Goal: Task Accomplishment & Management: Manage account settings

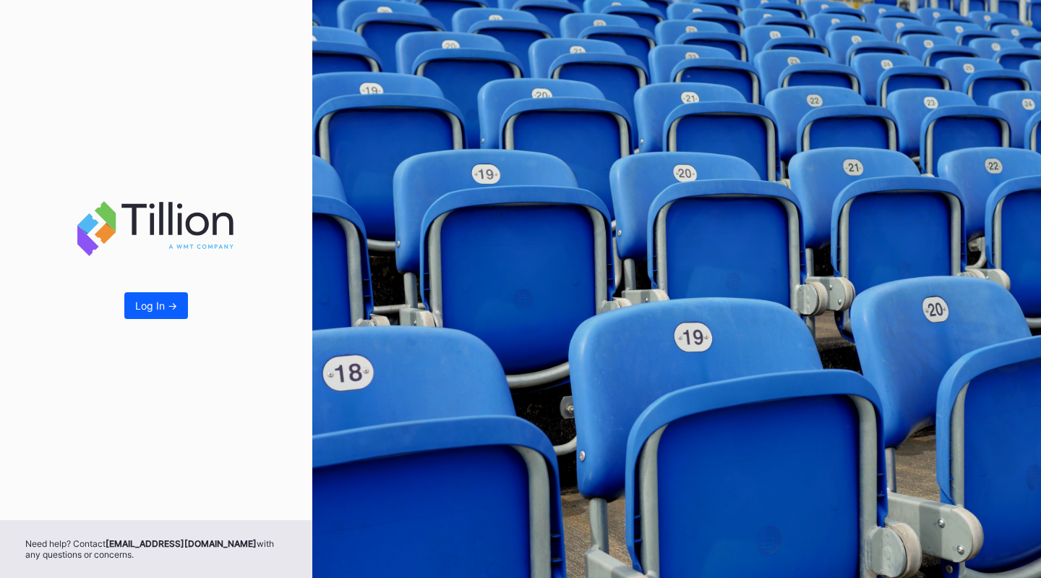
click at [156, 312] on div "Log In ->" at bounding box center [156, 305] width 42 height 12
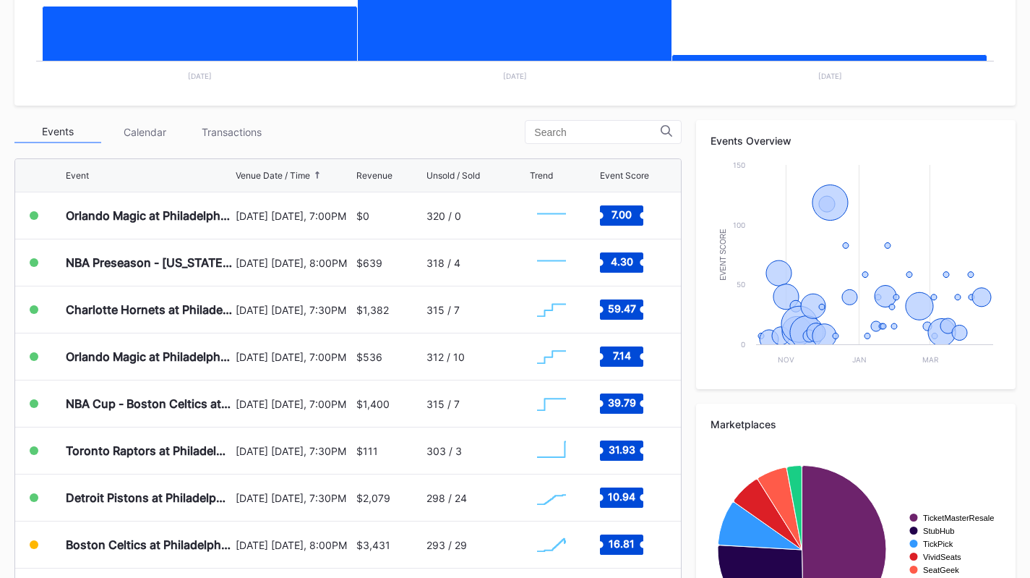
scroll to position [407, 0]
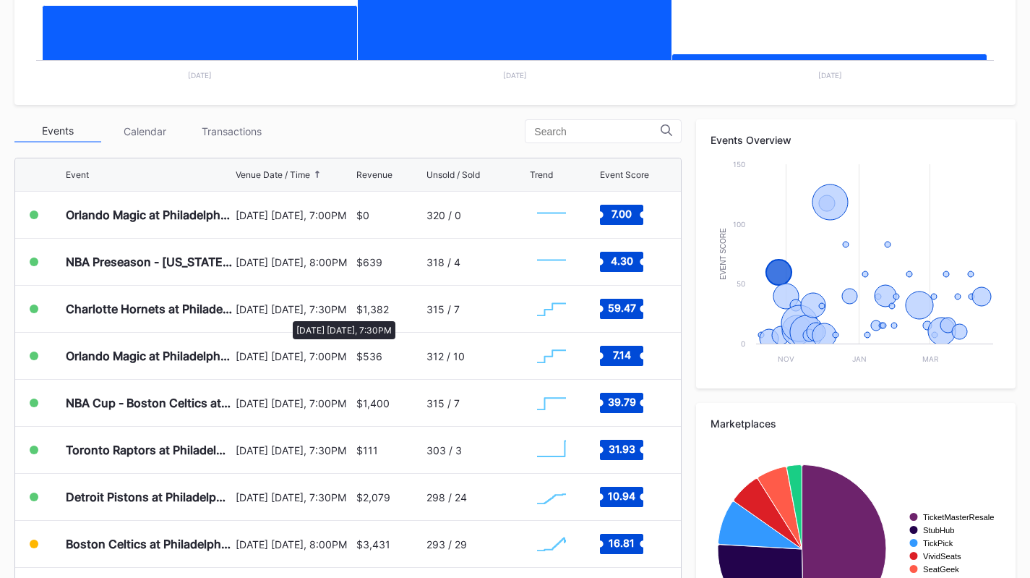
click at [286, 314] on div "October 25 Saturday, 7:30PM" at bounding box center [294, 309] width 116 height 12
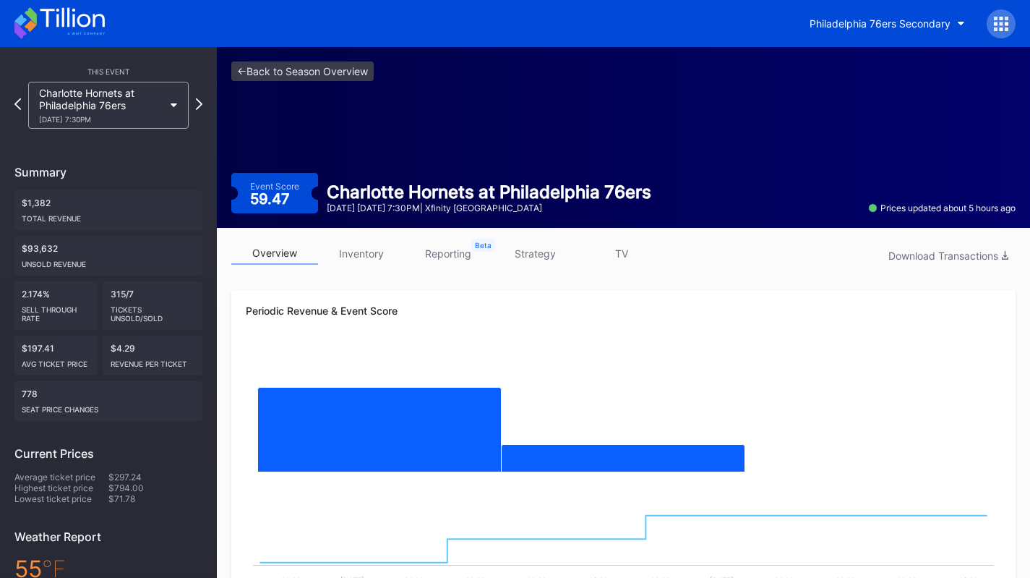
click at [380, 268] on div "overview inventory reporting strategy TV Download Transactions" at bounding box center [623, 257] width 784 height 30
click at [370, 258] on link "inventory" at bounding box center [361, 253] width 87 height 22
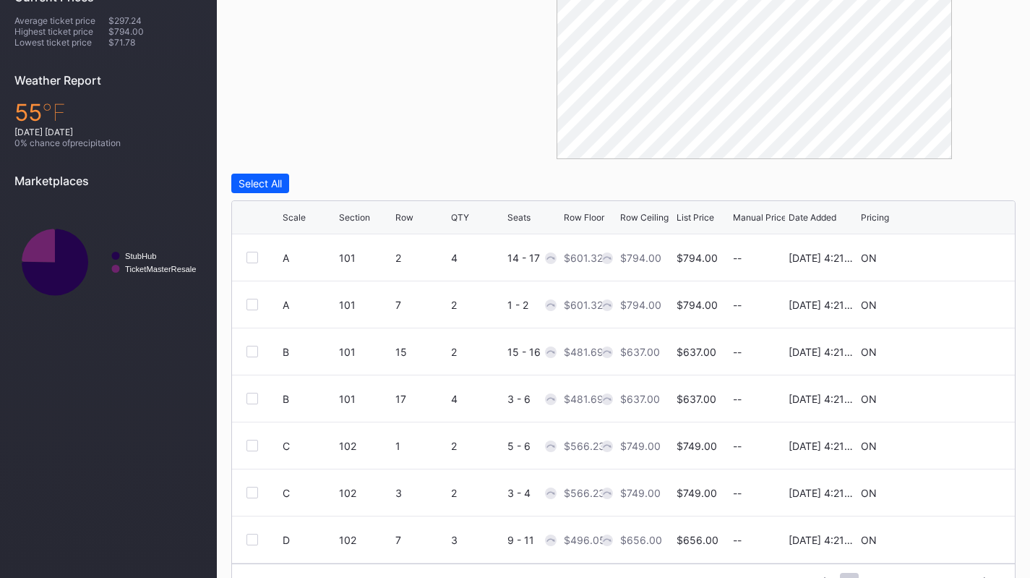
scroll to position [492, 0]
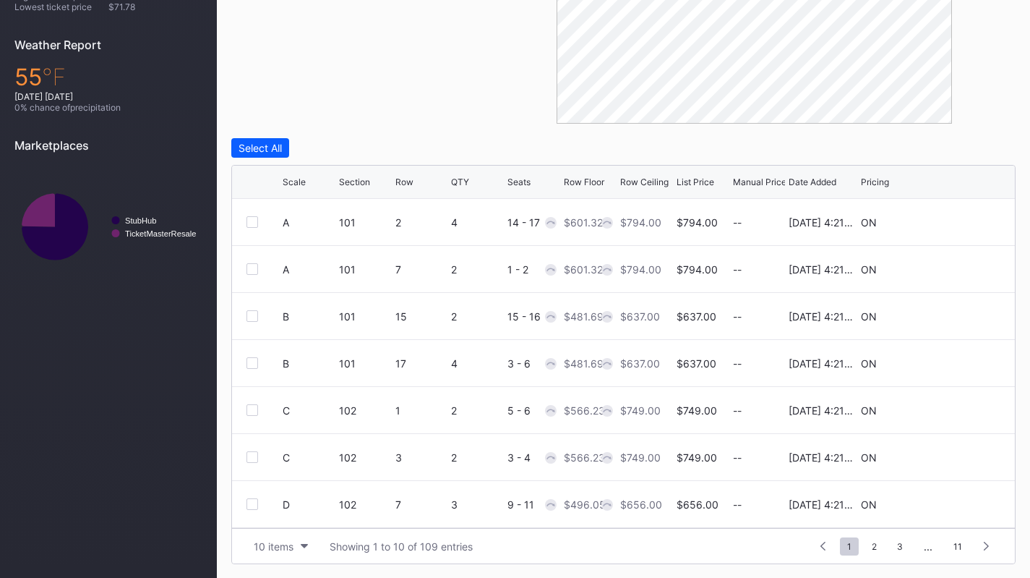
click at [286, 549] on div "10 items" at bounding box center [274, 546] width 40 height 12
click at [284, 518] on div "200 items" at bounding box center [281, 509] width 69 height 27
click at [592, 181] on div "Row Floor" at bounding box center [584, 181] width 40 height 11
click at [708, 184] on div "List Price" at bounding box center [696, 181] width 38 height 11
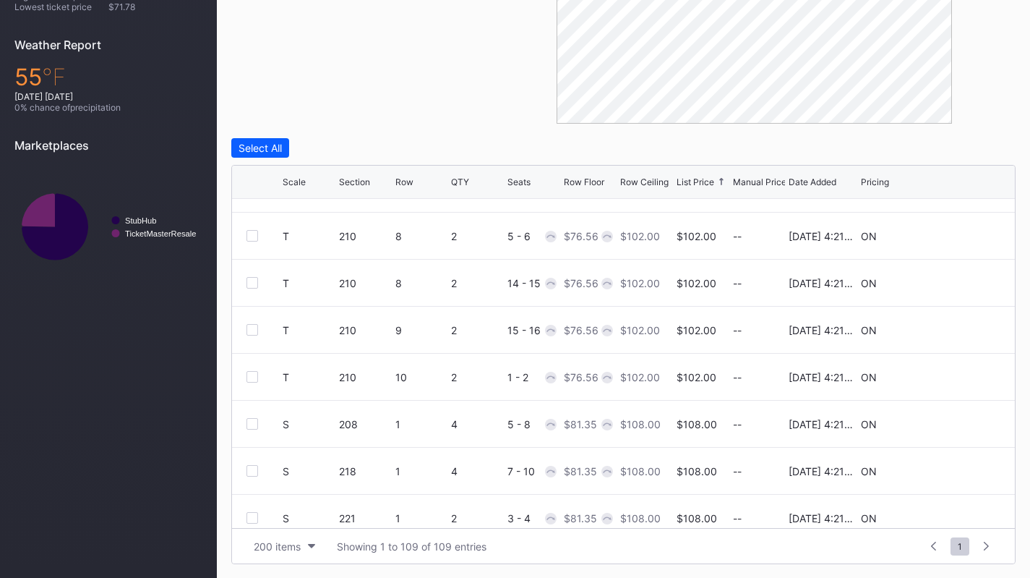
scroll to position [0, 0]
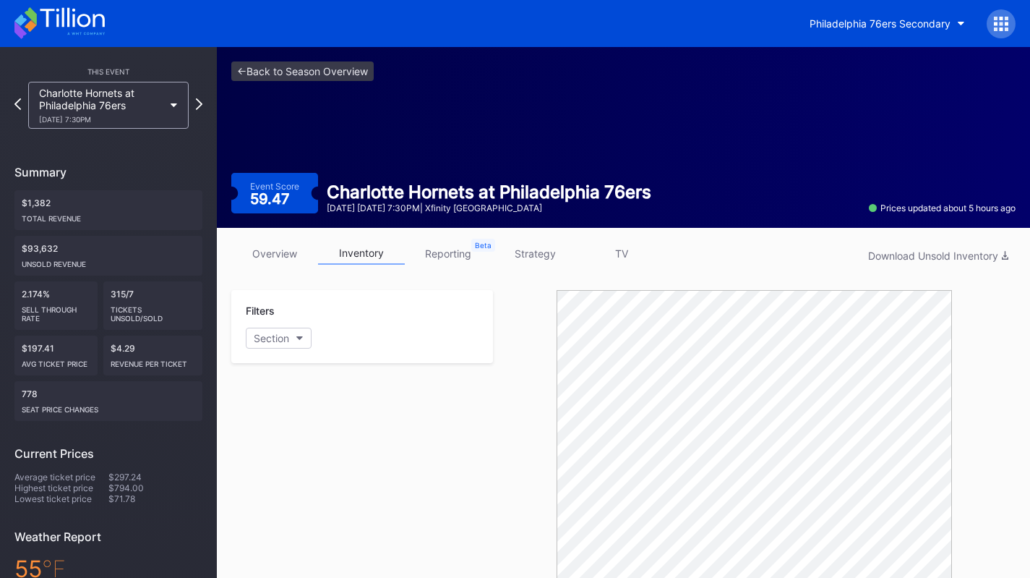
click at [540, 258] on link "strategy" at bounding box center [535, 253] width 87 height 22
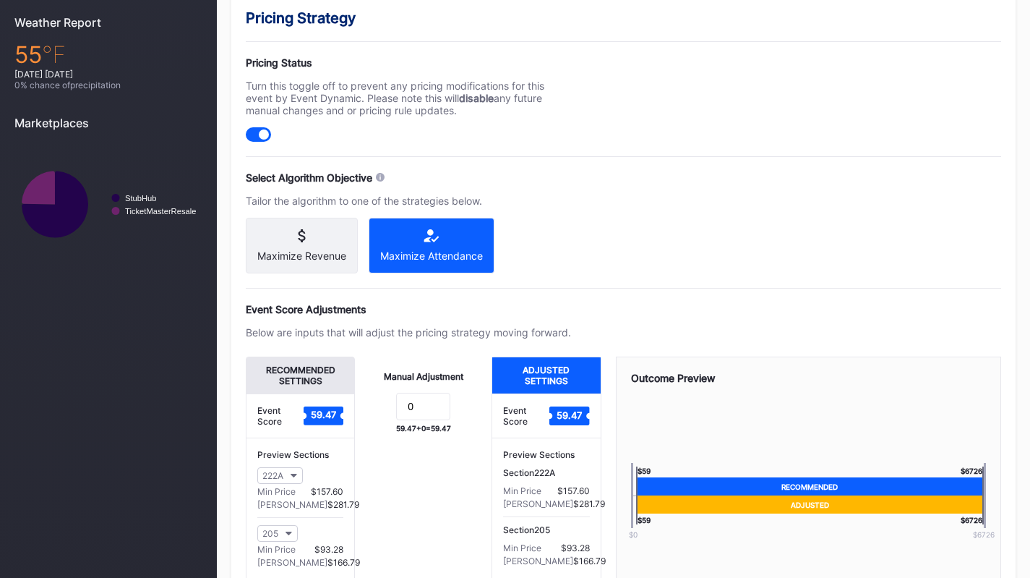
scroll to position [515, 0]
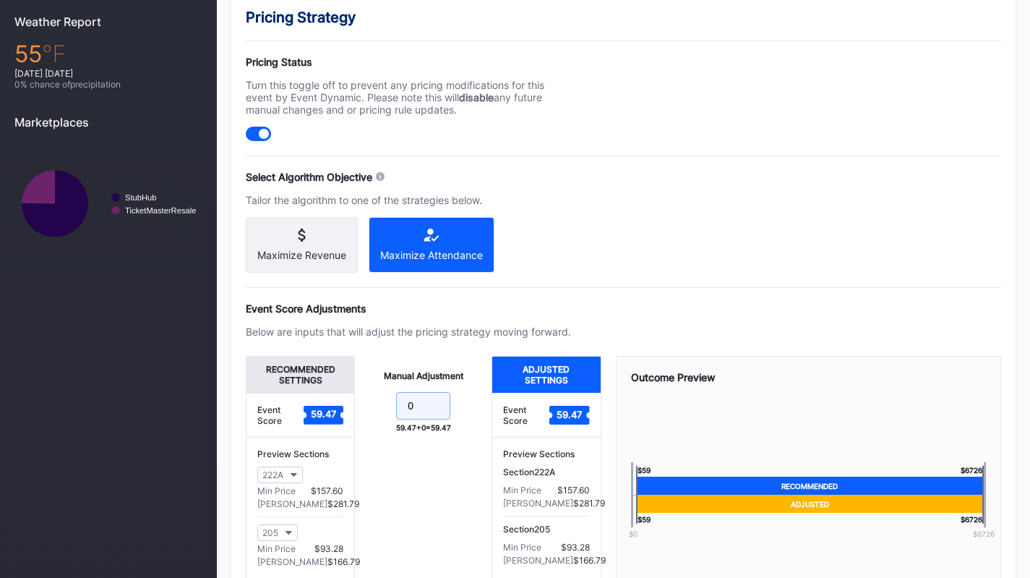
click at [437, 411] on input "0" at bounding box center [423, 405] width 54 height 27
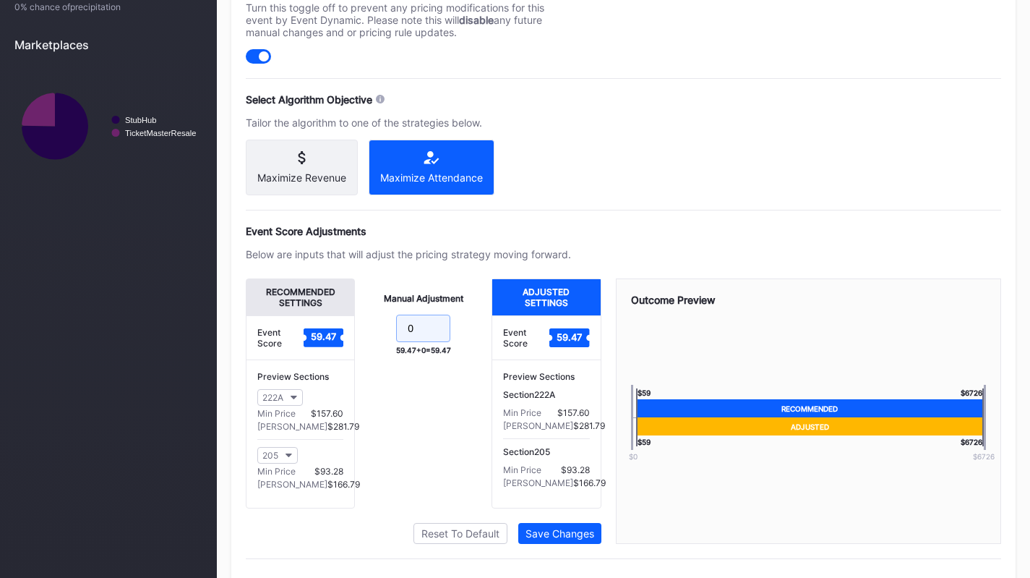
scroll to position [597, 0]
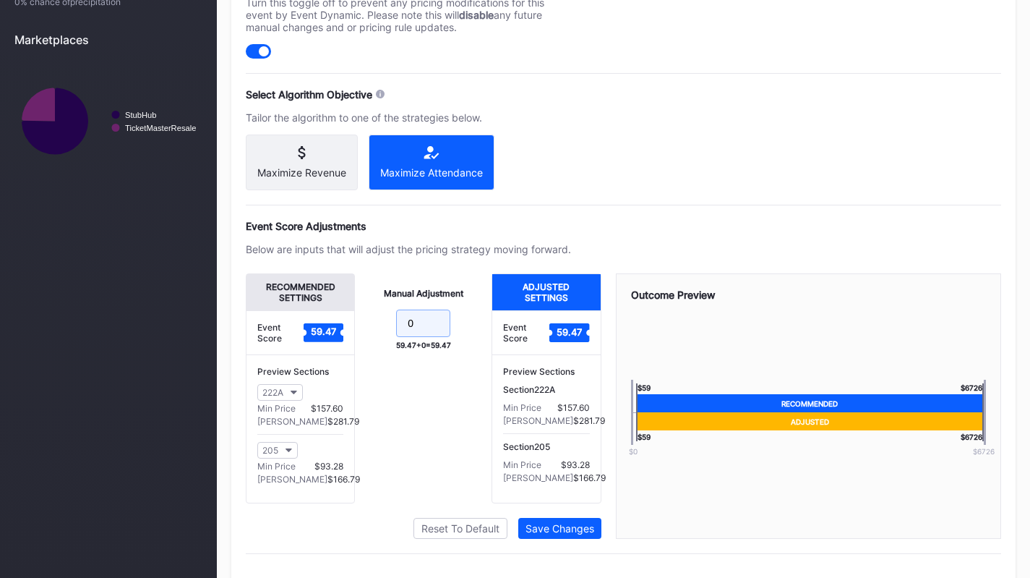
type input "-"
click at [466, 255] on div "Below are inputs that will adjust the pricing strategy moving forward." at bounding box center [408, 249] width 325 height 12
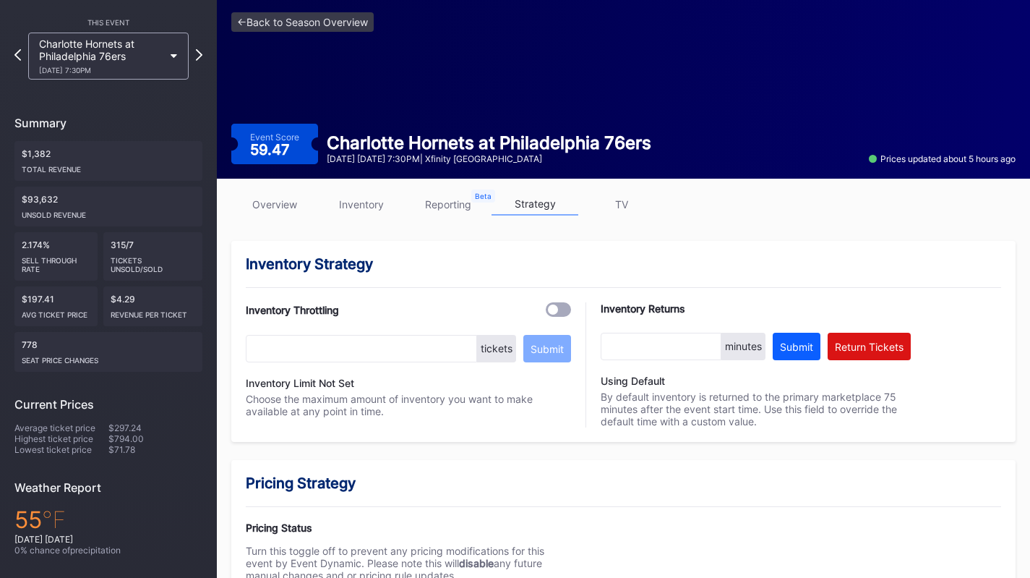
scroll to position [0, 0]
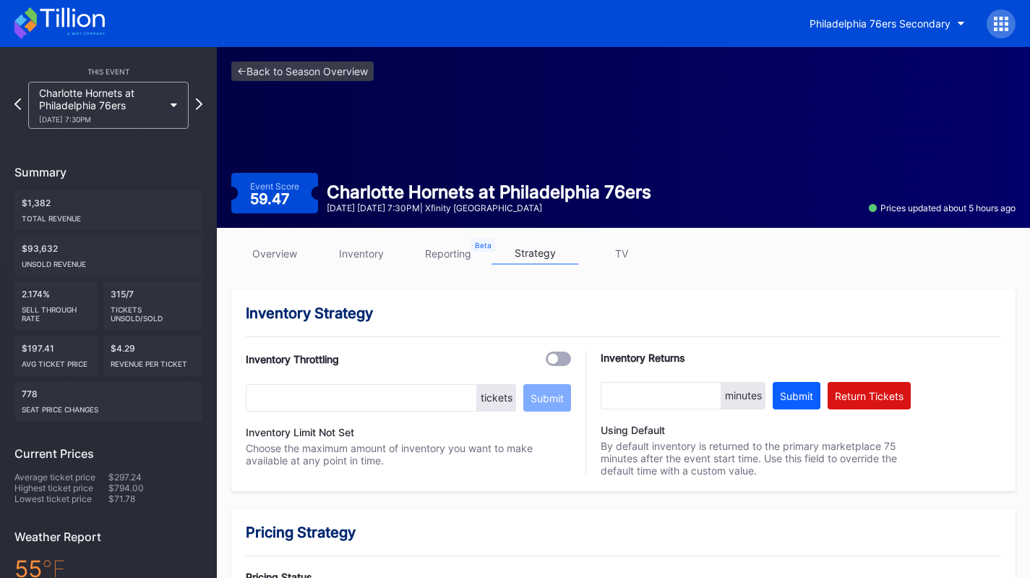
click at [163, 116] on div "Charlotte Hornets at Philadelphia 76ers 10/25 Saturday 7:30PM" at bounding box center [108, 105] width 161 height 47
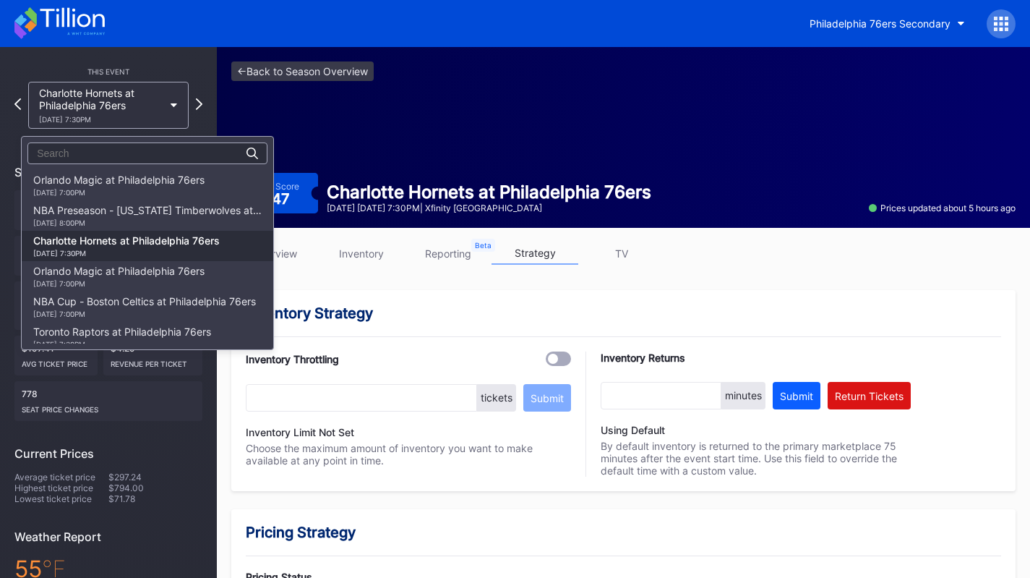
scroll to position [61, 0]
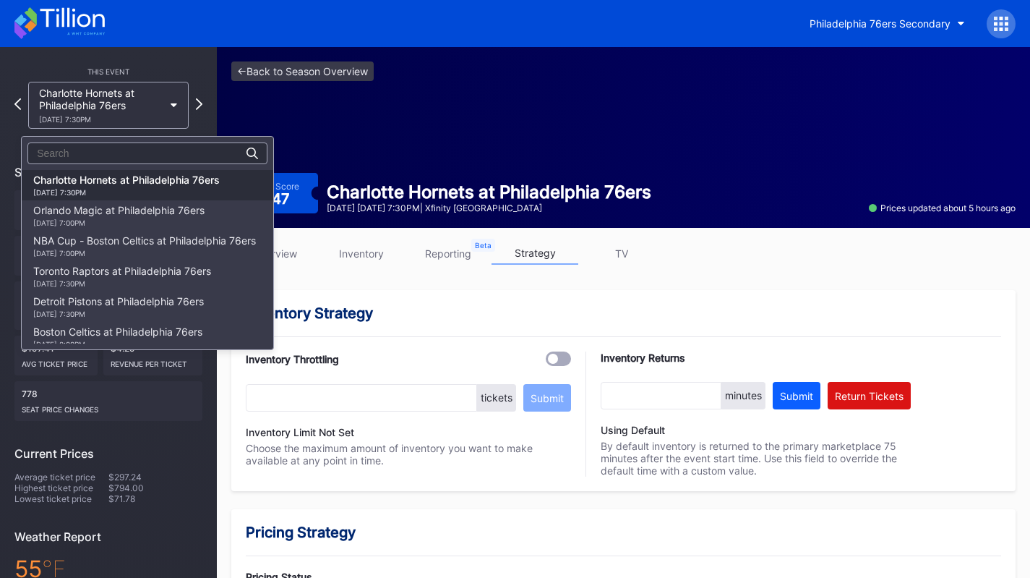
click at [166, 217] on div "Orlando Magic at Philadelphia 76ers 10/27 Monday 7:00PM" at bounding box center [118, 215] width 171 height 23
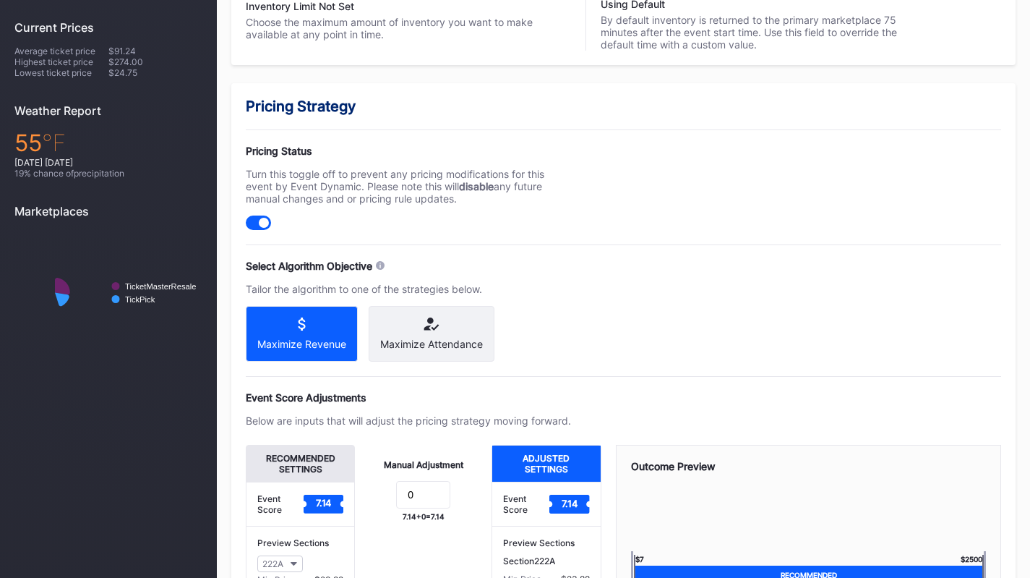
scroll to position [427, 0]
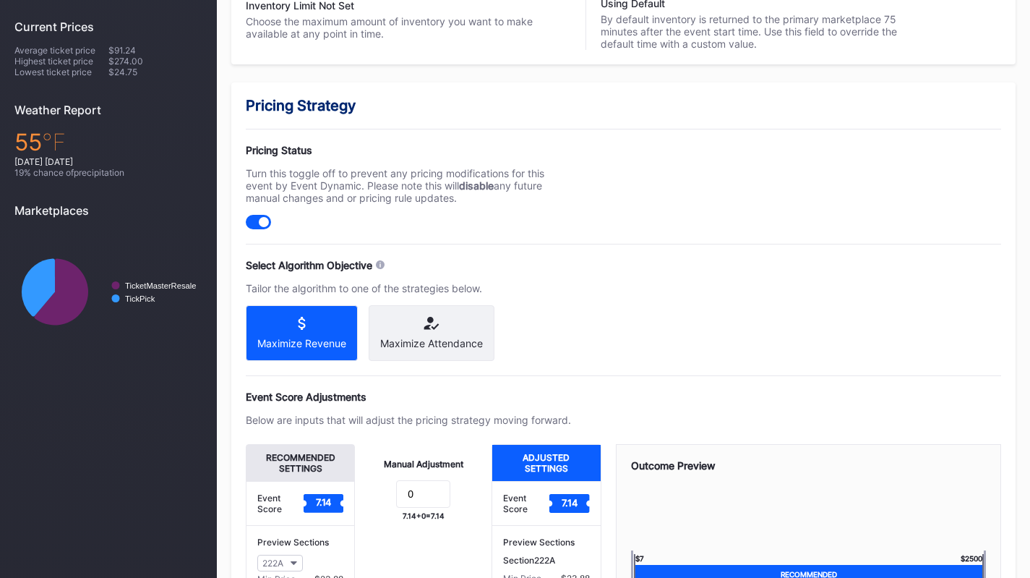
click at [466, 352] on div "Maximize Attendance" at bounding box center [432, 333] width 126 height 56
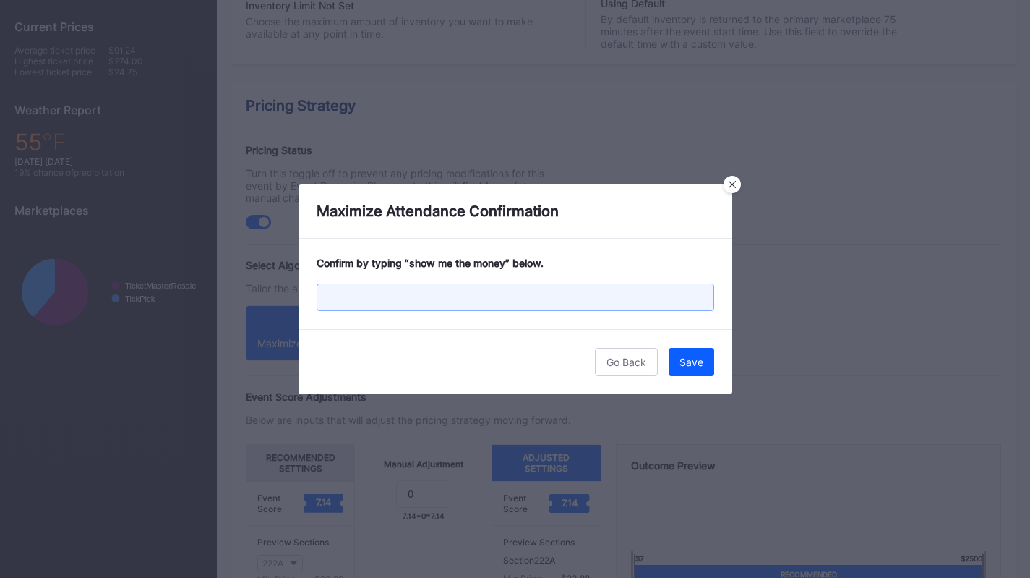
click at [477, 294] on input "text" at bounding box center [516, 296] width 398 height 27
type input "show me the money"
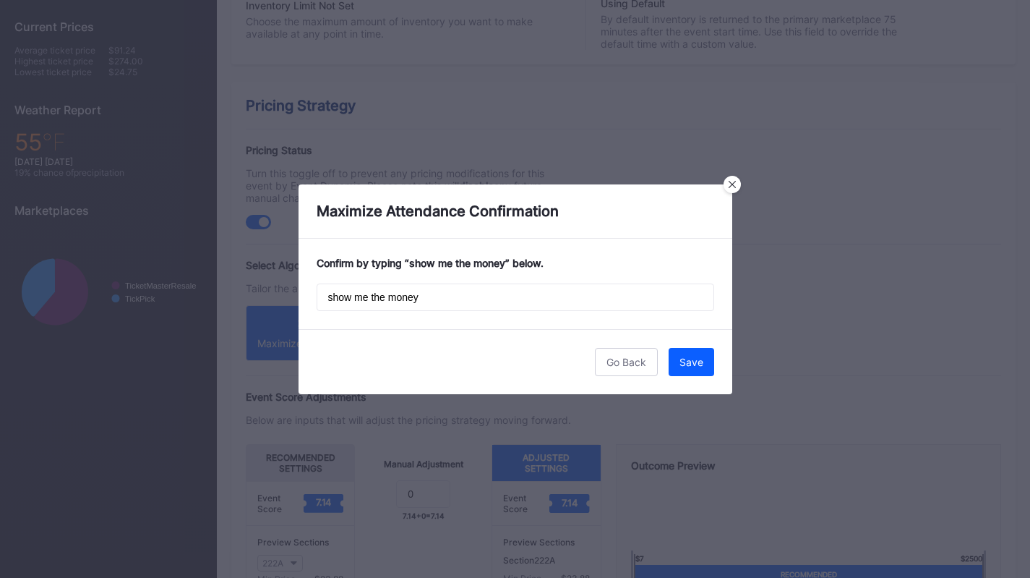
click at [713, 370] on button "Save" at bounding box center [692, 362] width 46 height 28
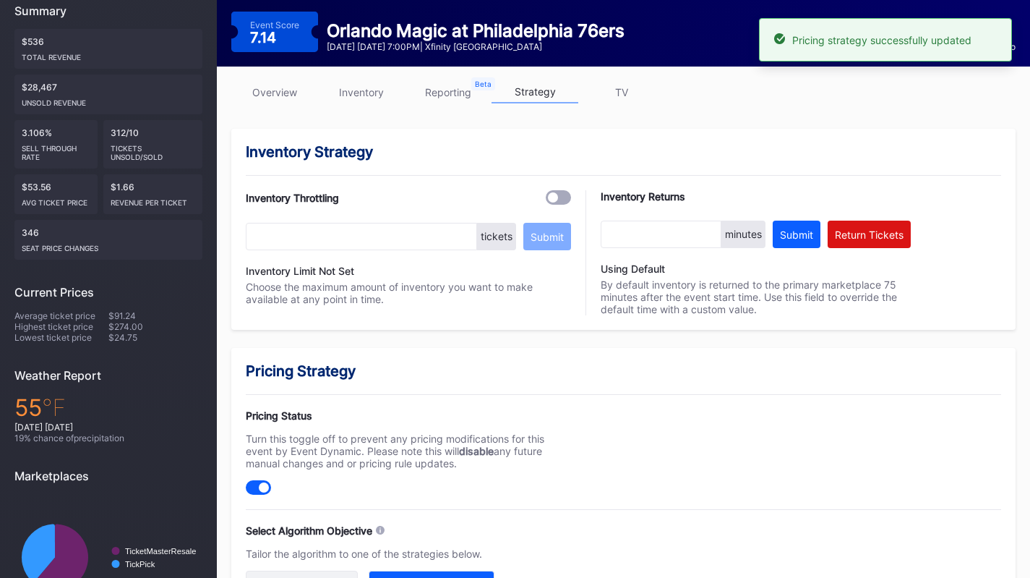
scroll to position [0, 0]
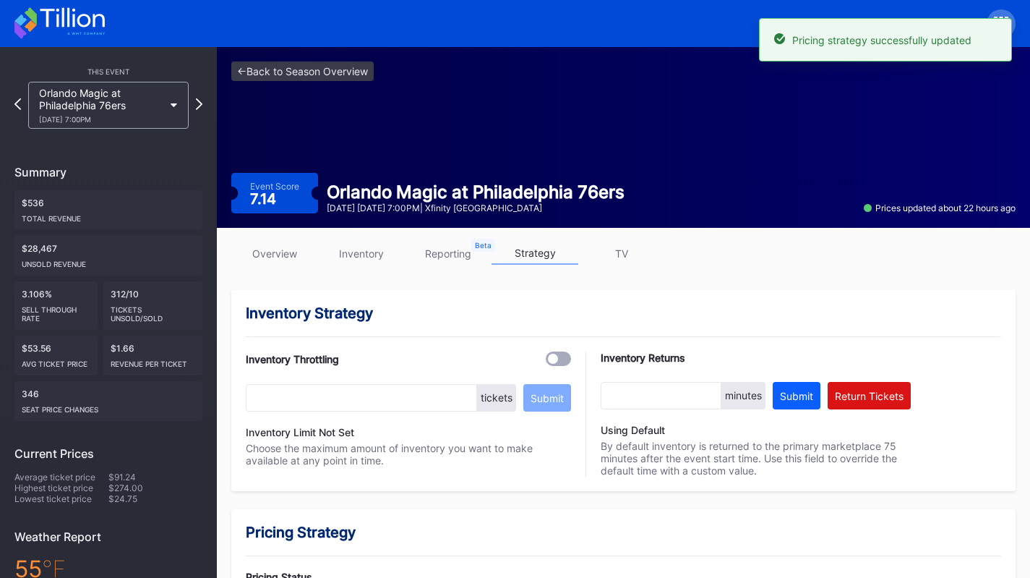
click at [141, 98] on div "Orlando Magic at Philadelphia 76ers 10/27 Monday 7:00PM" at bounding box center [101, 105] width 124 height 37
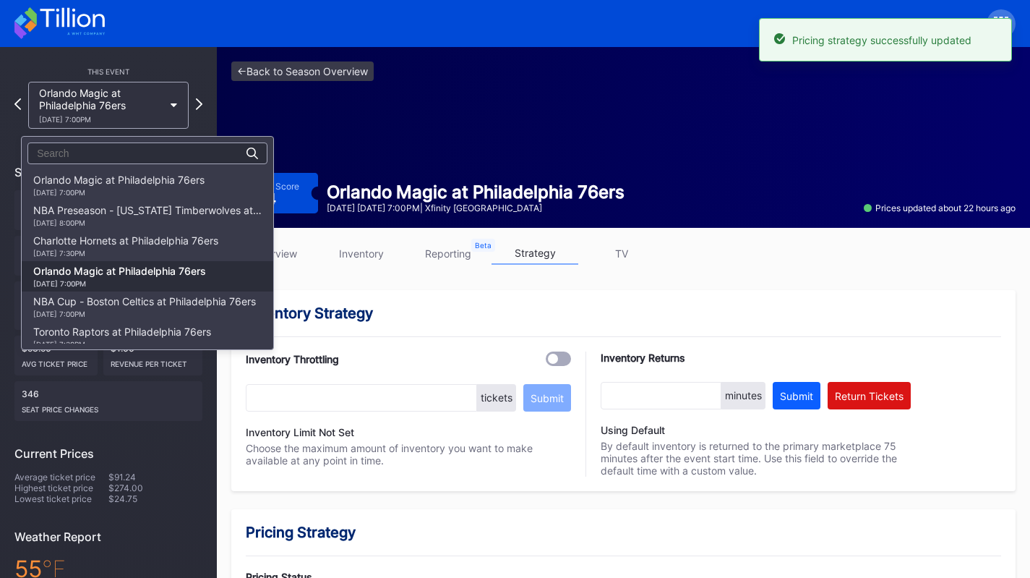
scroll to position [91, 0]
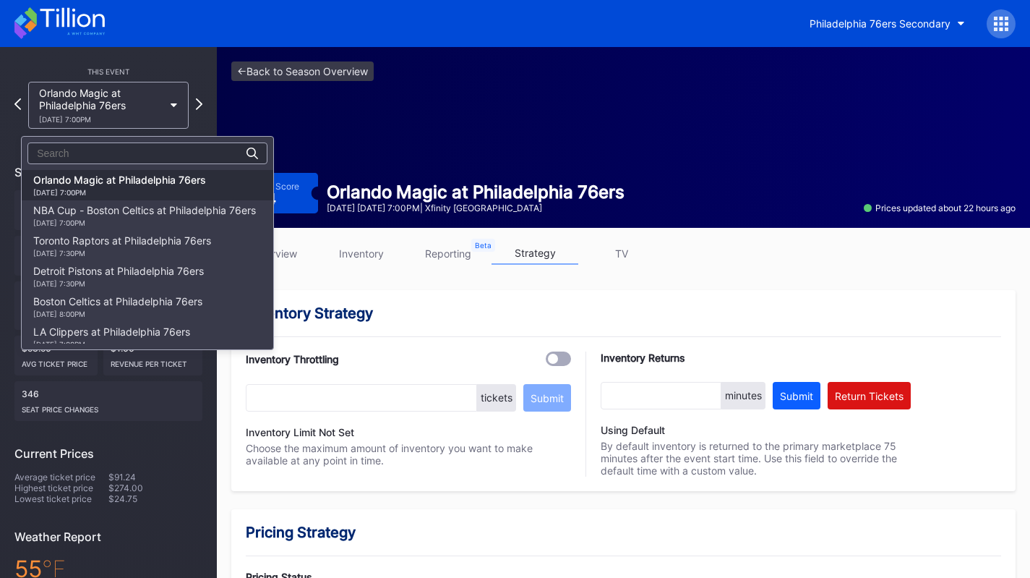
click at [160, 207] on div "NBA Cup - Boston Celtics at Philadelphia 76ers 10/31 Friday 7:00PM" at bounding box center [144, 215] width 223 height 23
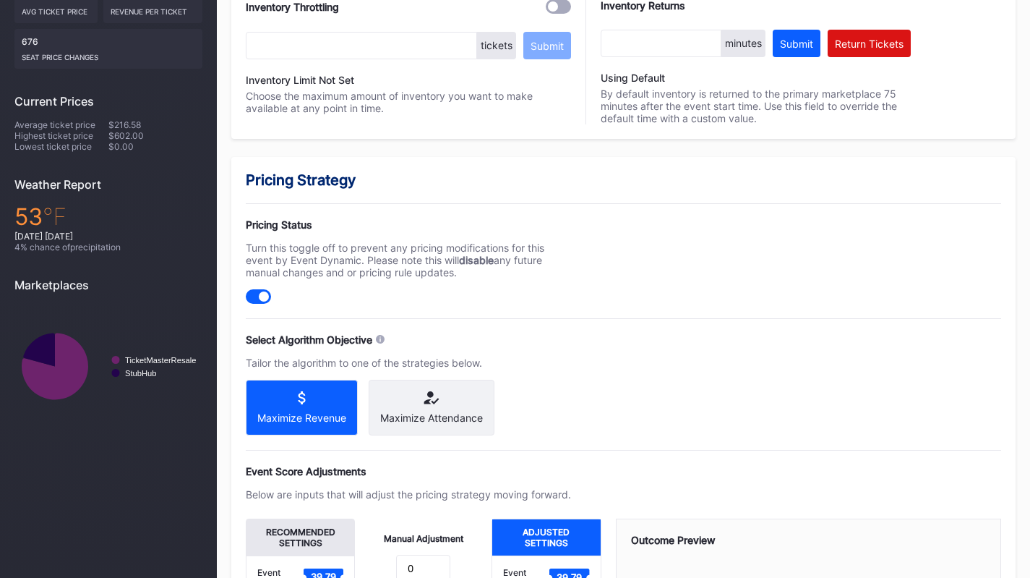
scroll to position [353, 0]
click at [434, 427] on div "Maximize Attendance" at bounding box center [432, 407] width 126 height 56
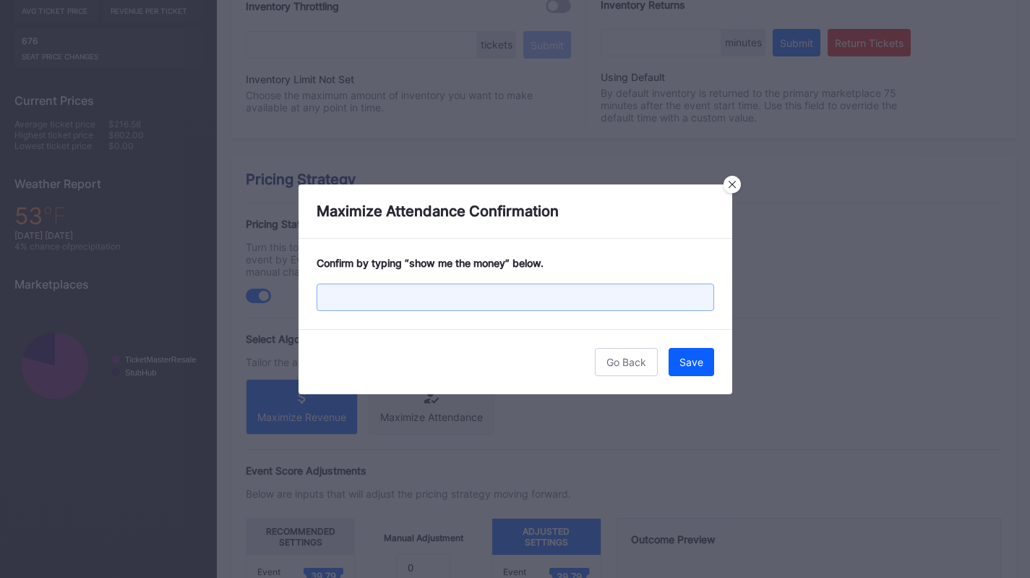
click at [437, 301] on input "text" at bounding box center [516, 296] width 398 height 27
paste input "show me the money"
type input "show me the money"
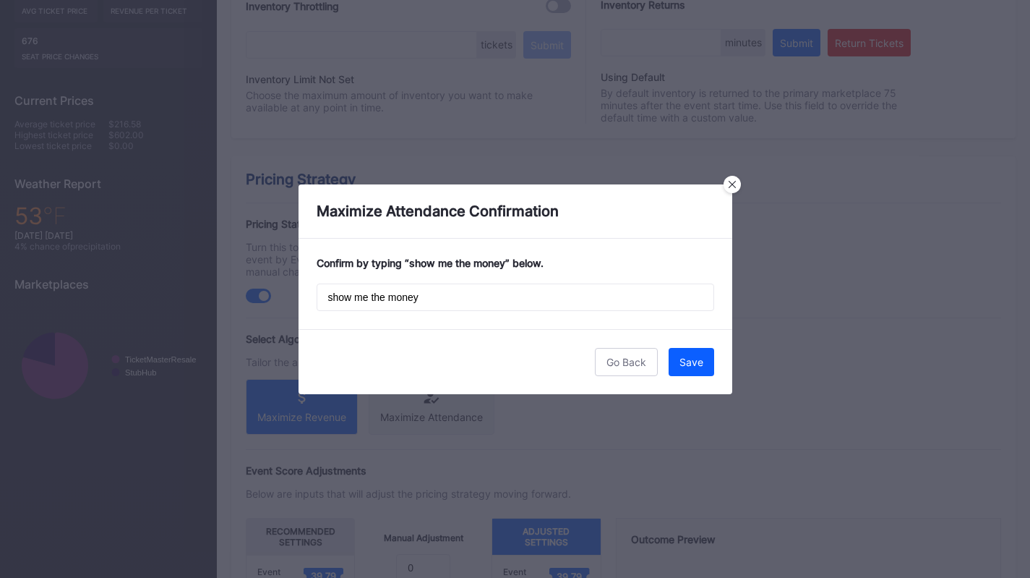
click at [692, 354] on button "Save" at bounding box center [692, 362] width 46 height 28
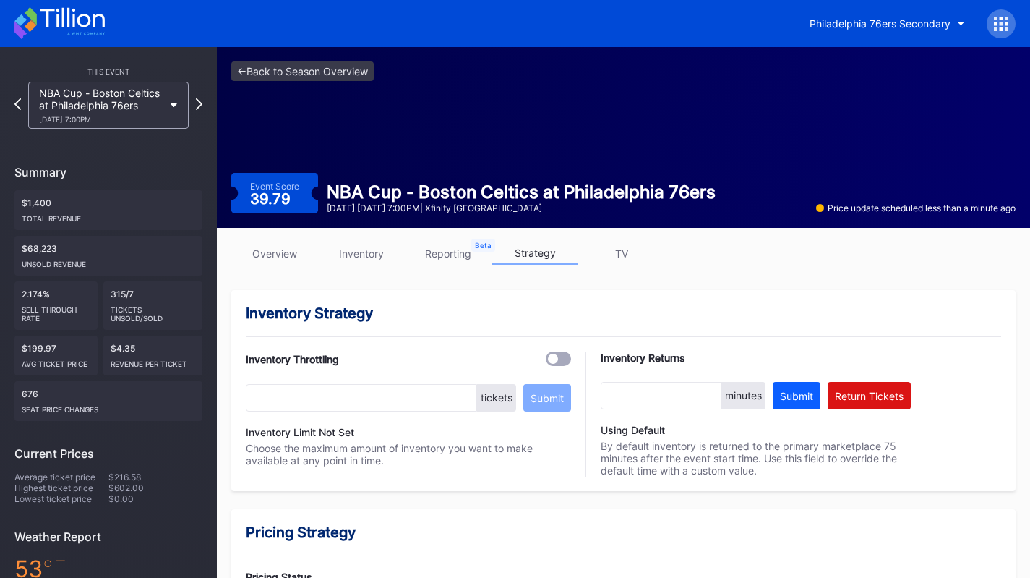
click at [93, 111] on div "NBA Cup - Boston Celtics at Philadelphia 76ers [DATE] 7:00PM" at bounding box center [101, 105] width 124 height 37
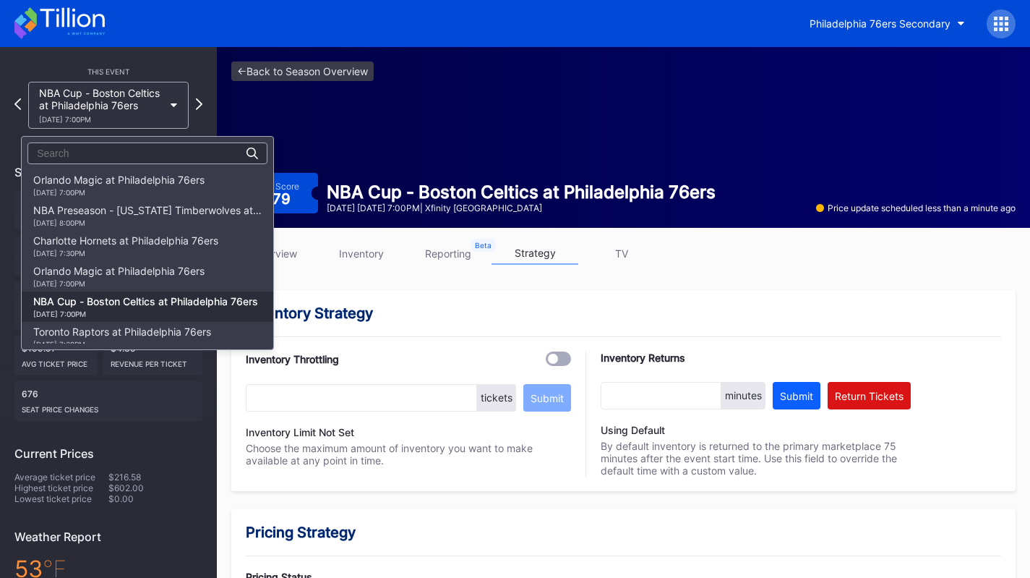
scroll to position [121, 0]
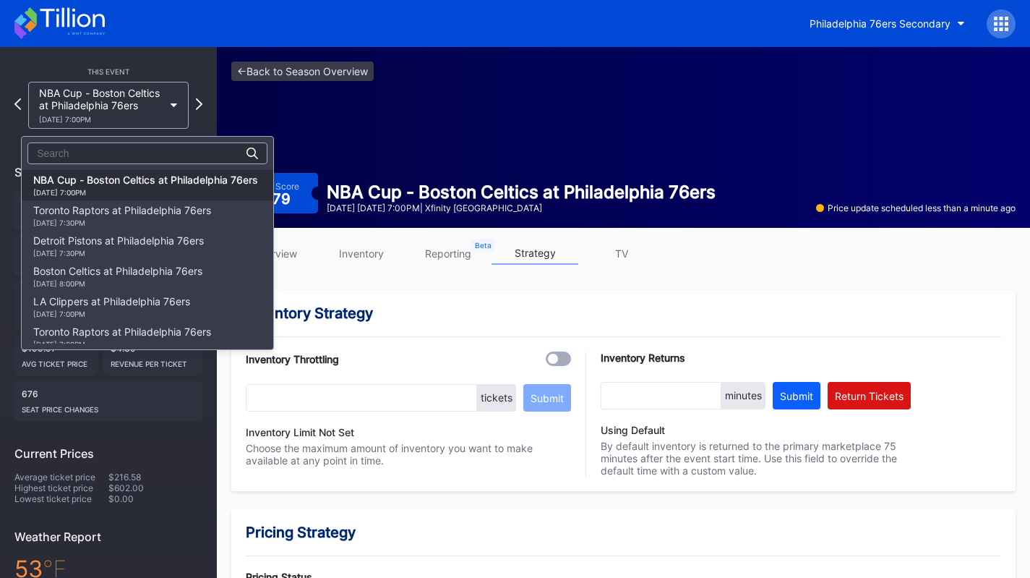
click at [115, 210] on div "Toronto Raptors at Philadelphia 76ers 11/8 Saturday 7:30PM" at bounding box center [122, 215] width 178 height 23
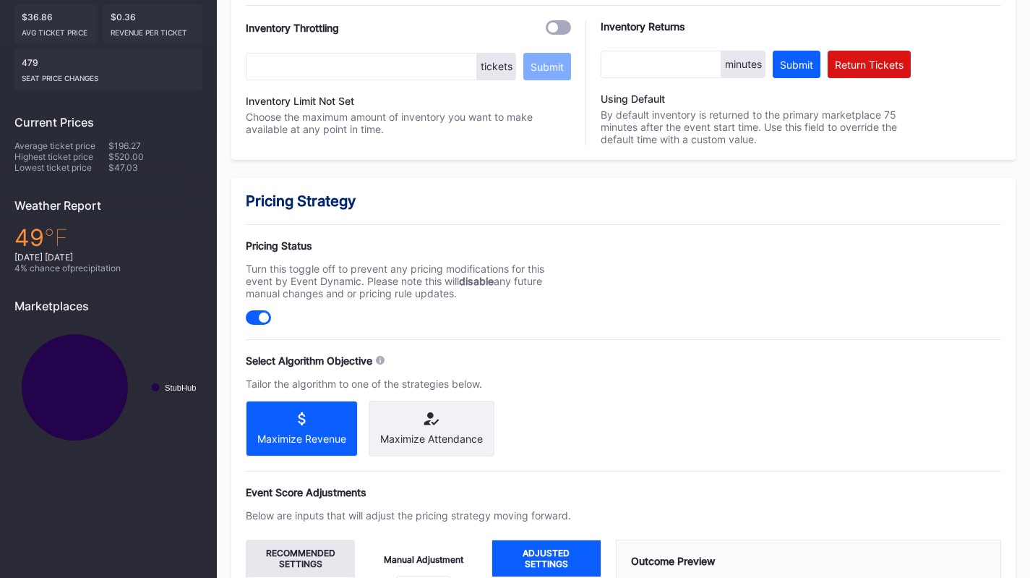
scroll to position [333, 0]
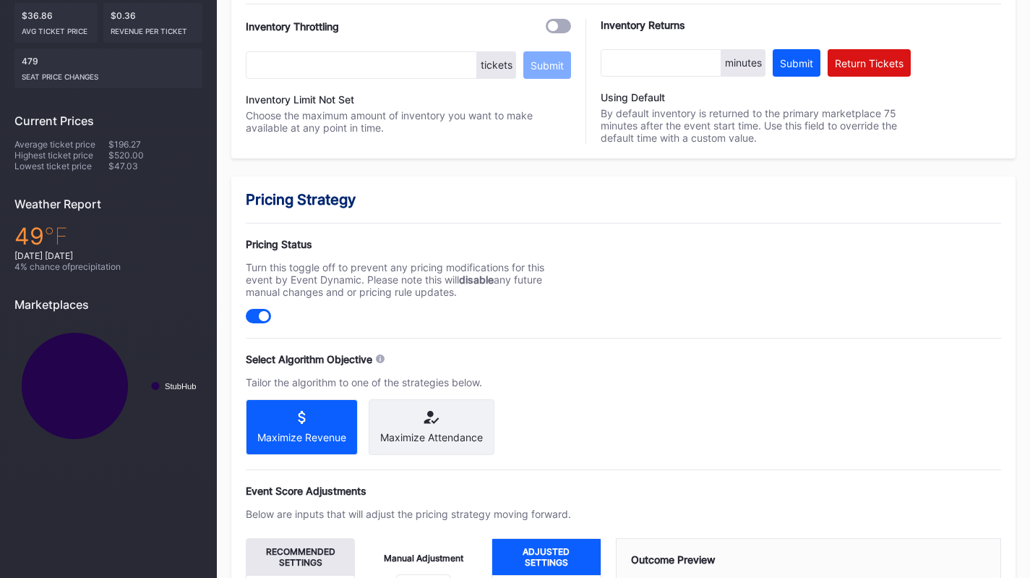
click at [445, 411] on icon at bounding box center [431, 417] width 103 height 13
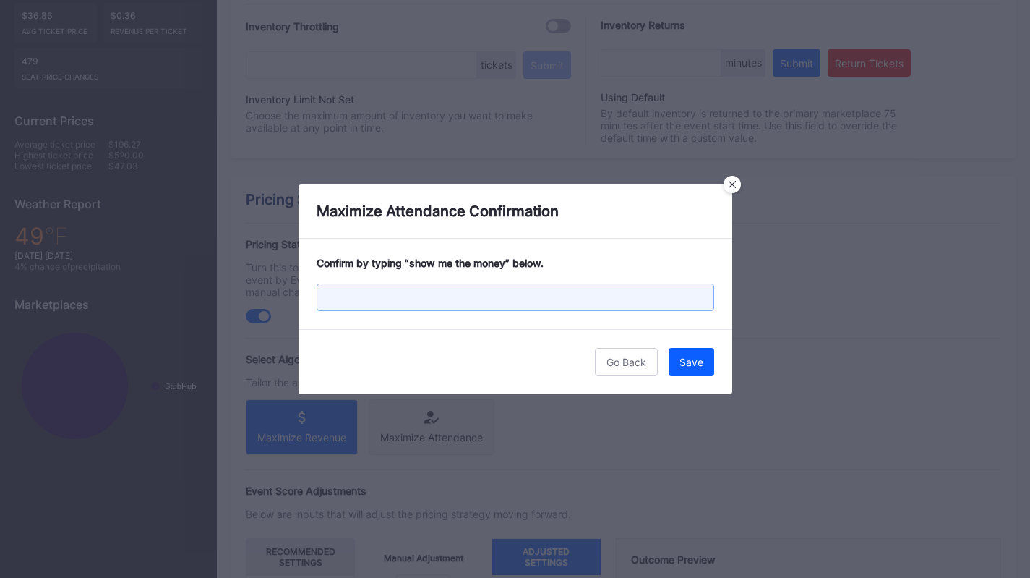
click at [490, 288] on input "text" at bounding box center [516, 296] width 398 height 27
paste input "show me the money"
type input "show me the money"
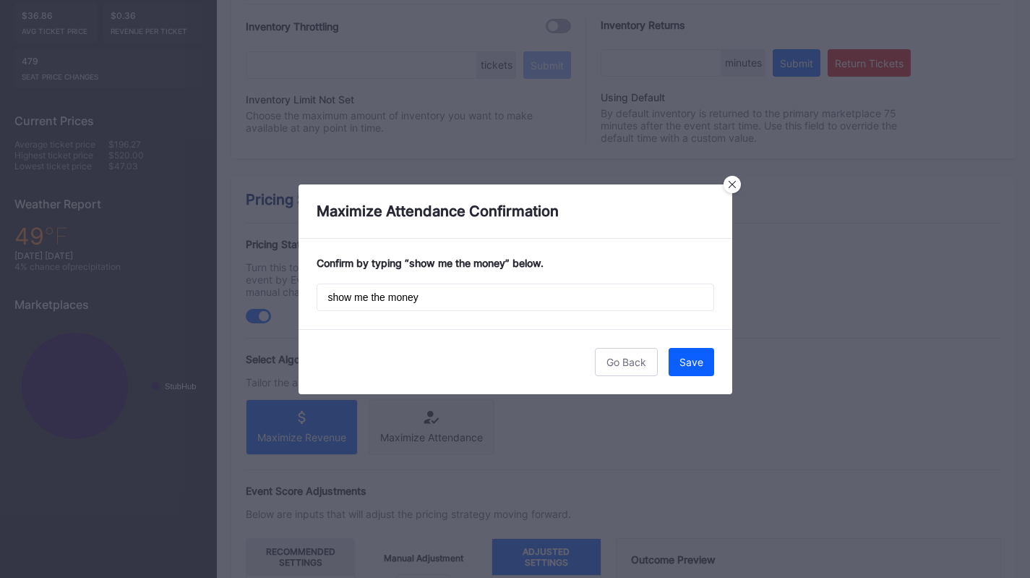
click at [698, 371] on button "Save" at bounding box center [692, 362] width 46 height 28
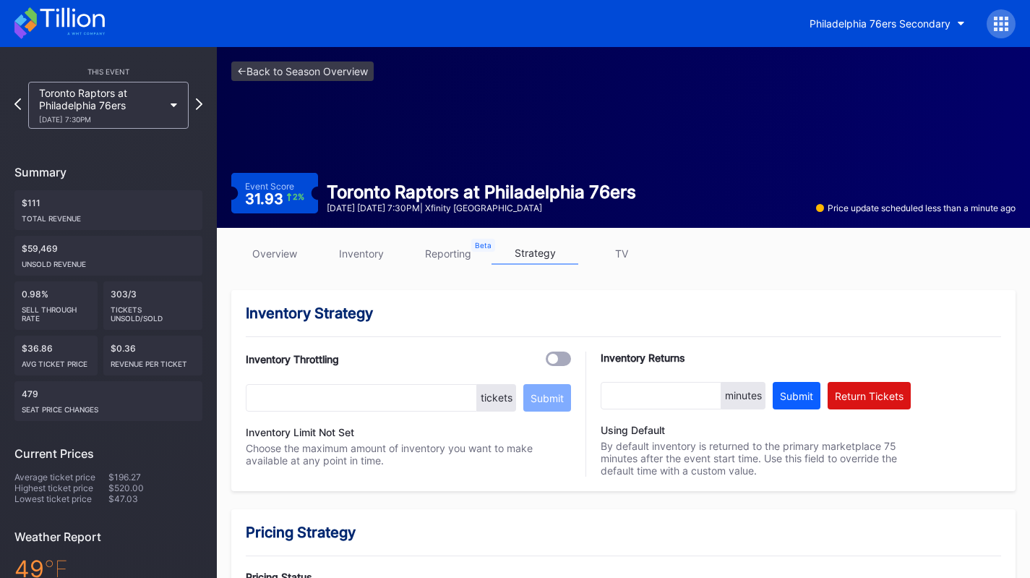
click at [153, 102] on div "Toronto Raptors at Philadelphia 76ers [DATE] 7:30PM" at bounding box center [101, 105] width 124 height 37
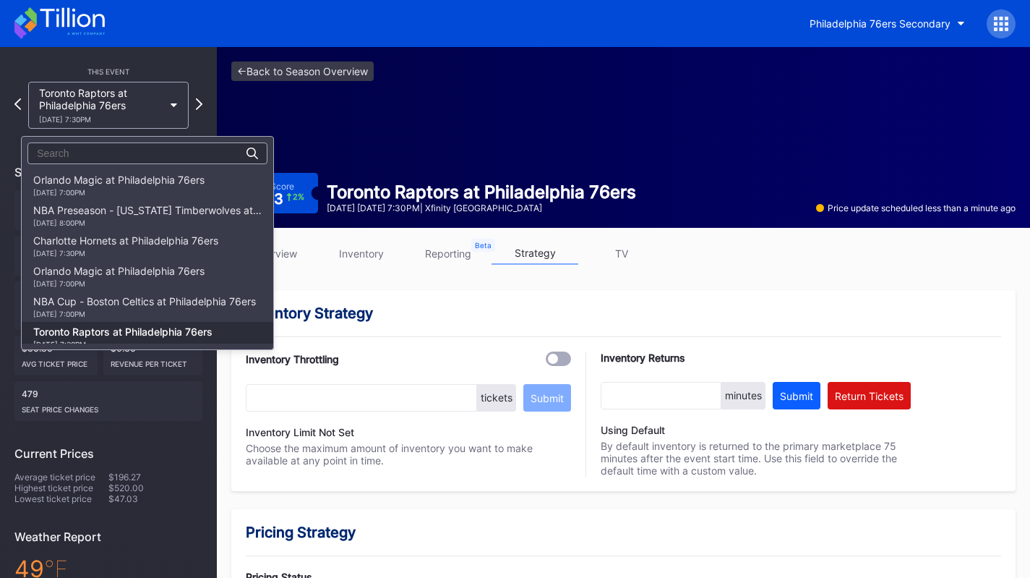
scroll to position [152, 0]
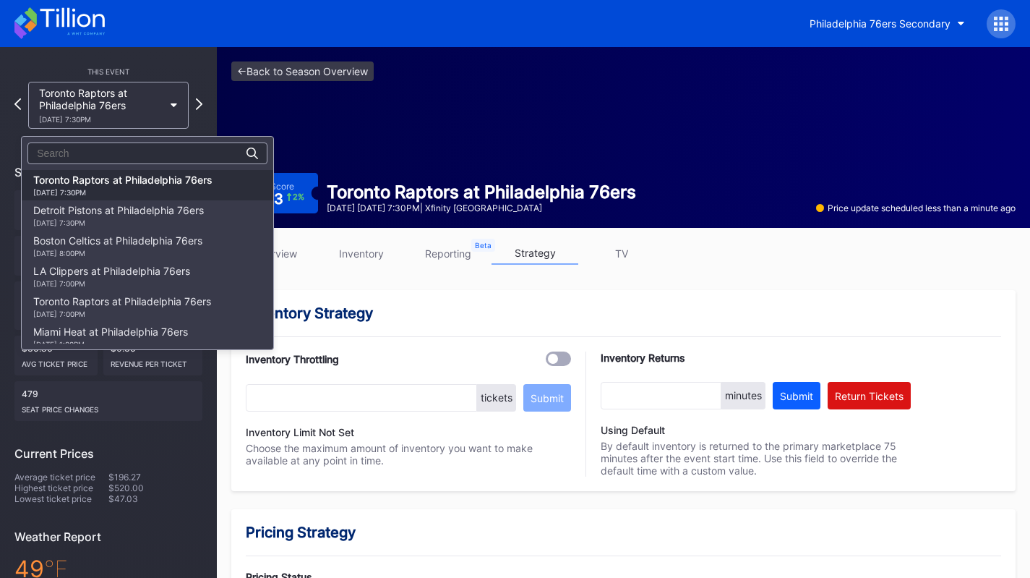
click at [160, 206] on div "Detroit Pistons at Philadelphia 76ers [DATE] 7:30PM" at bounding box center [118, 215] width 171 height 23
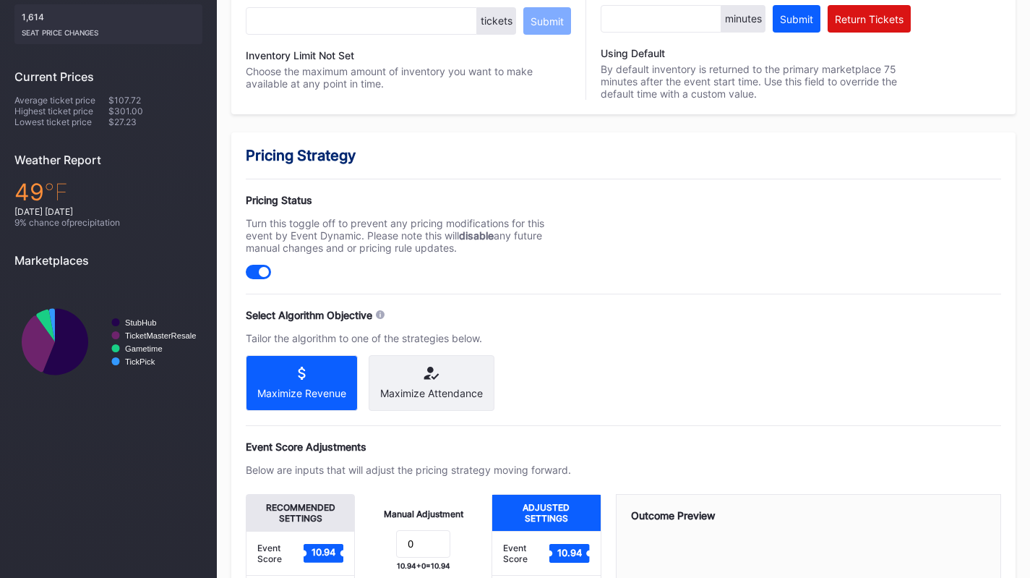
scroll to position [378, 0]
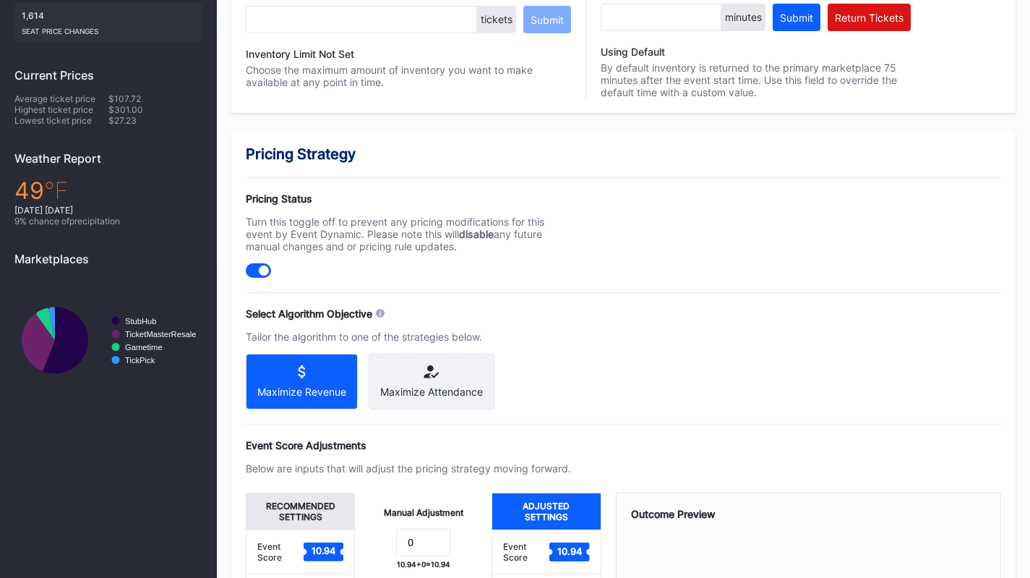
click at [402, 380] on div "Maximize Attendance" at bounding box center [432, 382] width 126 height 56
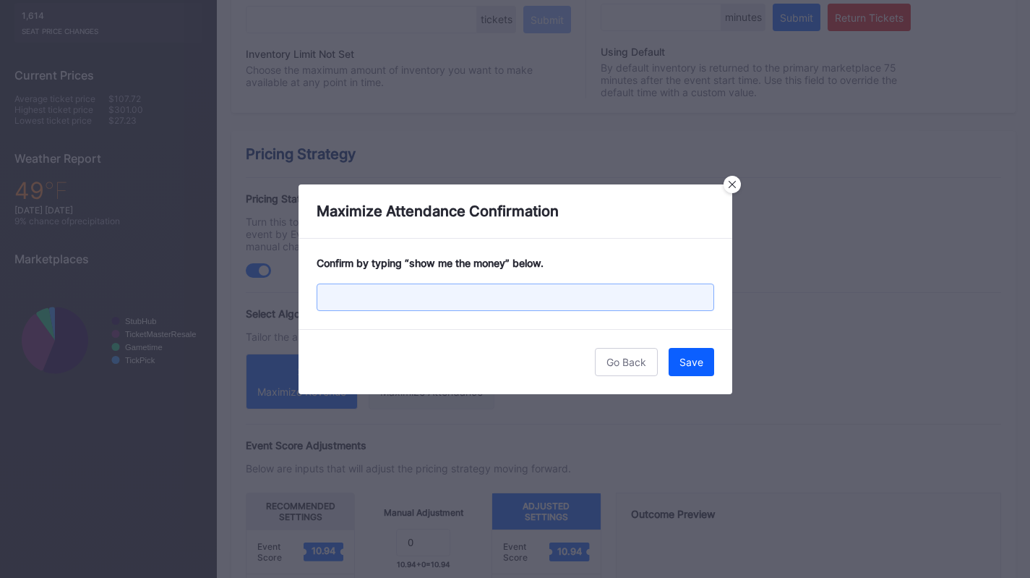
click at [463, 295] on input "text" at bounding box center [516, 296] width 398 height 27
paste input "show me the money"
type input "show me the money"
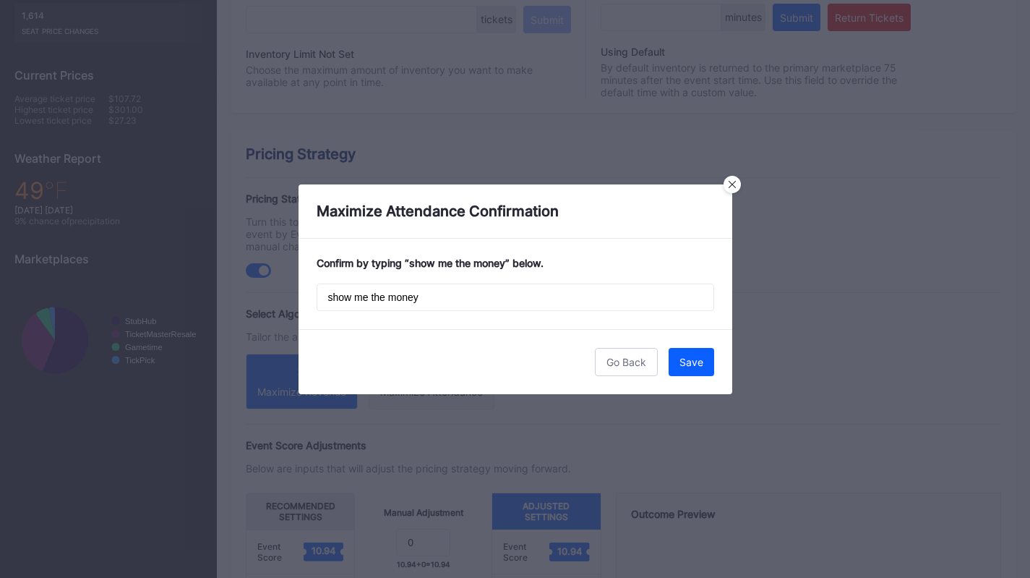
click at [701, 367] on div "Save" at bounding box center [692, 362] width 24 height 12
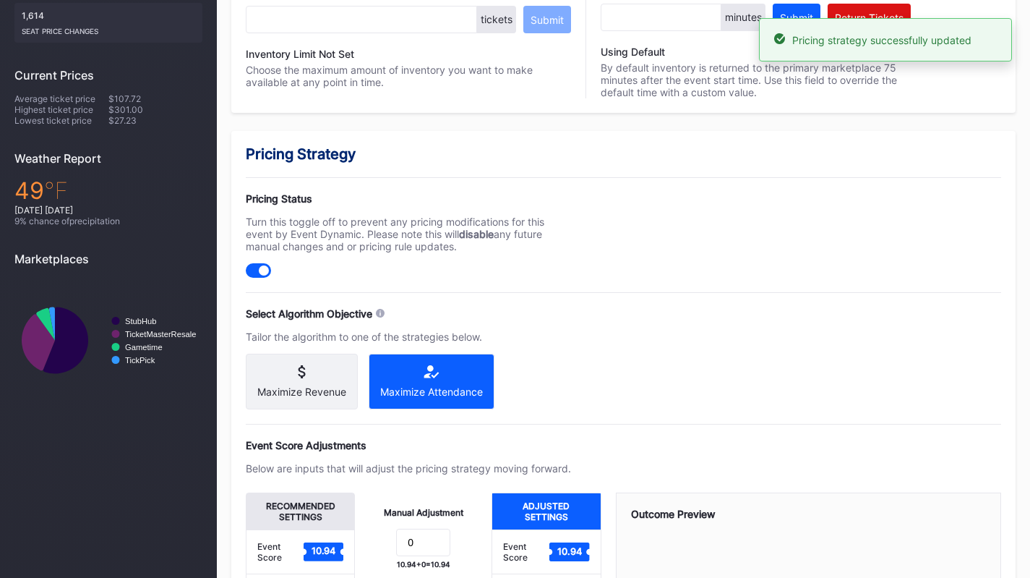
scroll to position [0, 0]
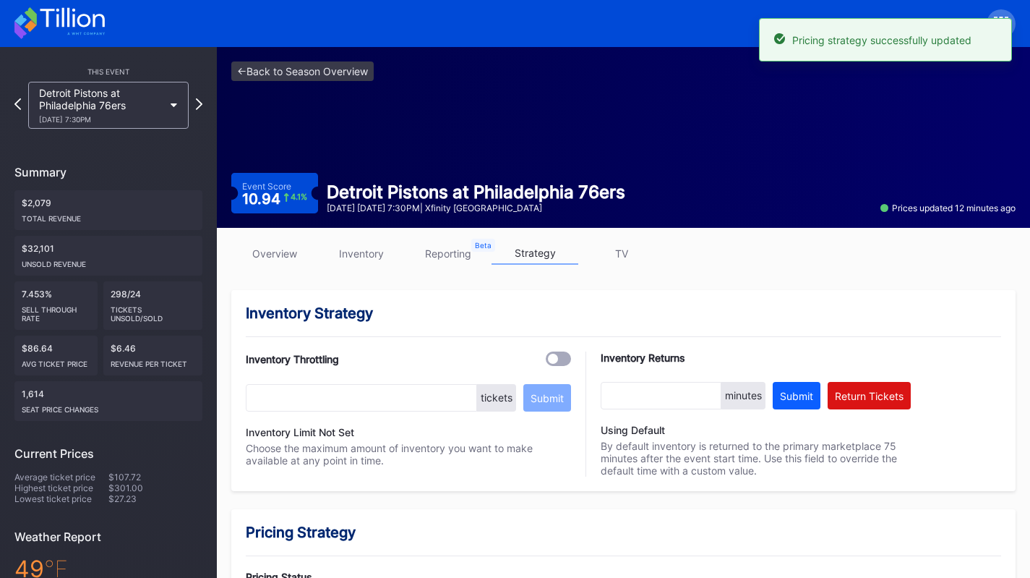
click at [122, 74] on div "This Event" at bounding box center [108, 71] width 188 height 9
click at [120, 103] on div "Detroit Pistons at Philadelphia 76ers 11/9 Sunday 7:30PM" at bounding box center [101, 105] width 124 height 37
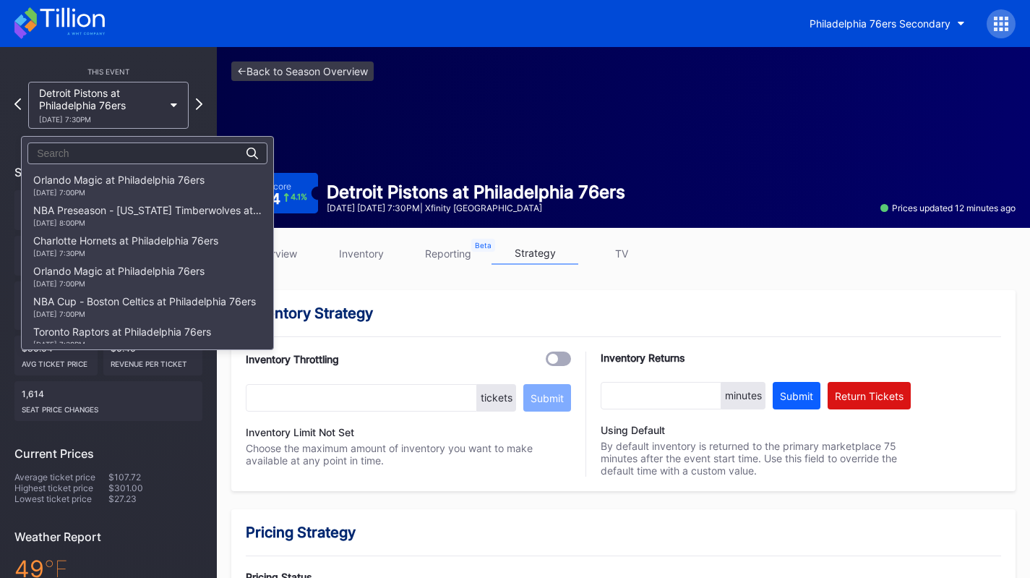
scroll to position [182, 0]
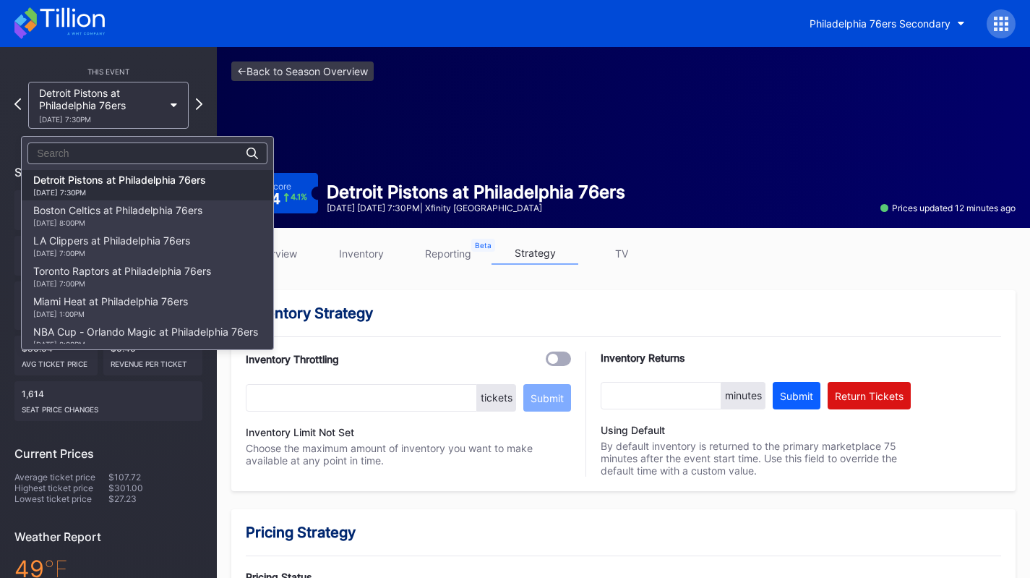
click at [130, 217] on div "Boston Celtics at Philadelphia 76ers 11/11 Tuesday 8:00PM" at bounding box center [117, 215] width 169 height 23
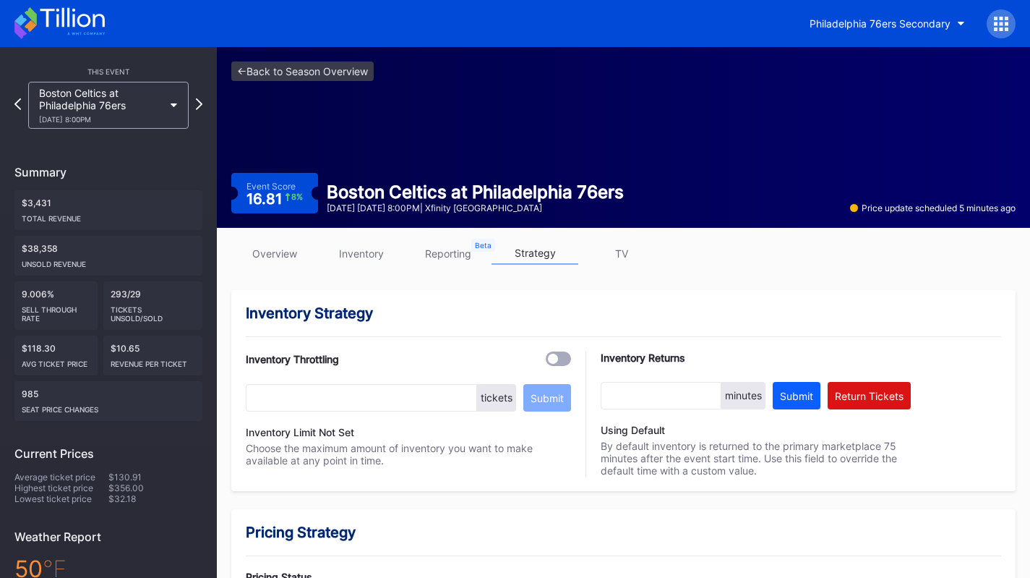
click at [349, 269] on div "overview inventory reporting strategy TV" at bounding box center [623, 257] width 784 height 30
click at [373, 252] on link "inventory" at bounding box center [361, 253] width 87 height 22
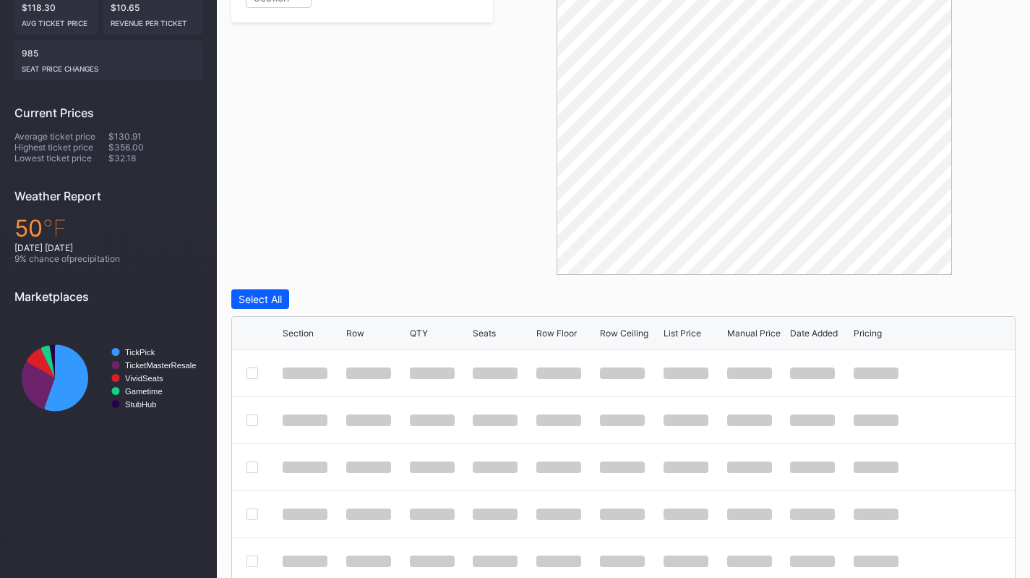
scroll to position [341, 0]
click at [546, 260] on div at bounding box center [754, 111] width 523 height 325
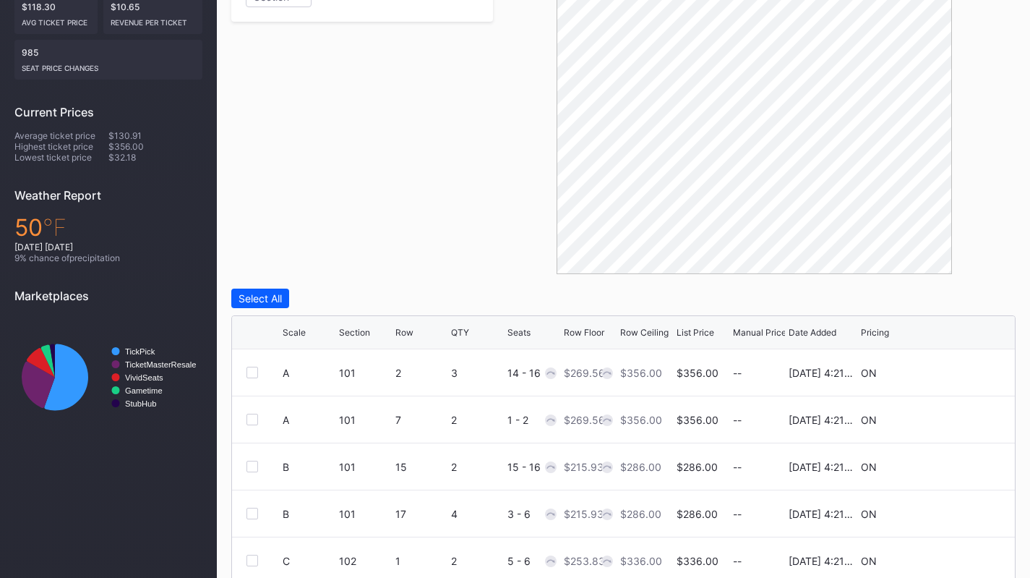
scroll to position [0, 0]
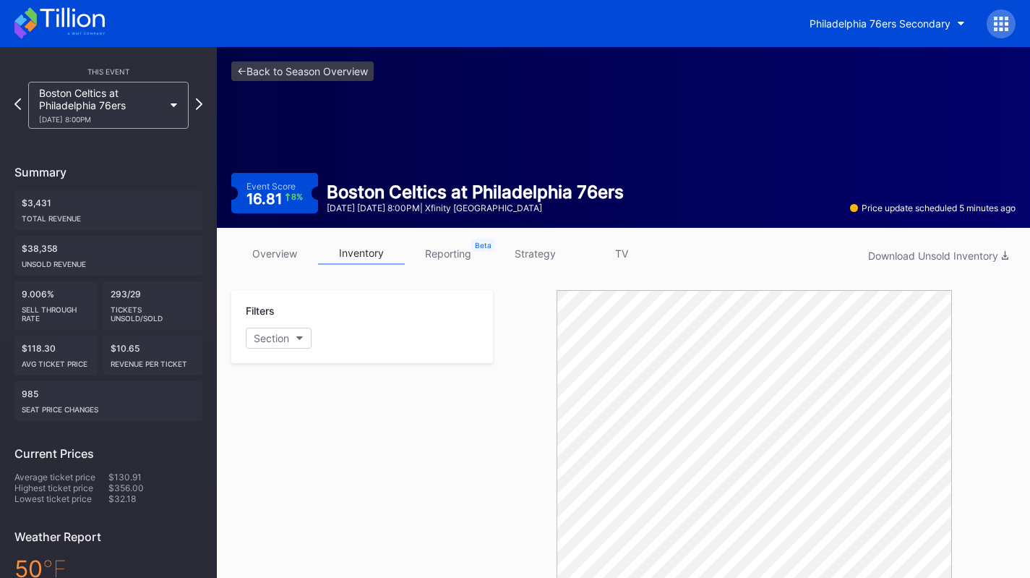
click at [546, 260] on link "strategy" at bounding box center [535, 253] width 87 height 22
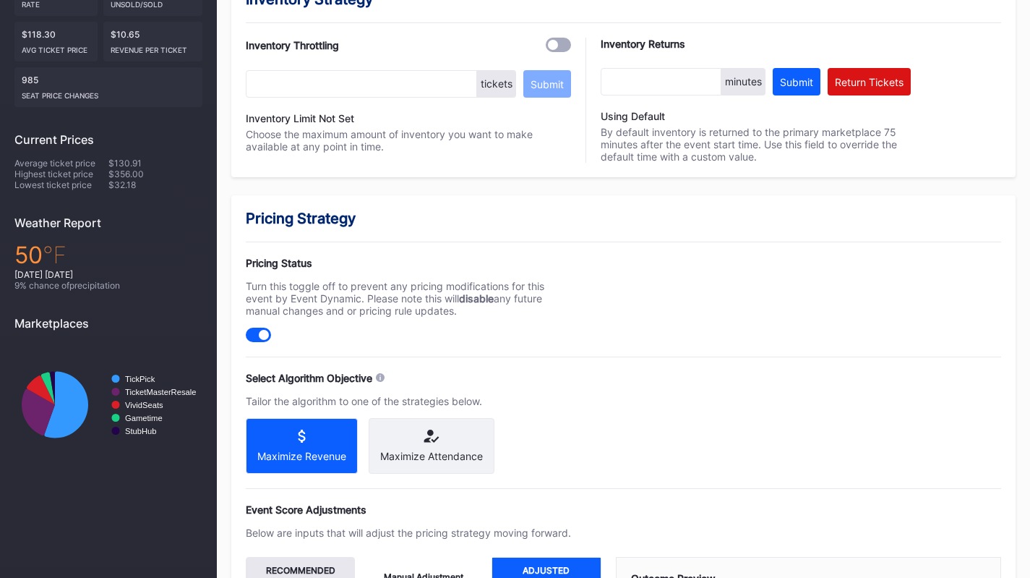
scroll to position [315, 0]
click at [437, 448] on div "Maximize Attendance" at bounding box center [432, 445] width 126 height 56
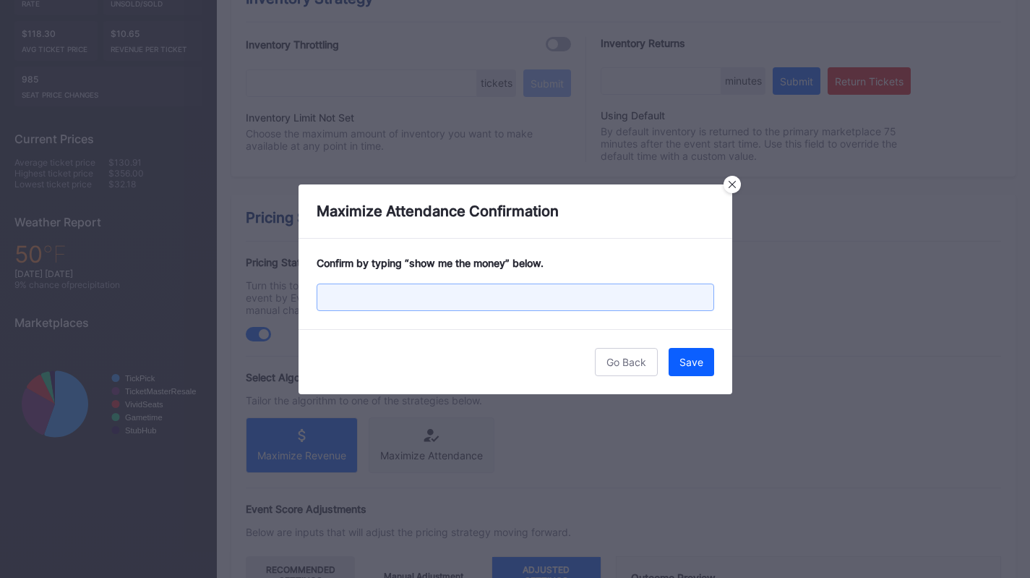
click at [463, 296] on input "text" at bounding box center [516, 296] width 398 height 27
paste input "show me the money"
type input "show me the money"
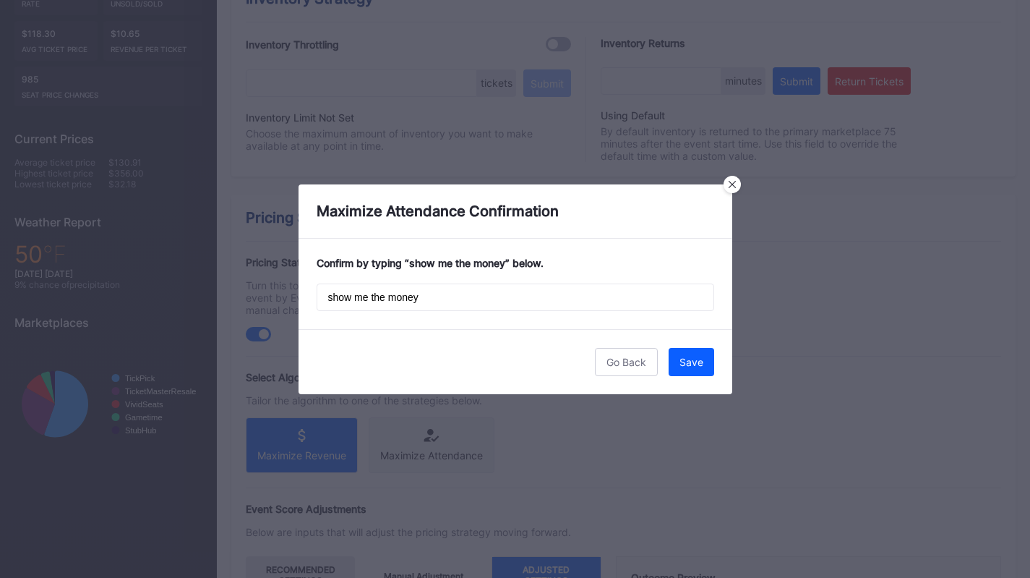
click at [698, 352] on button "Save" at bounding box center [692, 362] width 46 height 28
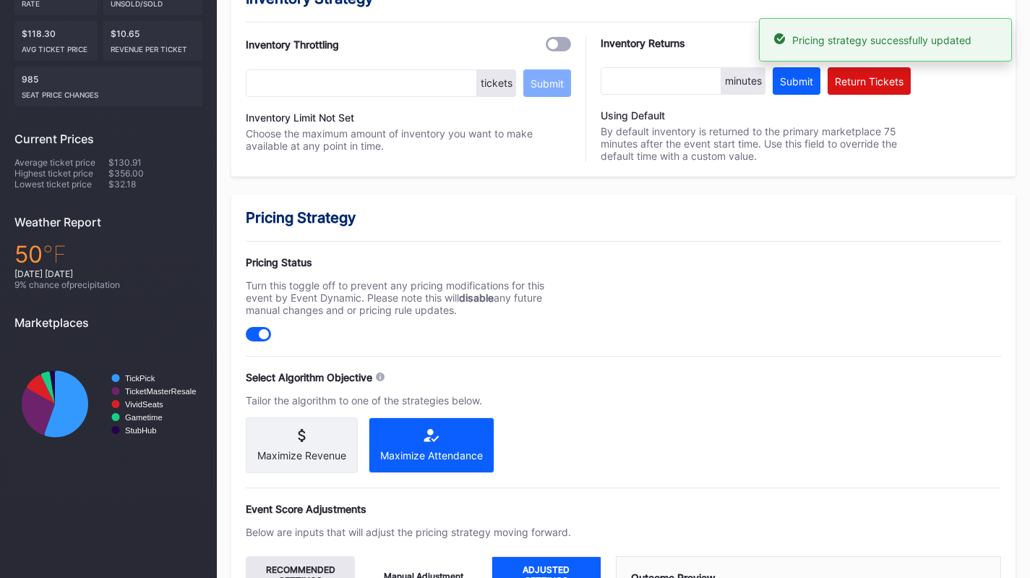
scroll to position [0, 0]
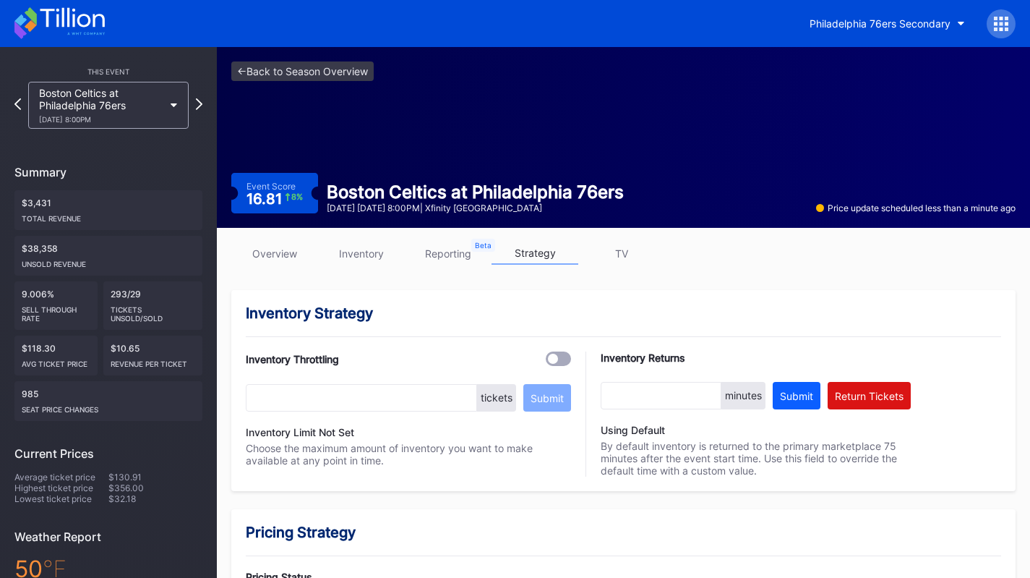
click at [100, 95] on div "Boston Celtics at Philadelphia 76ers 11/11 Tuesday 8:00PM" at bounding box center [101, 105] width 124 height 37
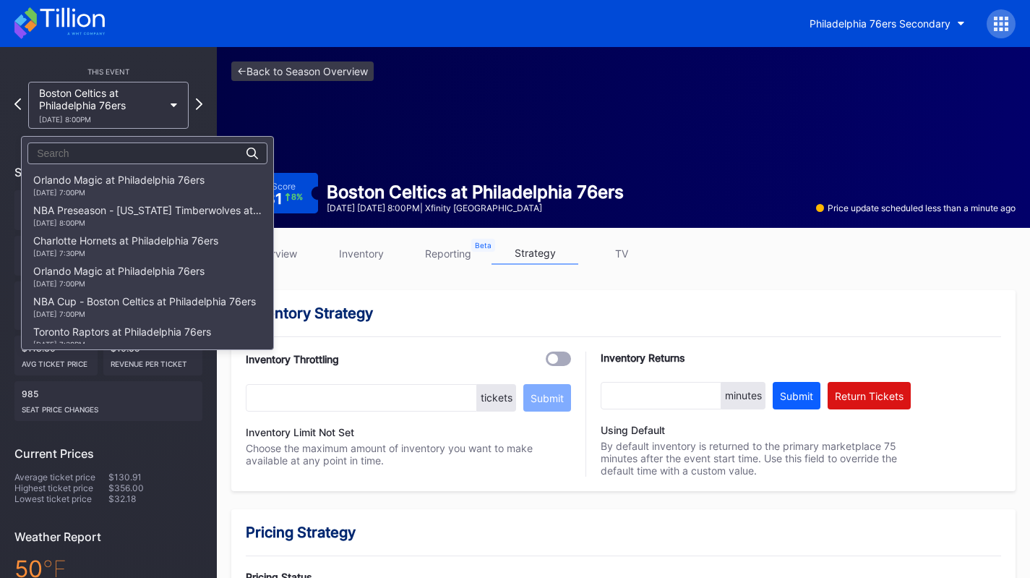
scroll to position [213, 0]
click at [105, 205] on div "LA Clippers at Philadelphia 76ers 11/17 Monday 7:00PM" at bounding box center [111, 215] width 157 height 23
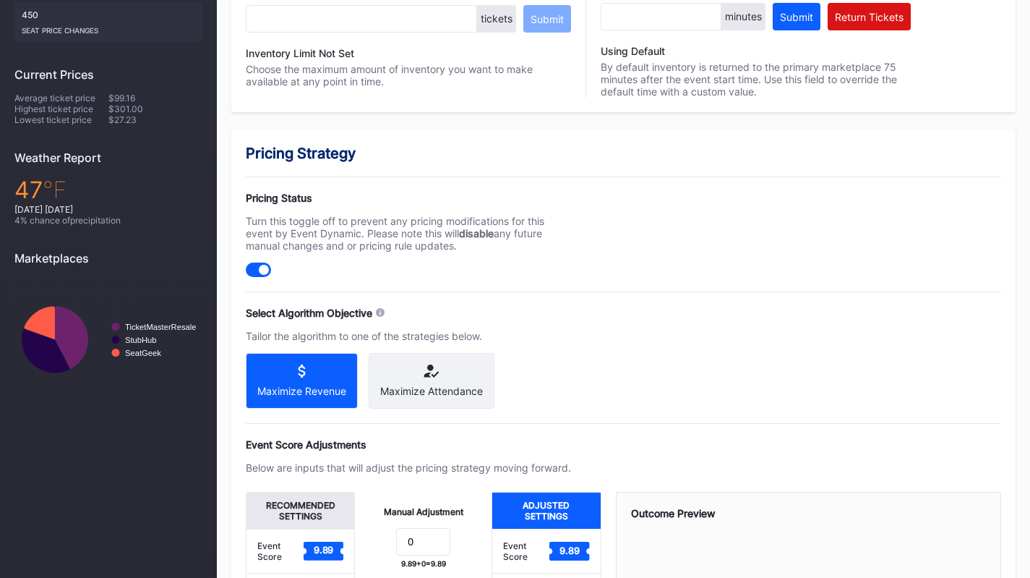
scroll to position [382, 0]
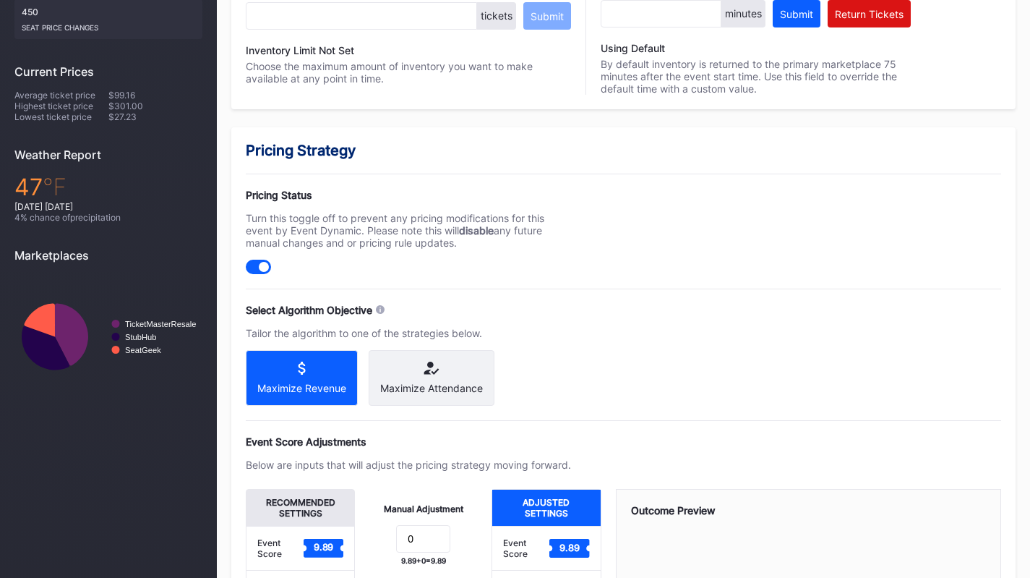
click at [458, 386] on div "Maximize Attendance" at bounding box center [431, 388] width 103 height 12
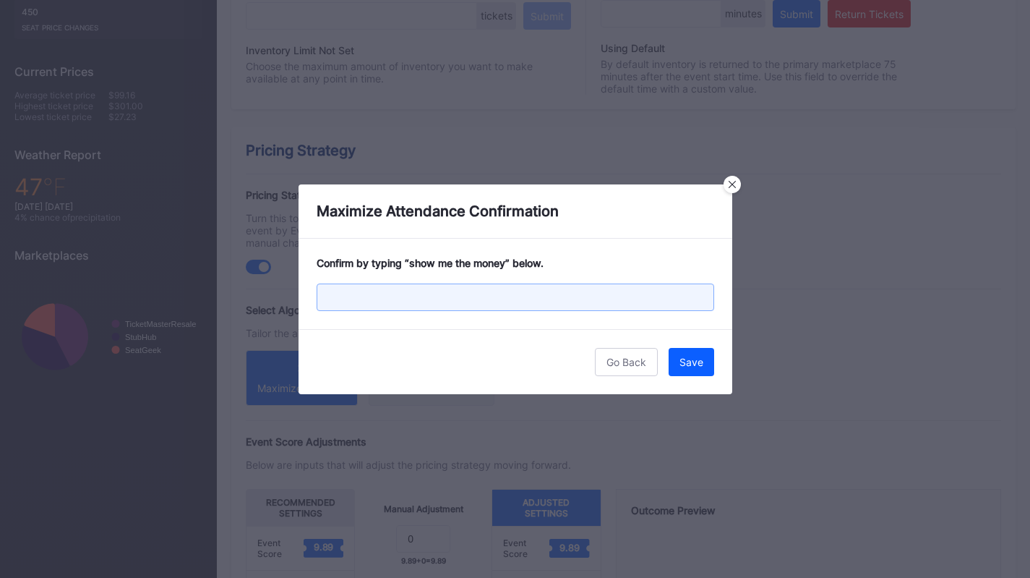
click at [530, 303] on input "text" at bounding box center [516, 296] width 398 height 27
paste input "show me the money"
type input "show me the money"
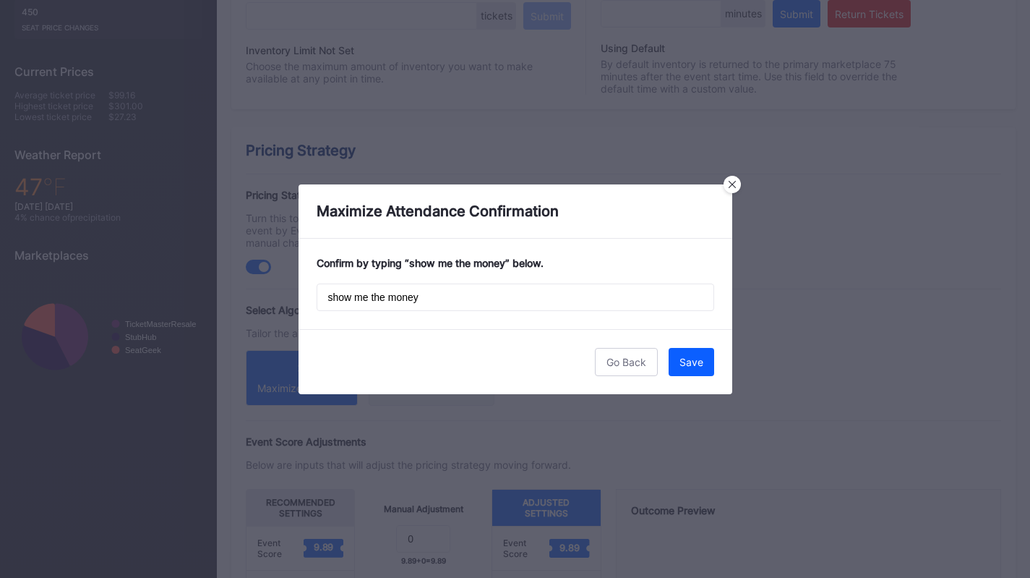
click at [689, 360] on div "Save" at bounding box center [692, 362] width 24 height 12
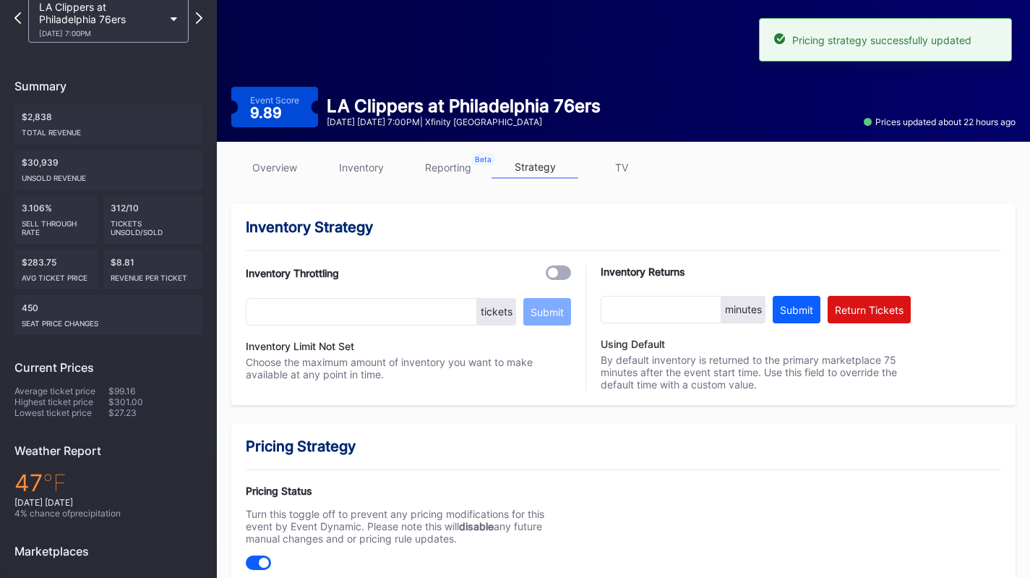
scroll to position [0, 0]
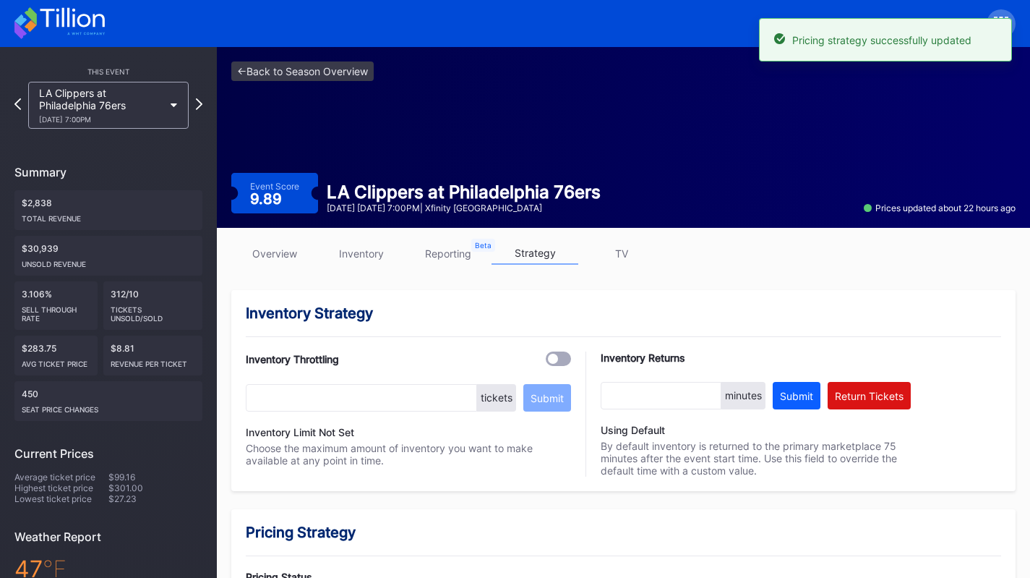
click at [55, 17] on icon at bounding box center [59, 23] width 90 height 32
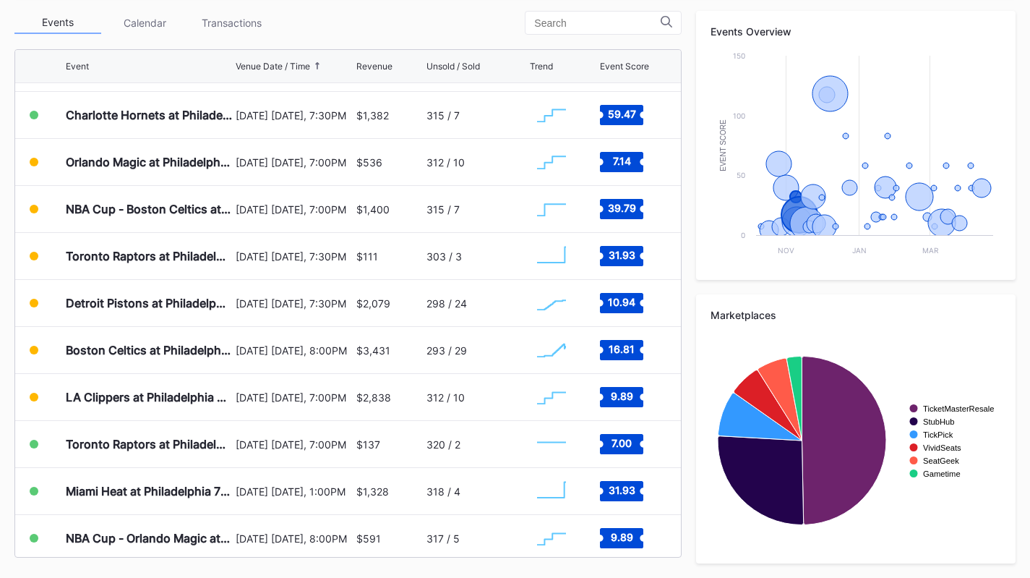
scroll to position [83, 0]
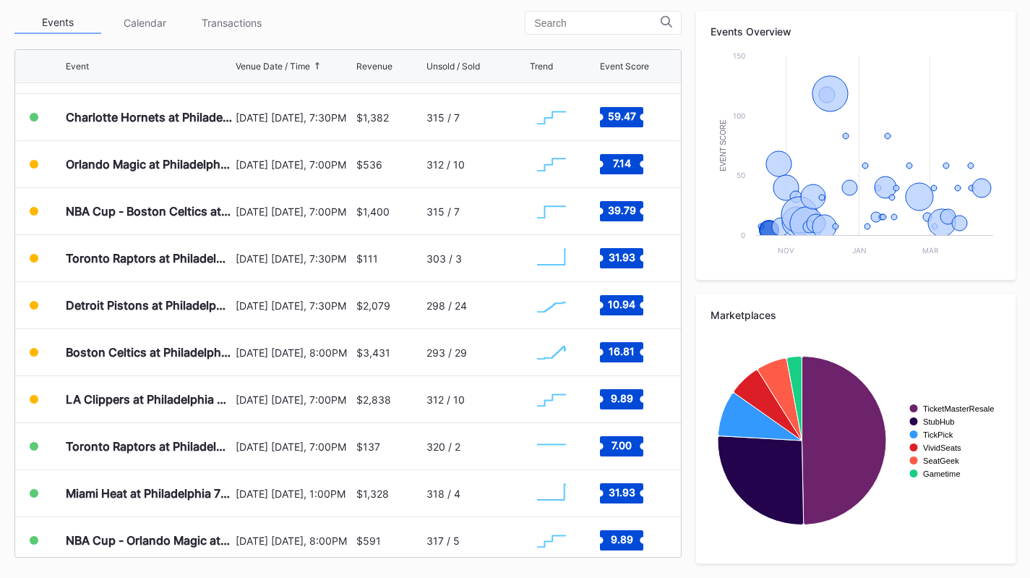
click at [218, 19] on div "Transactions" at bounding box center [231, 23] width 87 height 22
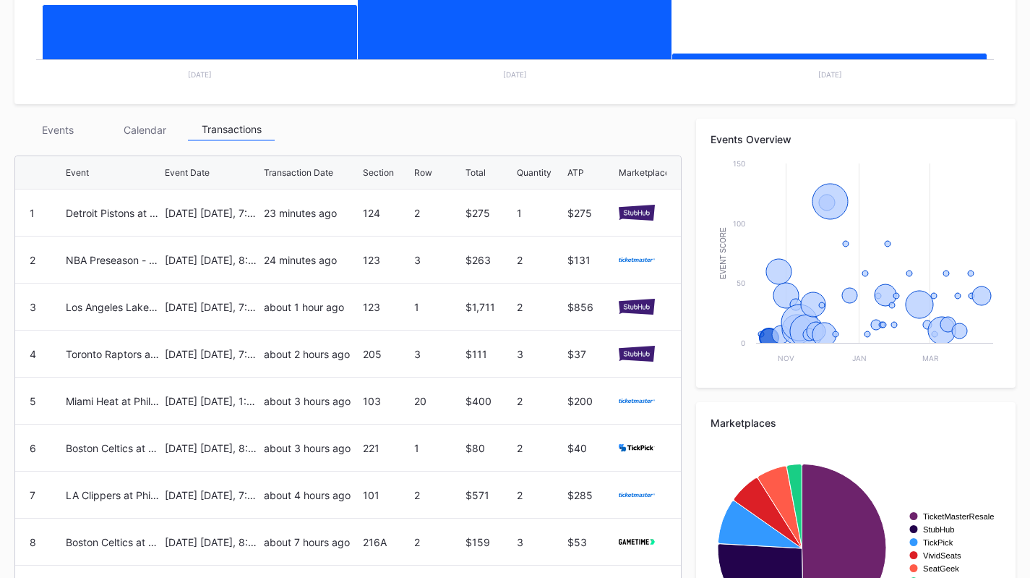
scroll to position [407, 0]
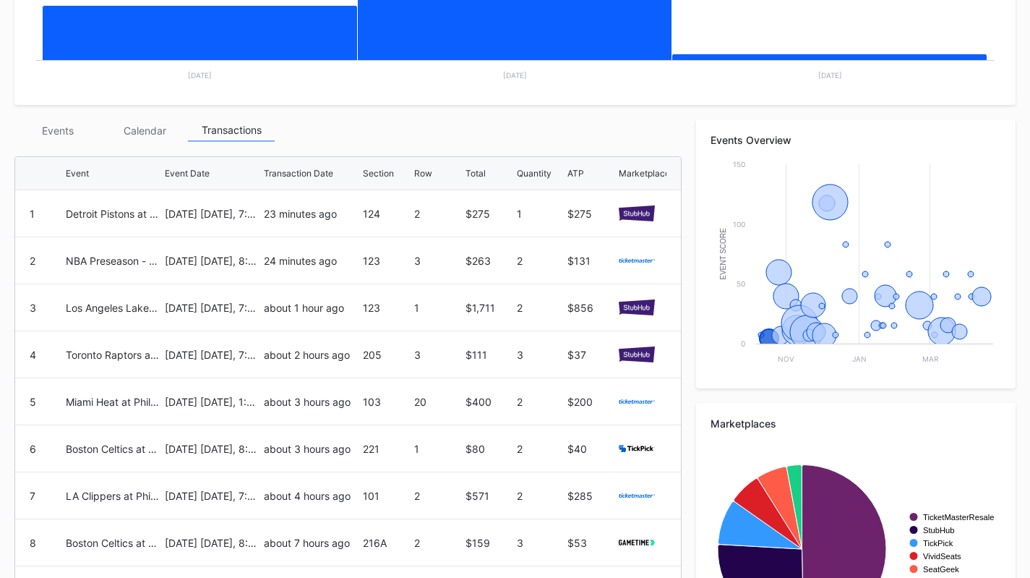
click at [65, 124] on div "Events" at bounding box center [57, 130] width 87 height 22
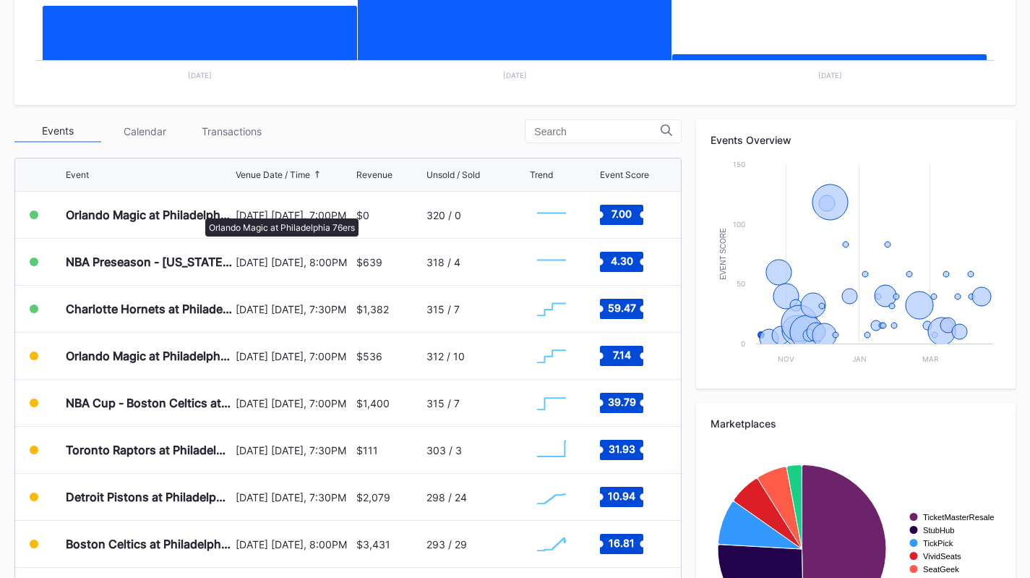
click at [198, 211] on div "Orlando Magic at Philadelphia 76ers" at bounding box center [149, 214] width 166 height 14
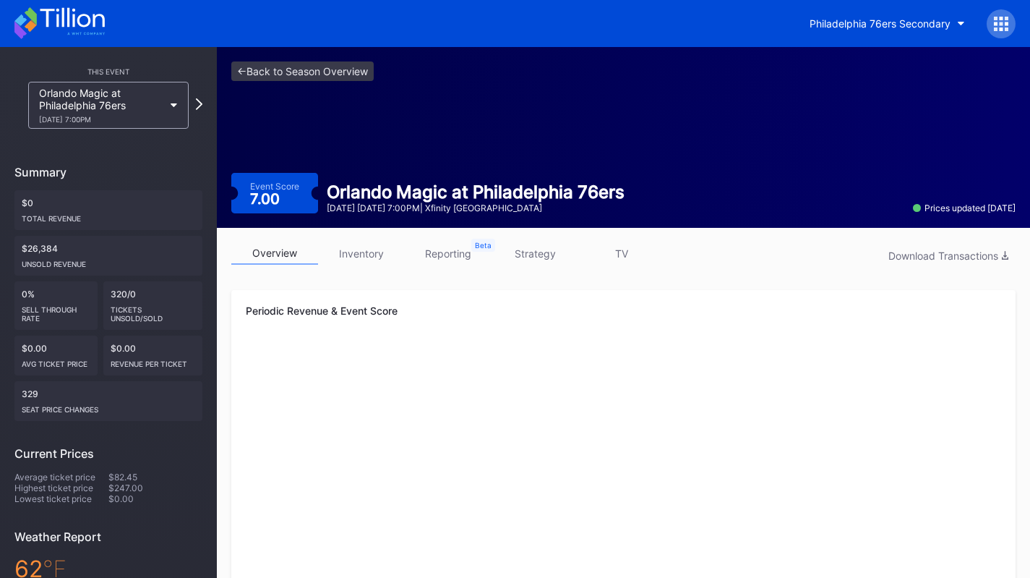
click at [163, 125] on div "Orlando Magic at Philadelphia 76ers 10/10 Friday 7:00PM" at bounding box center [108, 105] width 161 height 47
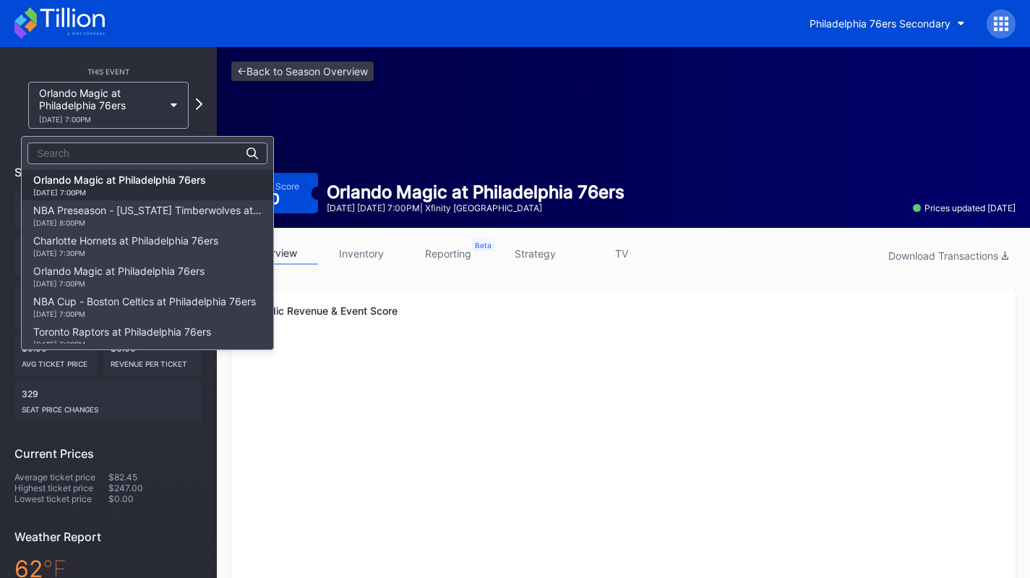
click at [158, 210] on div "NBA Preseason - Minnesota Timberwolves at Philadelphia 76ers 10/17 Friday 8:00PM" at bounding box center [147, 215] width 228 height 23
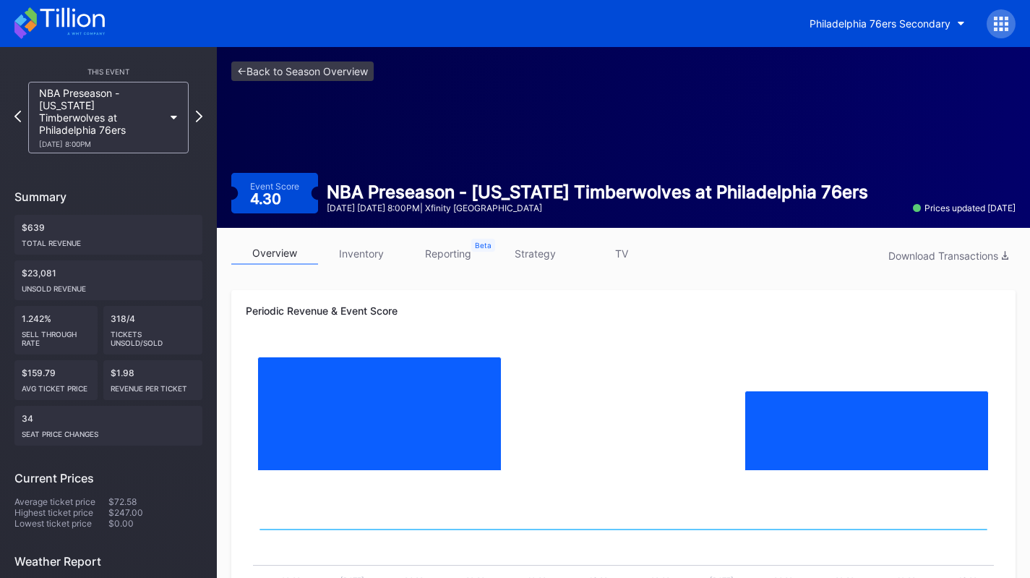
click at [144, 100] on div "NBA Preseason - Minnesota Timberwolves at Philadelphia 76ers 10/17 Friday 8:00PM" at bounding box center [101, 117] width 124 height 61
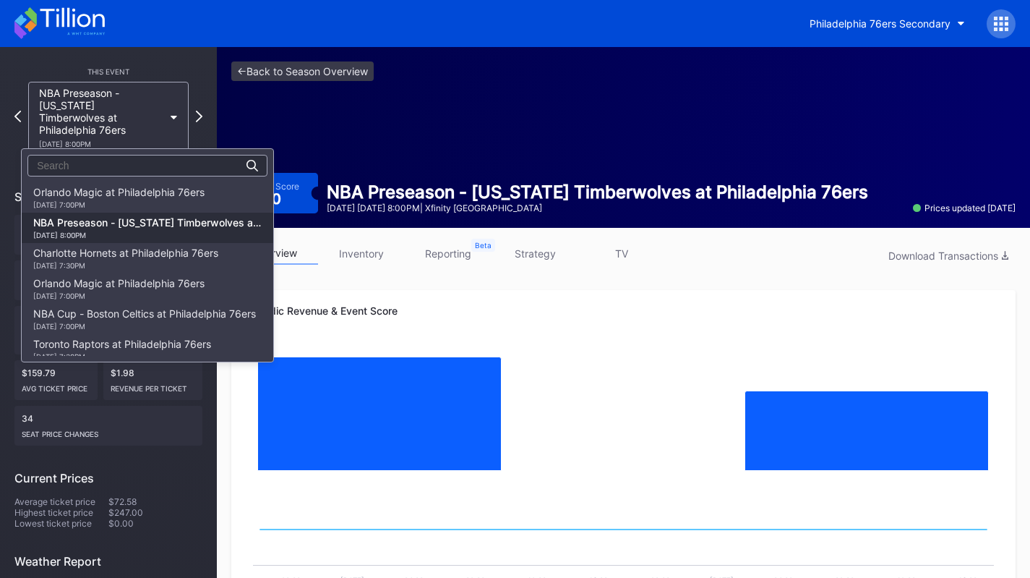
click at [160, 207] on div "10/10 Friday 7:00PM" at bounding box center [118, 204] width 171 height 9
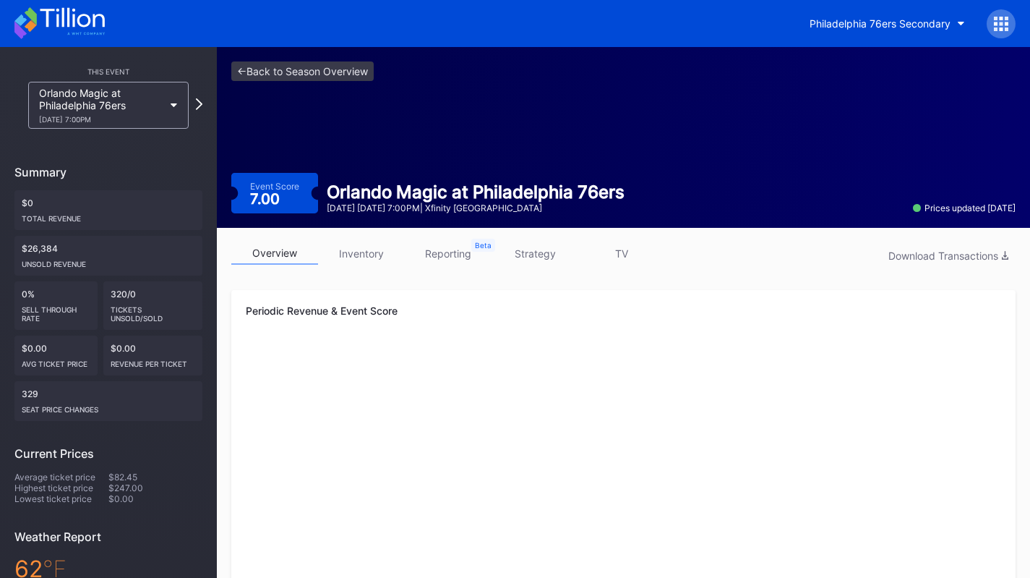
click at [517, 251] on link "strategy" at bounding box center [535, 253] width 87 height 22
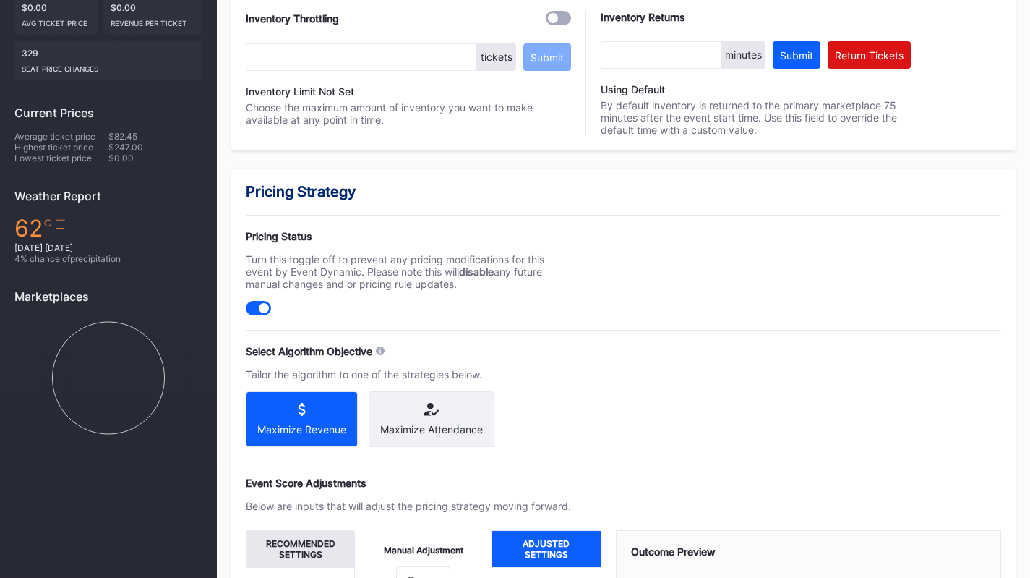
scroll to position [345, 0]
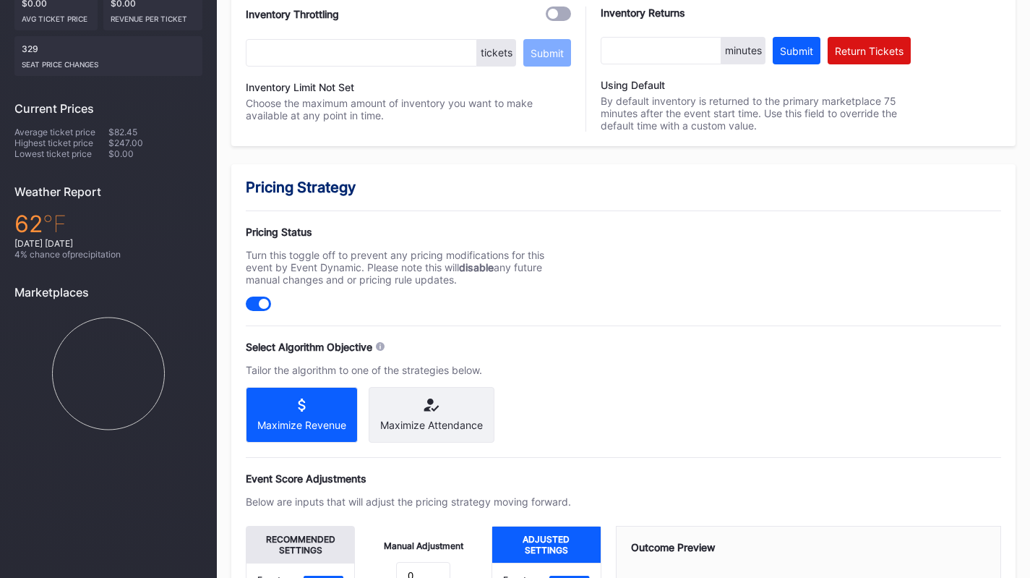
click at [406, 382] on div "Select Algorithm Objective Tailor the algorithm to one of the strategies below.…" at bounding box center [408, 392] width 325 height 102
click at [422, 437] on div "Maximize Attendance" at bounding box center [432, 415] width 126 height 56
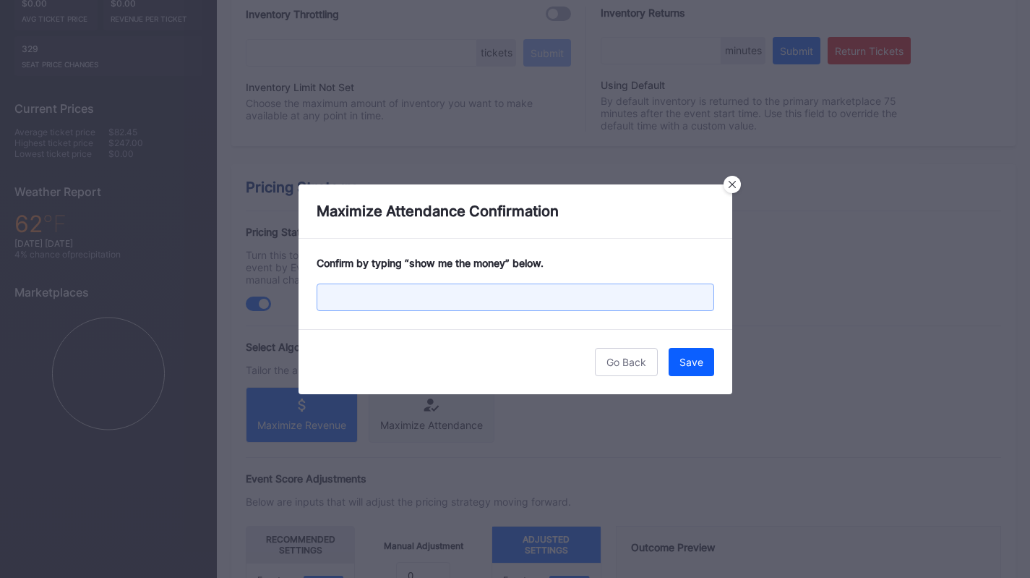
click at [461, 294] on input "text" at bounding box center [516, 296] width 398 height 27
paste input "show me the money"
type input "show me the money"
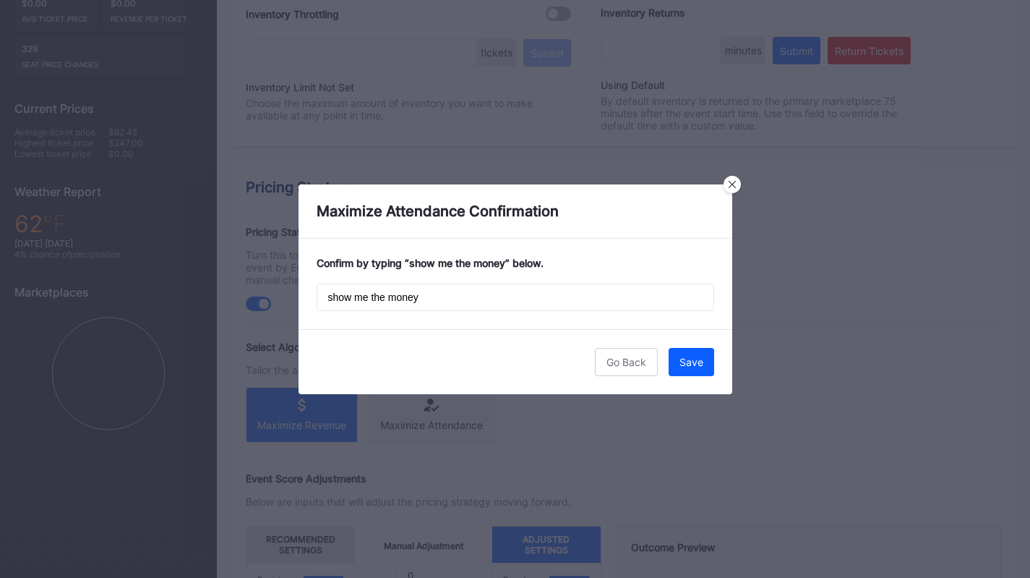
click at [697, 365] on div "Save" at bounding box center [692, 362] width 24 height 12
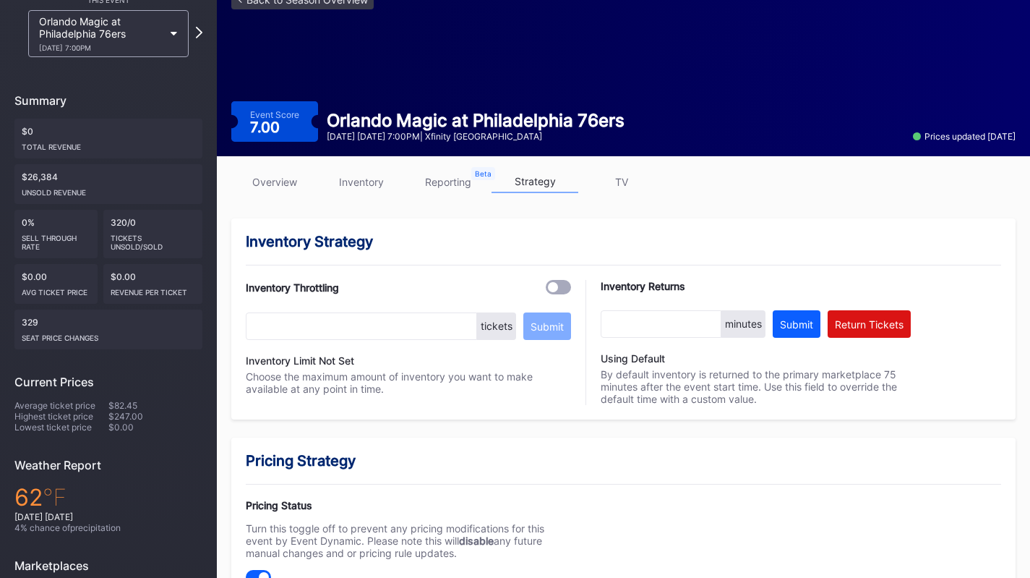
scroll to position [0, 0]
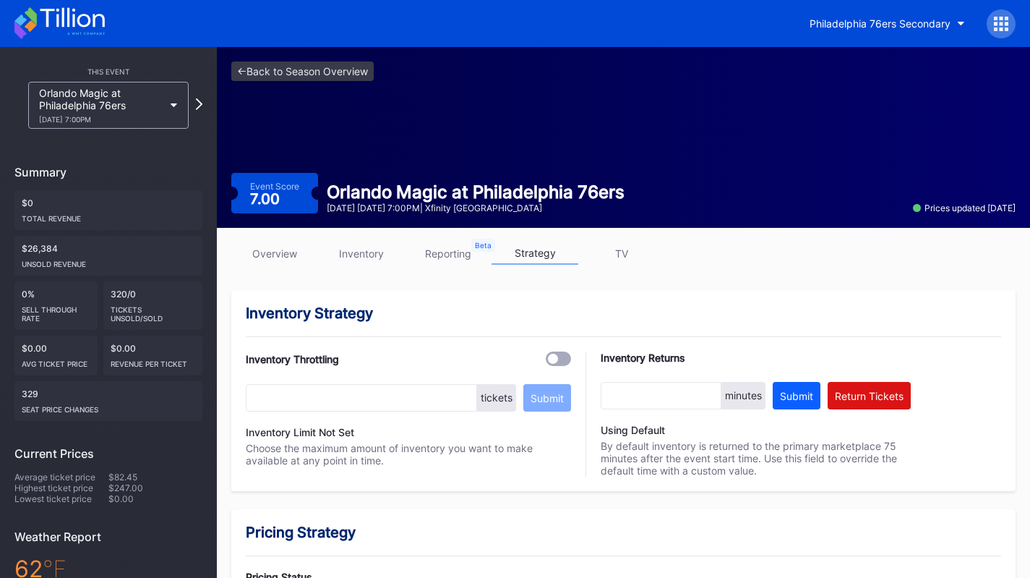
click at [105, 105] on div "Orlando Magic at Philadelphia 76ers 10/10 Friday 7:00PM" at bounding box center [101, 105] width 124 height 37
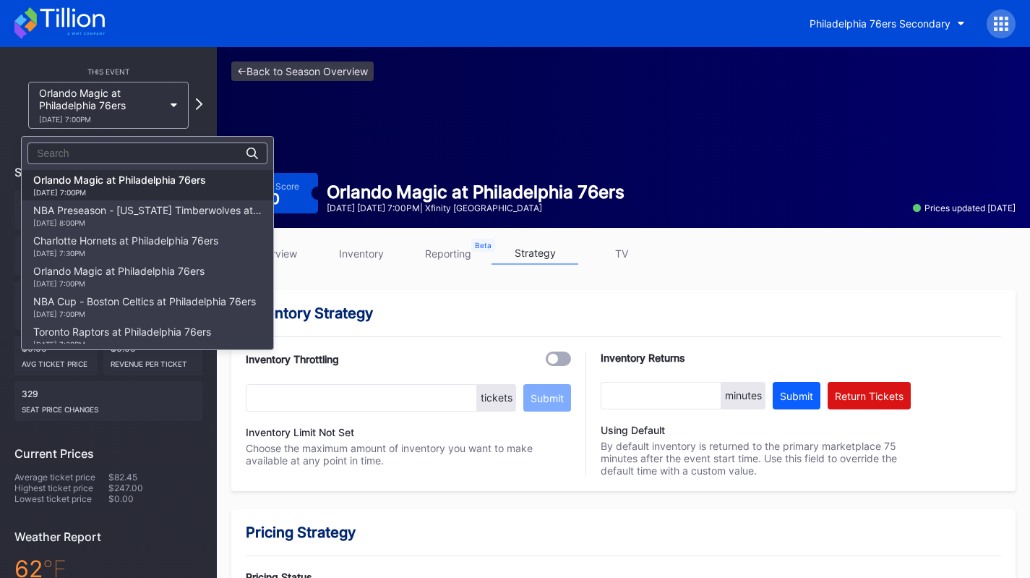
click at [115, 210] on div "NBA Preseason - Minnesota Timberwolves at Philadelphia 76ers 10/17 Friday 8:00PM" at bounding box center [147, 215] width 228 height 23
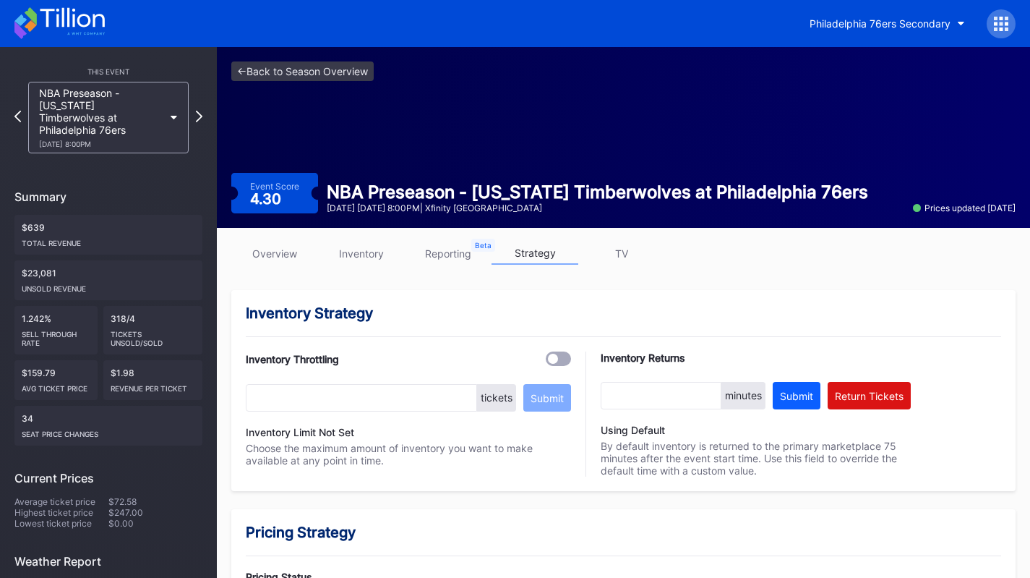
click at [356, 251] on link "inventory" at bounding box center [361, 253] width 87 height 22
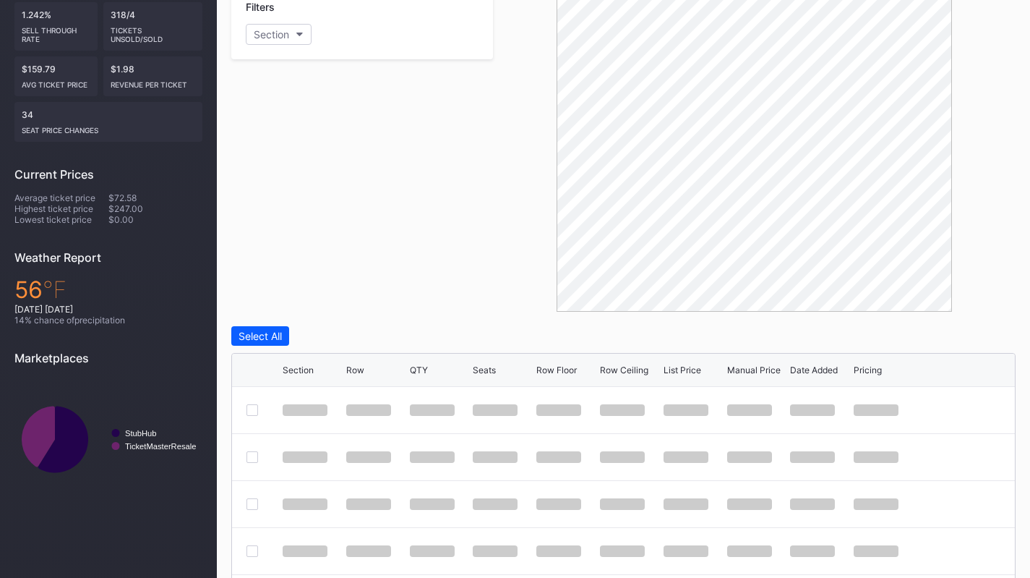
scroll to position [320, 0]
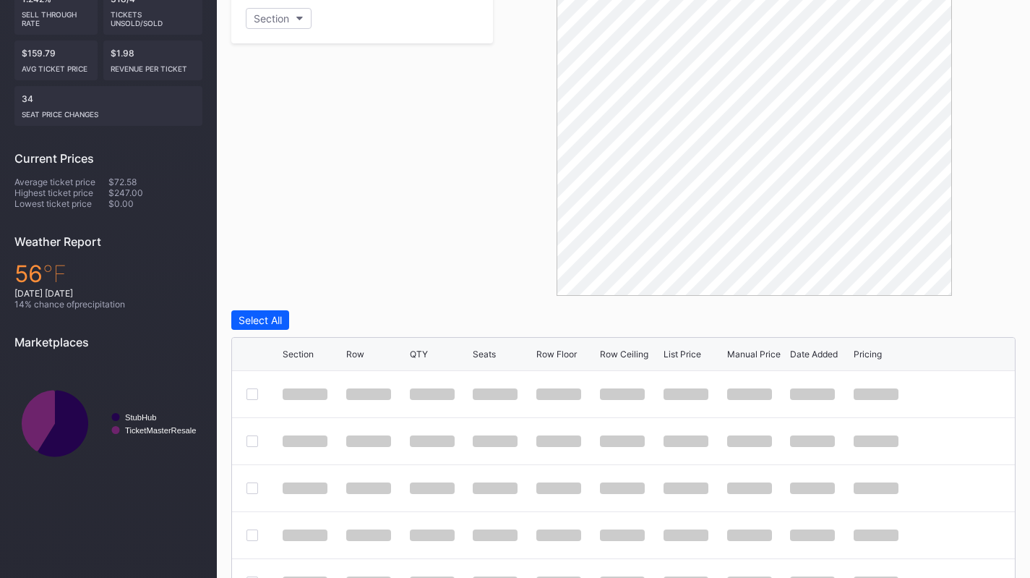
click at [533, 193] on div at bounding box center [754, 132] width 523 height 325
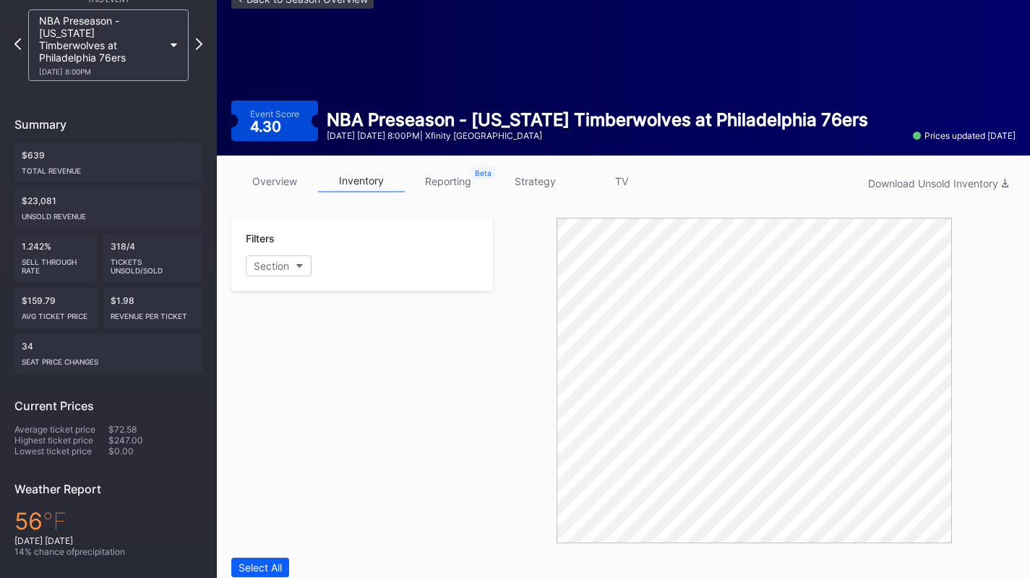
click at [531, 177] on link "strategy" at bounding box center [535, 181] width 87 height 22
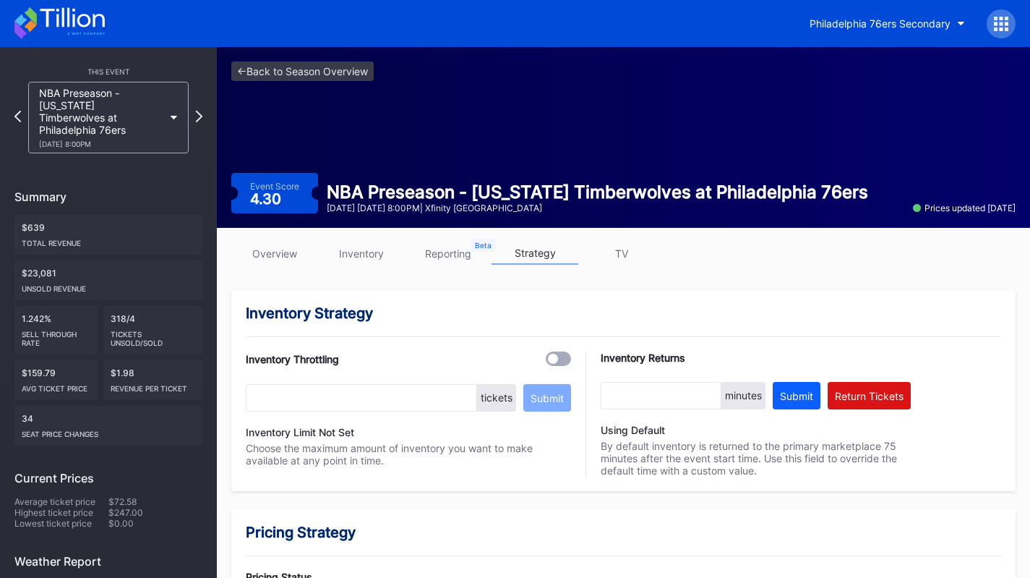
scroll to position [307, 0]
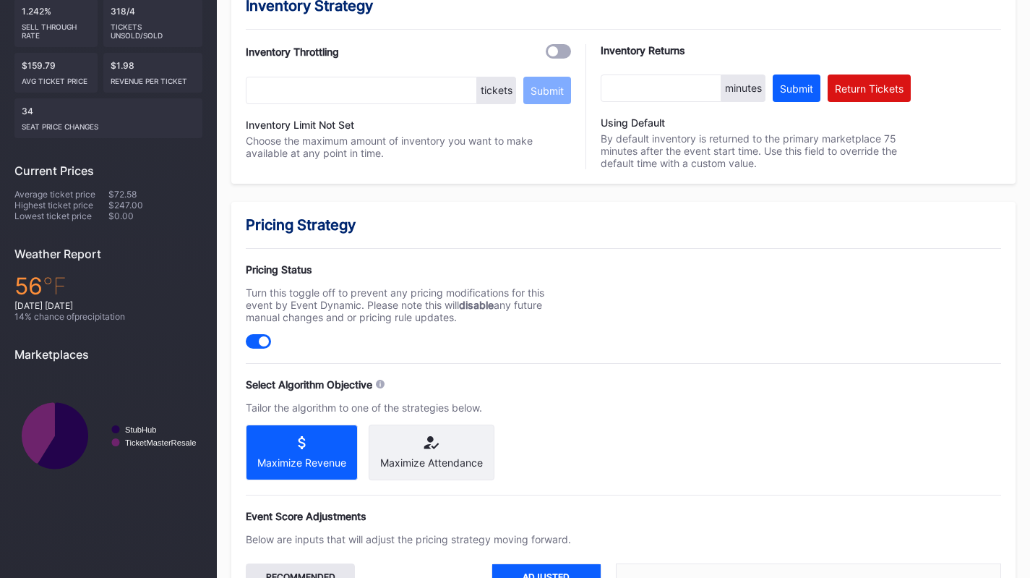
click at [411, 454] on div "Maximize Attendance" at bounding box center [432, 452] width 126 height 56
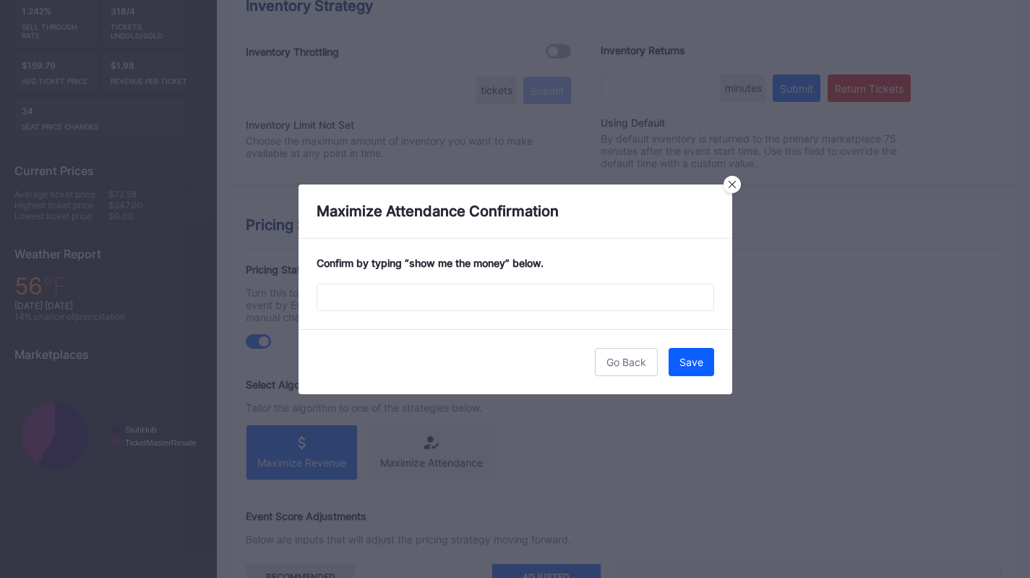
click at [484, 280] on div "Confirm by typing “ show me the money ” below." at bounding box center [516, 284] width 434 height 90
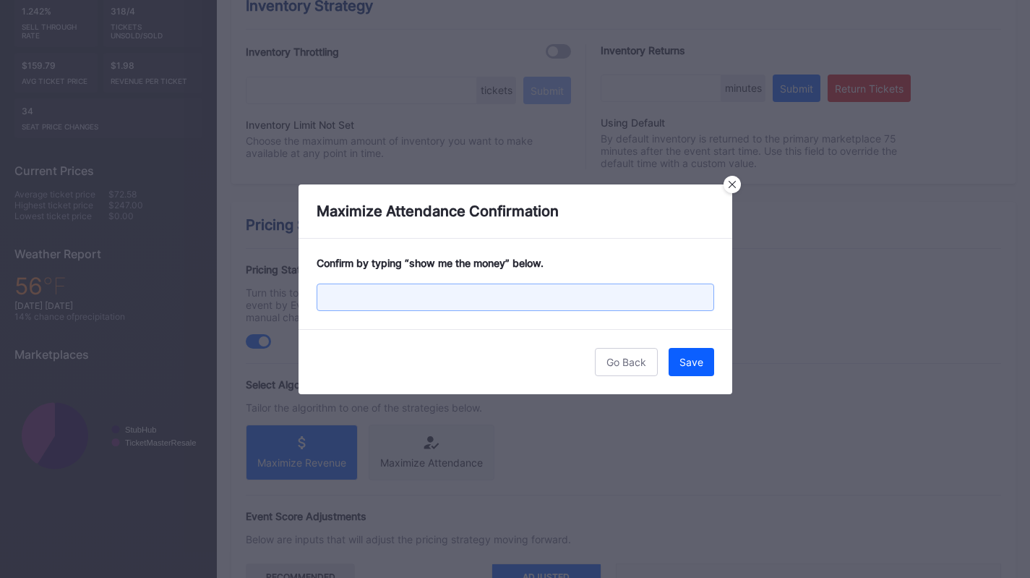
scroll to position [308, 0]
click at [482, 286] on input "text" at bounding box center [516, 296] width 398 height 27
paste input "show me the money"
type input "show me the money"
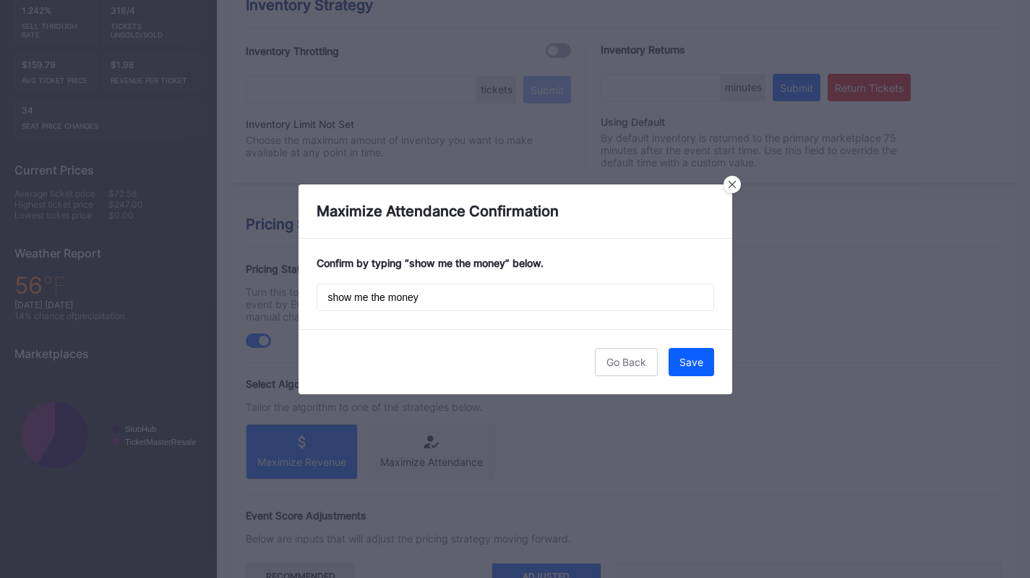
click at [689, 359] on div "Save" at bounding box center [692, 362] width 24 height 12
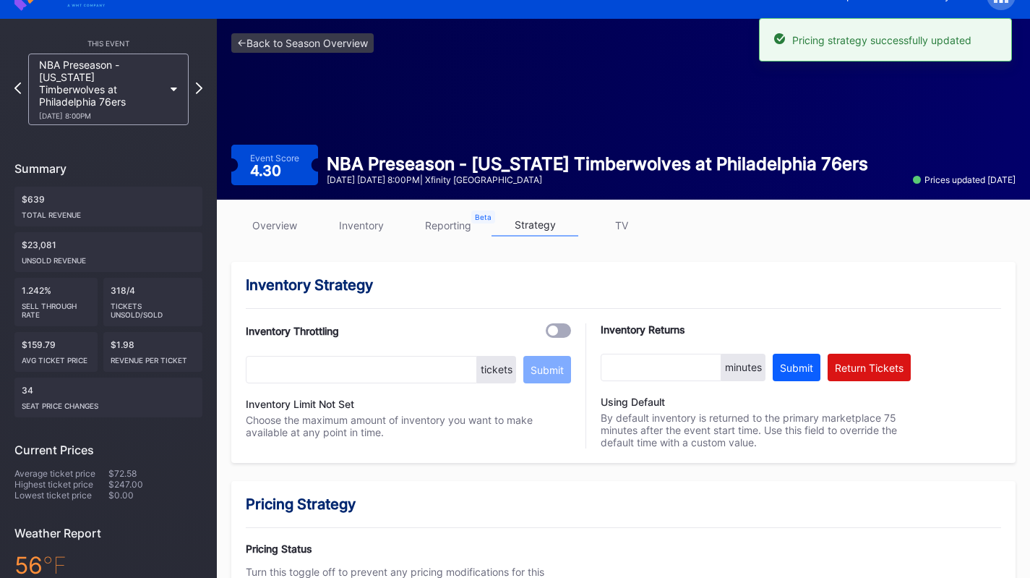
scroll to position [0, 0]
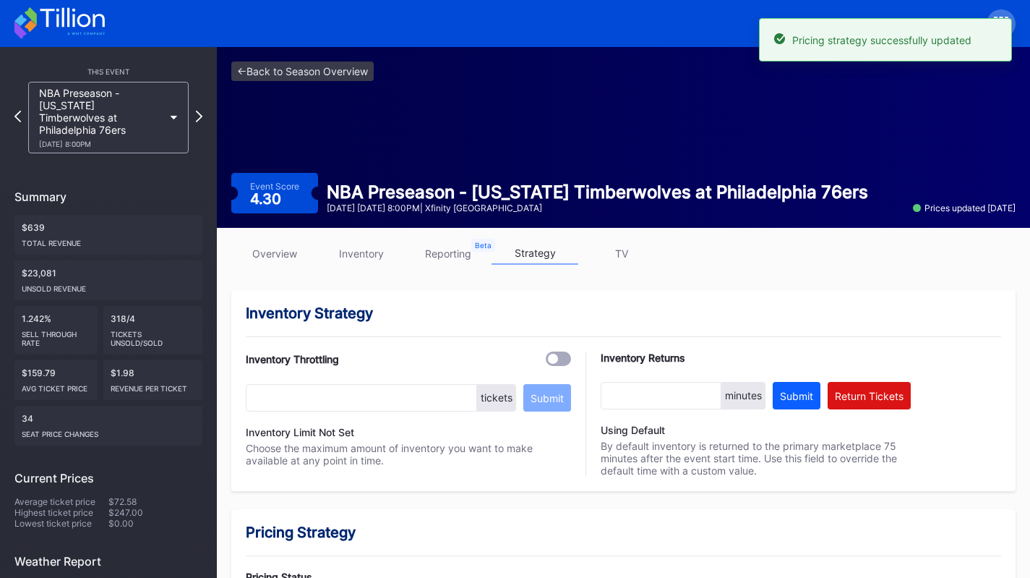
click at [96, 117] on div "NBA Preseason - Minnesota Timberwolves at Philadelphia 76ers 10/17 Friday 8:00PM" at bounding box center [101, 117] width 124 height 61
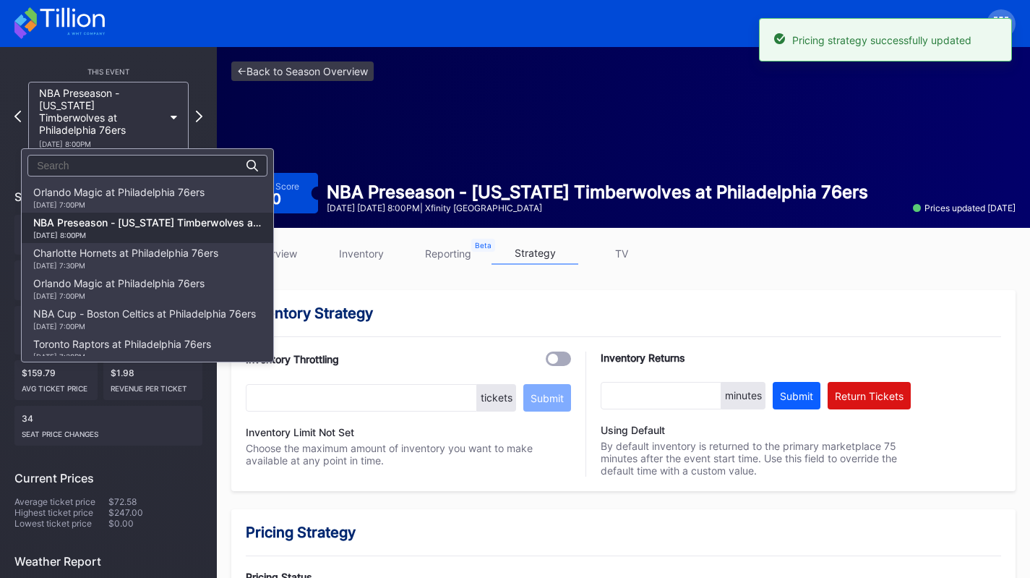
scroll to position [30, 0]
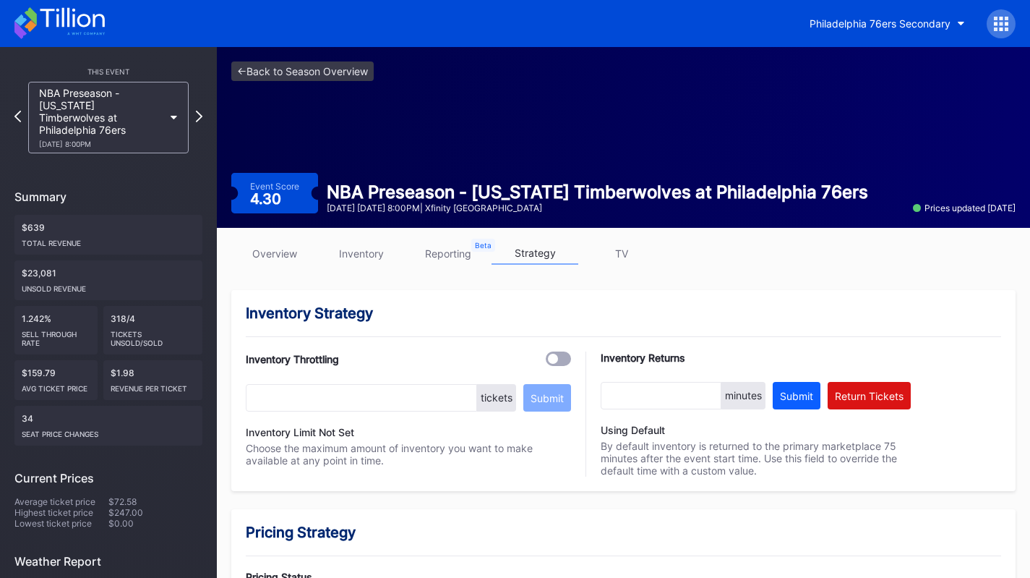
click at [342, 249] on link "inventory" at bounding box center [361, 253] width 87 height 22
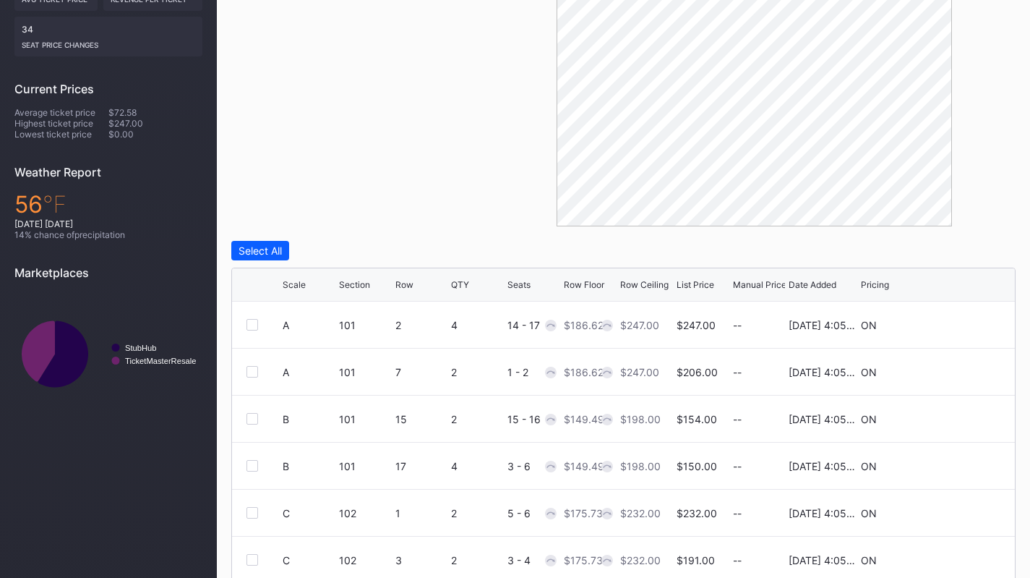
scroll to position [390, 0]
click at [578, 274] on div "Scale Section Row QTY Seats Row Floor Row Ceiling List Price Manual Price Date …" at bounding box center [623, 284] width 783 height 33
click at [576, 285] on div "Row Floor" at bounding box center [584, 283] width 40 height 11
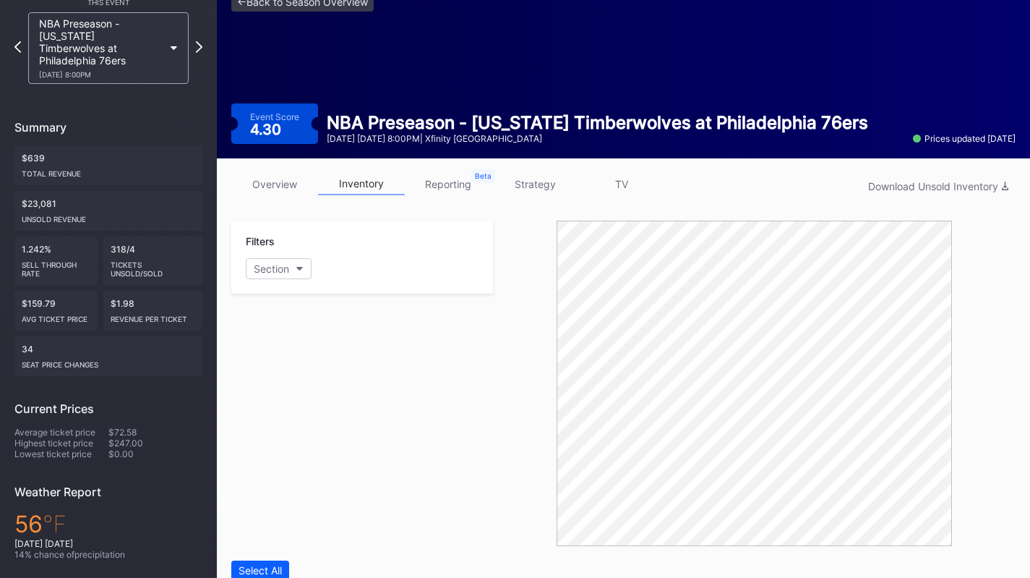
scroll to position [12, 0]
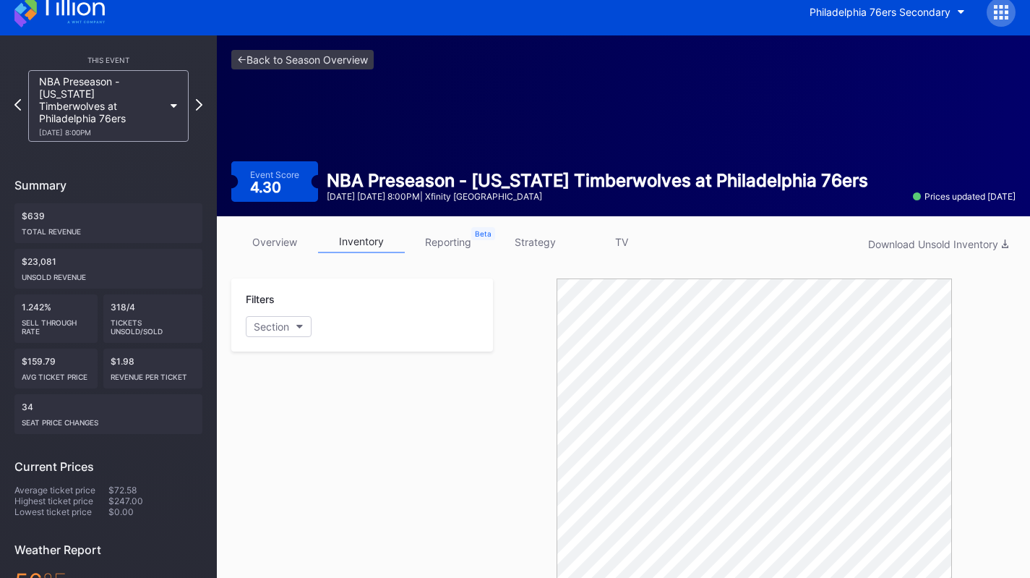
click at [296, 236] on link "overview" at bounding box center [274, 242] width 87 height 22
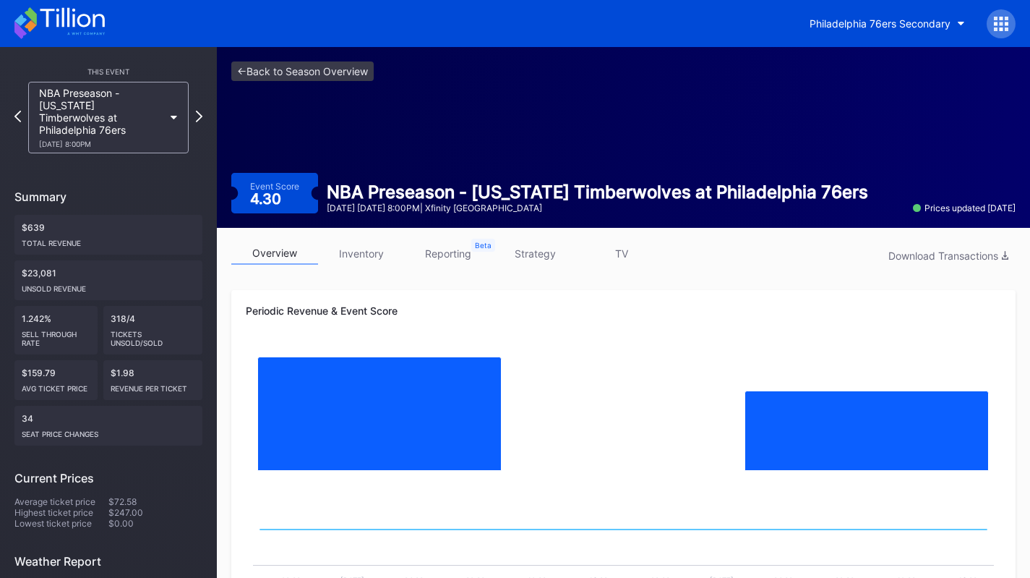
click at [147, 119] on div "NBA Preseason - Minnesota Timberwolves at Philadelphia 76ers 10/17 Friday 8:00PM" at bounding box center [101, 117] width 124 height 61
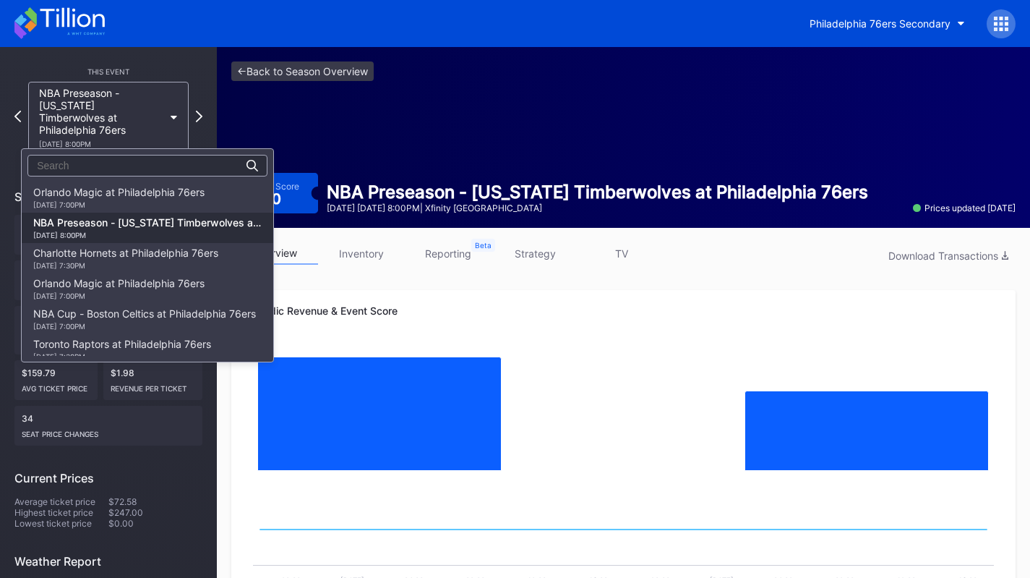
scroll to position [30, 0]
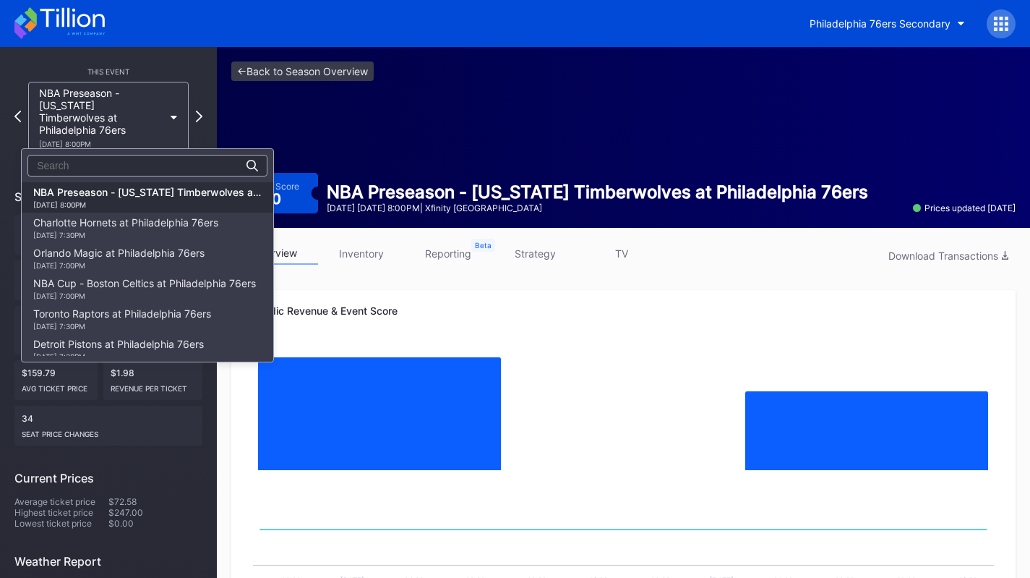
click at [151, 227] on div "Charlotte Hornets at Philadelphia 76ers 10/25 Saturday 7:30PM" at bounding box center [125, 227] width 185 height 23
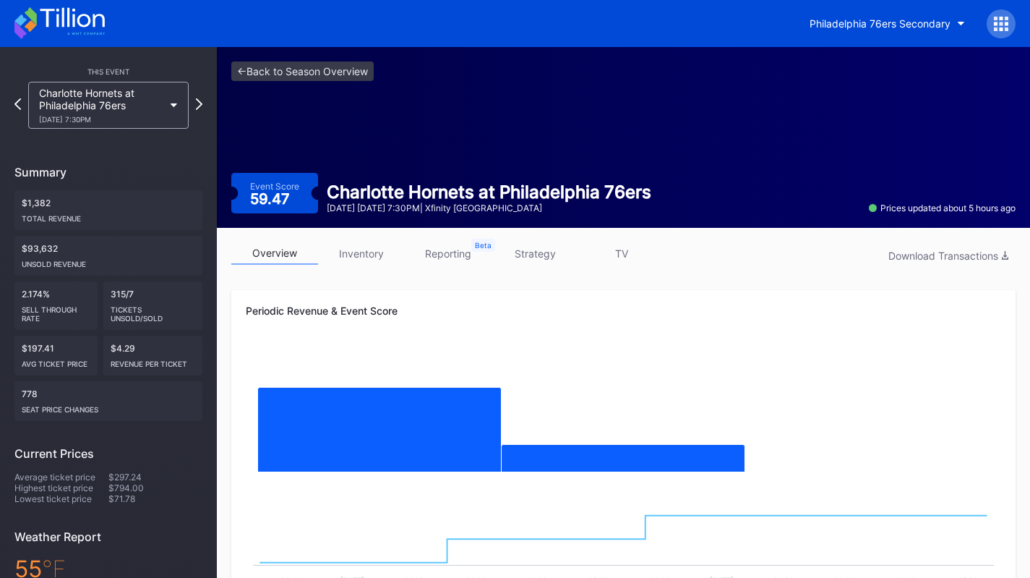
click at [96, 13] on icon at bounding box center [59, 23] width 90 height 32
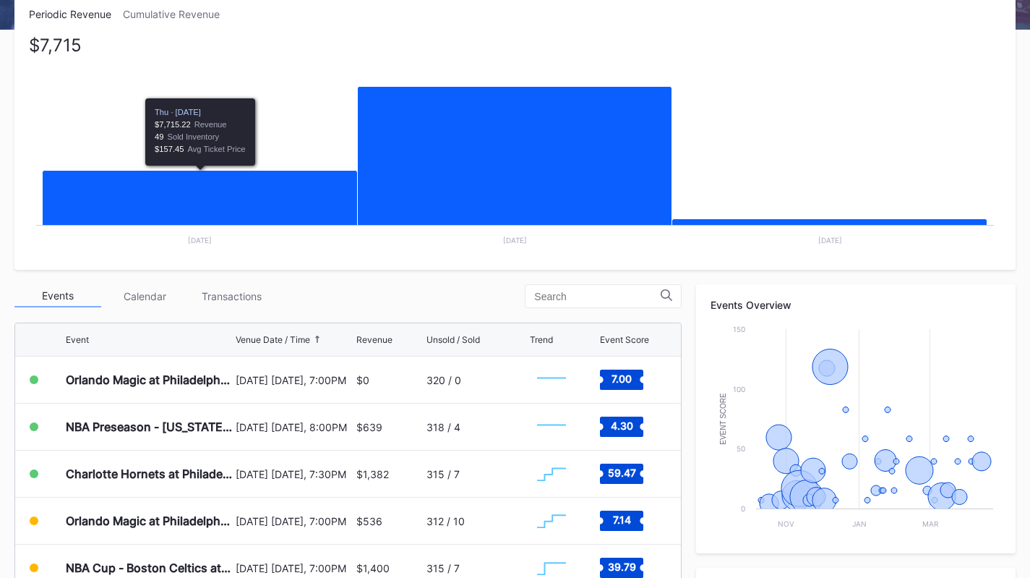
scroll to position [488, 0]
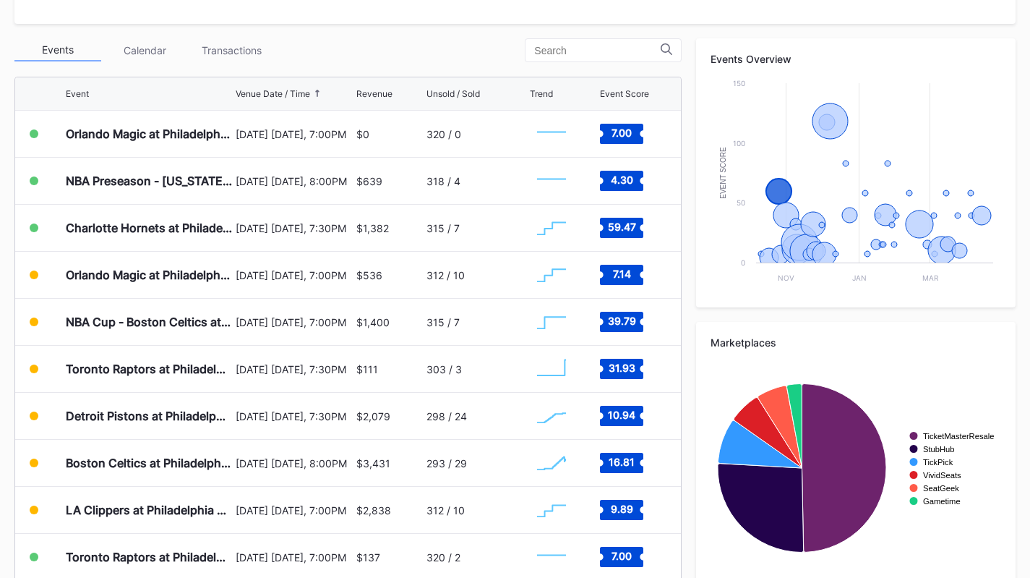
click at [117, 234] on div "Charlotte Hornets at Philadelphia 76ers" at bounding box center [149, 228] width 166 height 46
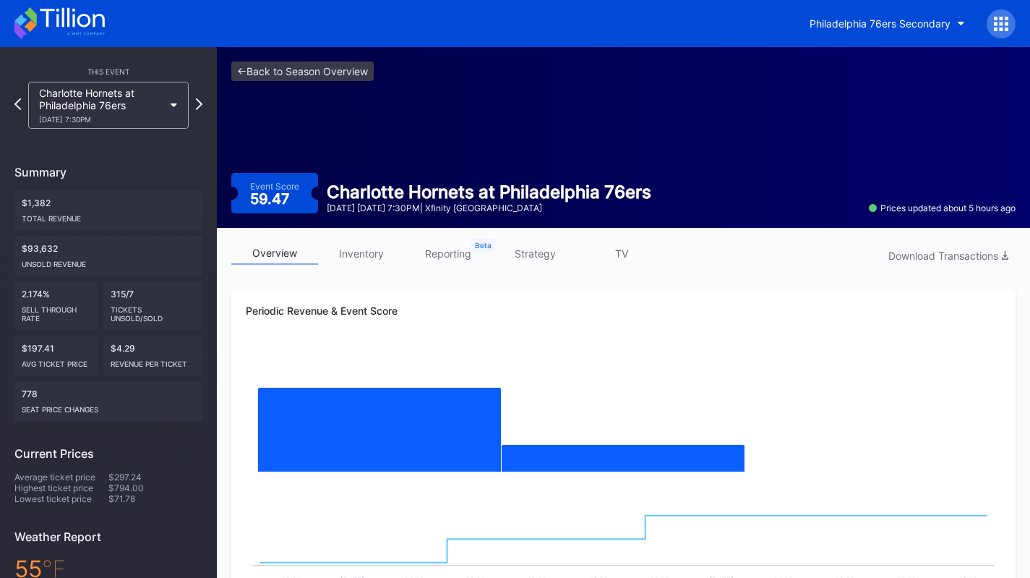
click at [527, 256] on link "strategy" at bounding box center [535, 253] width 87 height 22
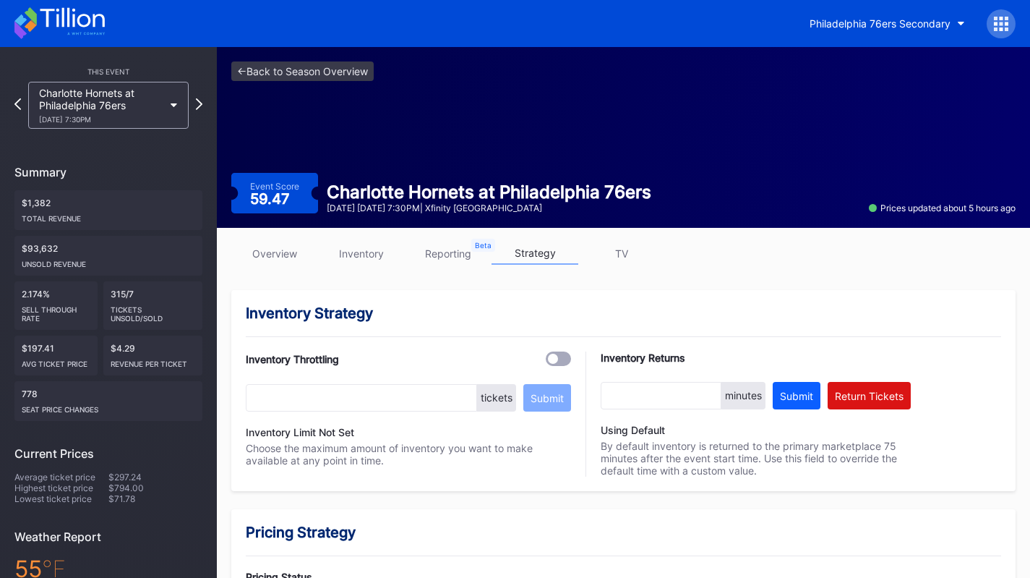
click at [280, 262] on link "overview" at bounding box center [274, 253] width 87 height 22
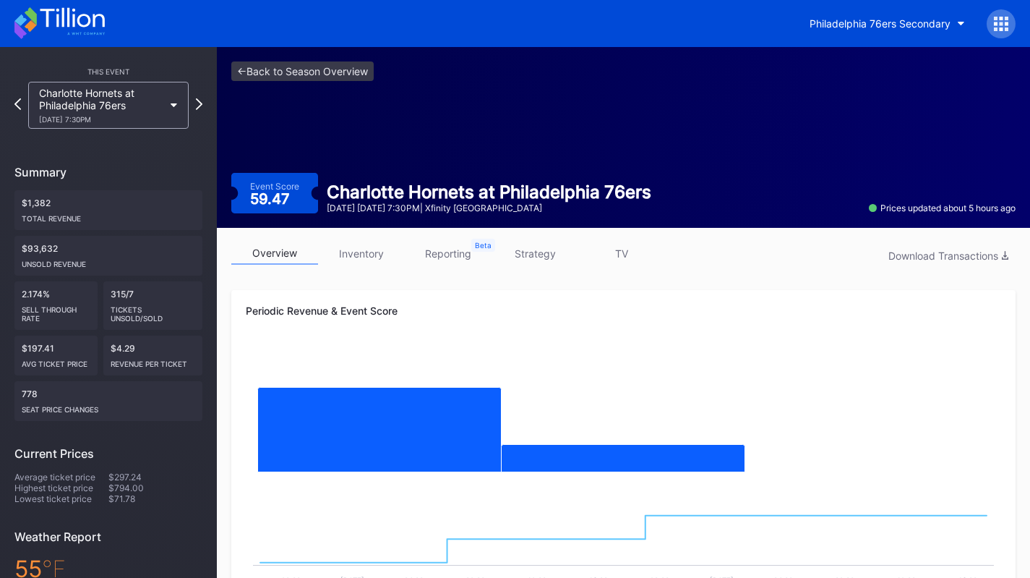
click at [280, 262] on link "overview" at bounding box center [274, 253] width 87 height 22
click at [111, 25] on div "Philadelphia 76ers Secondary" at bounding box center [515, 23] width 1030 height 47
drag, startPoint x: 102, startPoint y: 25, endPoint x: 111, endPoint y: 25, distance: 8.7
click at [111, 25] on div "Philadelphia 76ers Secondary" at bounding box center [515, 23] width 1030 height 47
drag, startPoint x: 82, startPoint y: 20, endPoint x: 111, endPoint y: 25, distance: 29.4
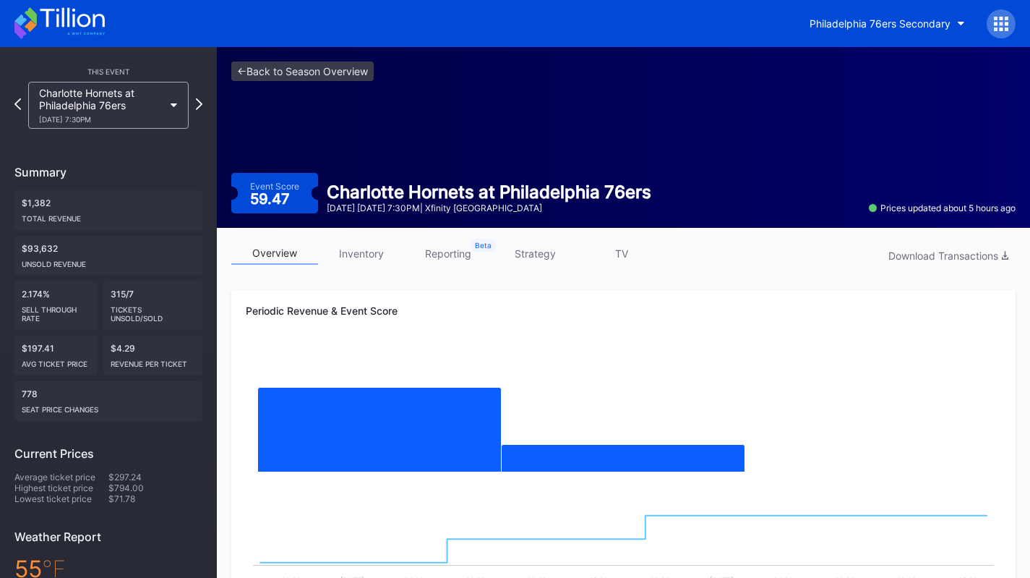
click at [111, 25] on div "Philadelphia 76ers Secondary" at bounding box center [515, 23] width 1030 height 47
click at [69, 9] on icon at bounding box center [72, 18] width 64 height 20
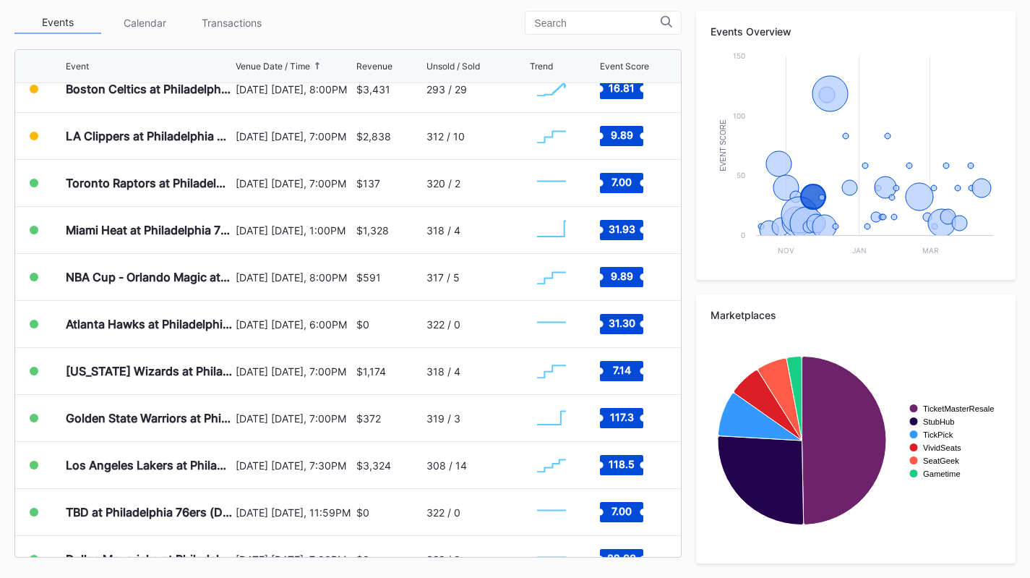
scroll to position [347, 0]
click at [255, 280] on div "[DATE] [DATE], 8:00PM" at bounding box center [294, 276] width 116 height 12
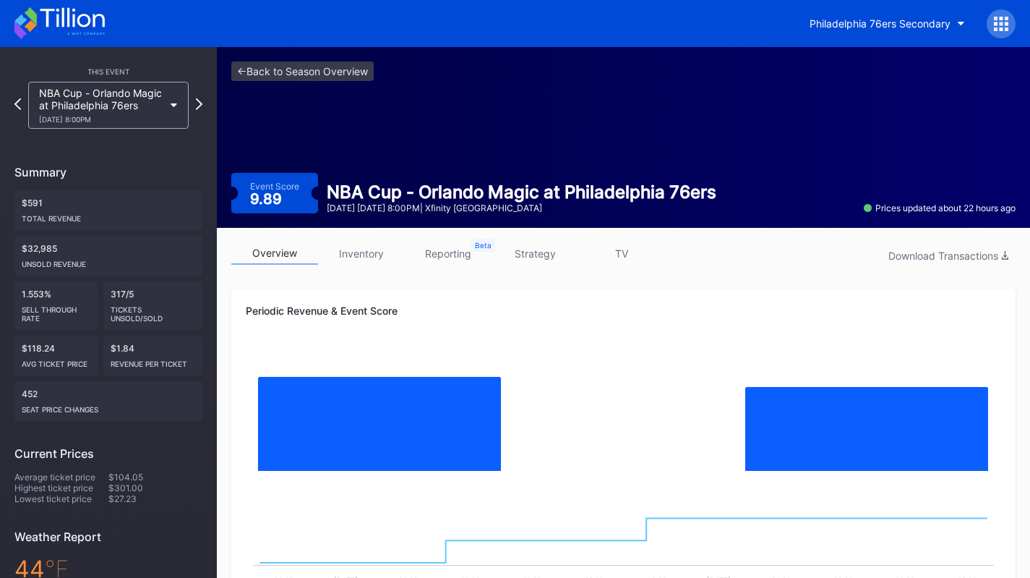
click at [556, 252] on link "strategy" at bounding box center [535, 253] width 87 height 22
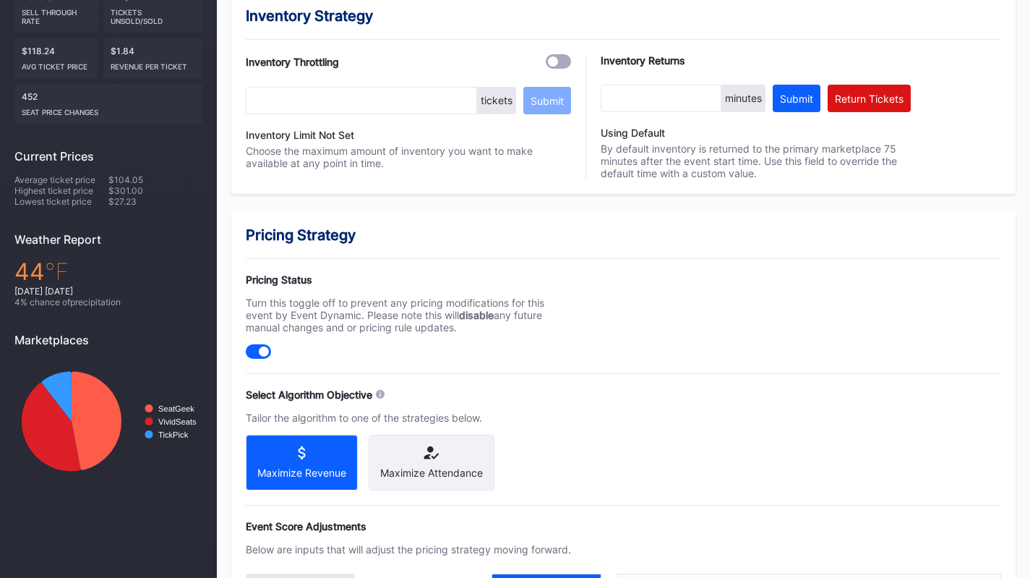
scroll to position [298, 0]
click at [437, 465] on div "Maximize Attendance" at bounding box center [432, 462] width 126 height 56
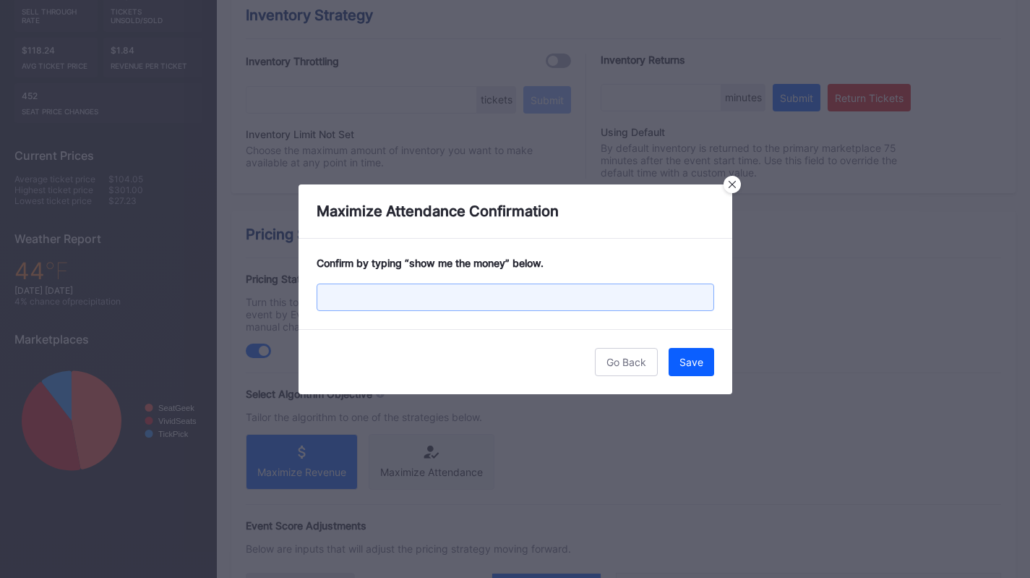
click at [462, 299] on input "text" at bounding box center [516, 296] width 398 height 27
paste input "show me the money"
type input "show me the money"
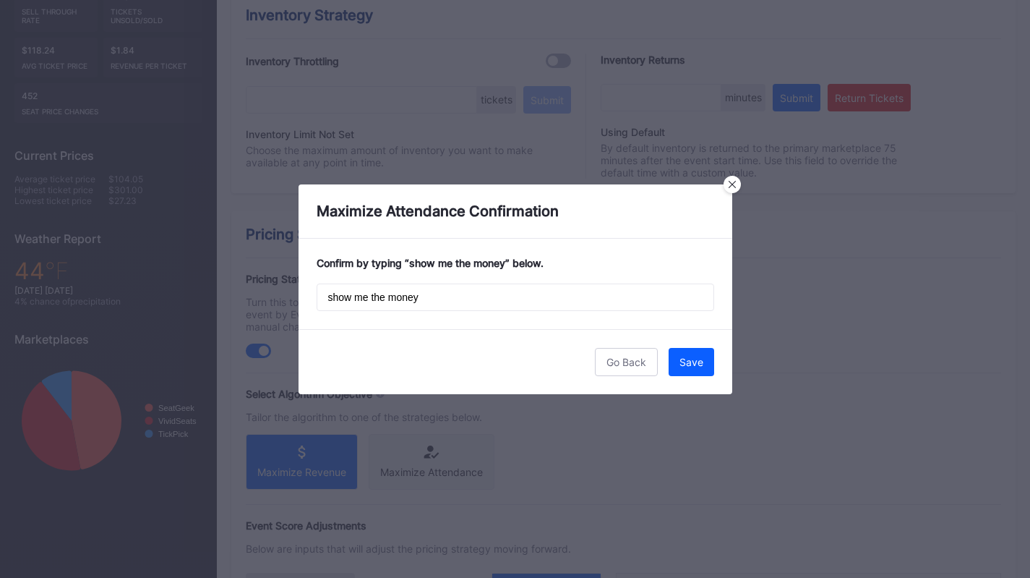
click at [694, 363] on div "Save" at bounding box center [692, 362] width 24 height 12
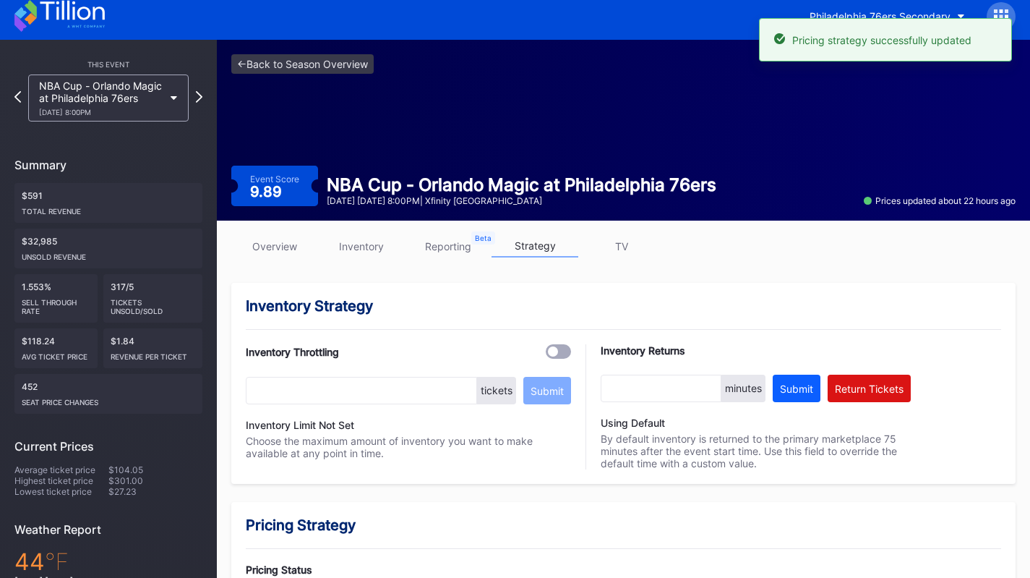
scroll to position [0, 0]
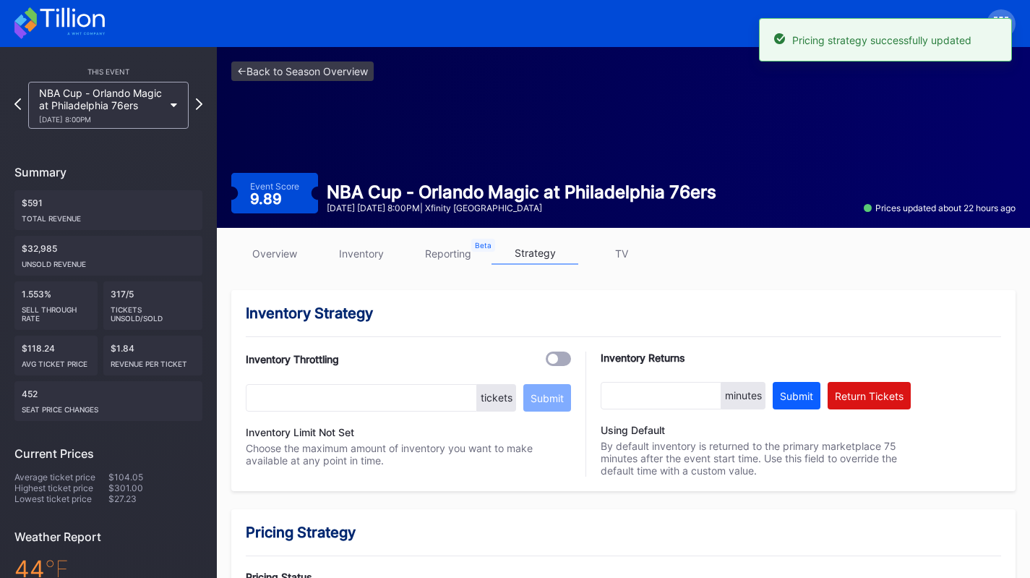
click at [106, 117] on div "11/25 Tuesday 8:00PM" at bounding box center [101, 119] width 124 height 9
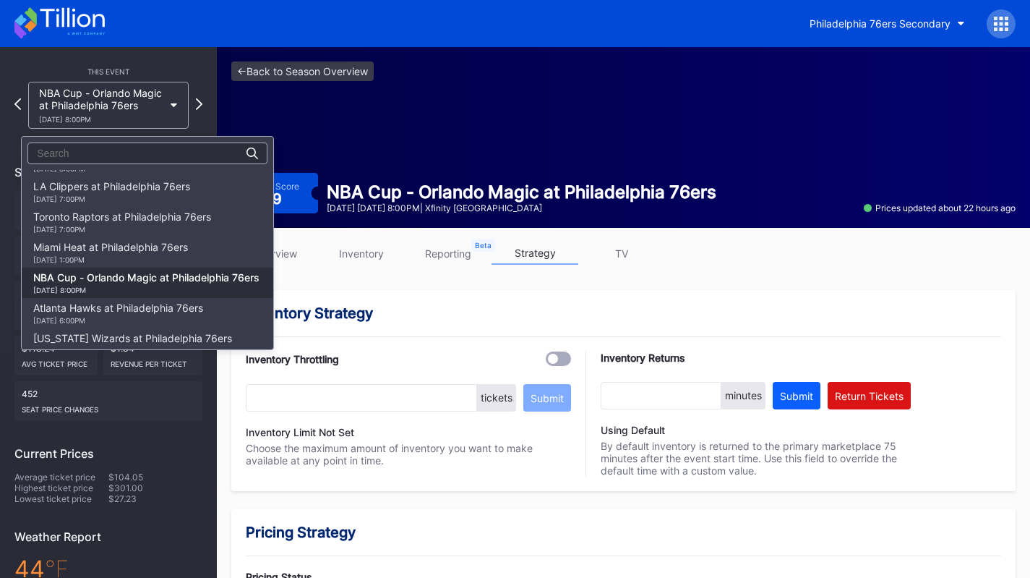
scroll to position [233, 0]
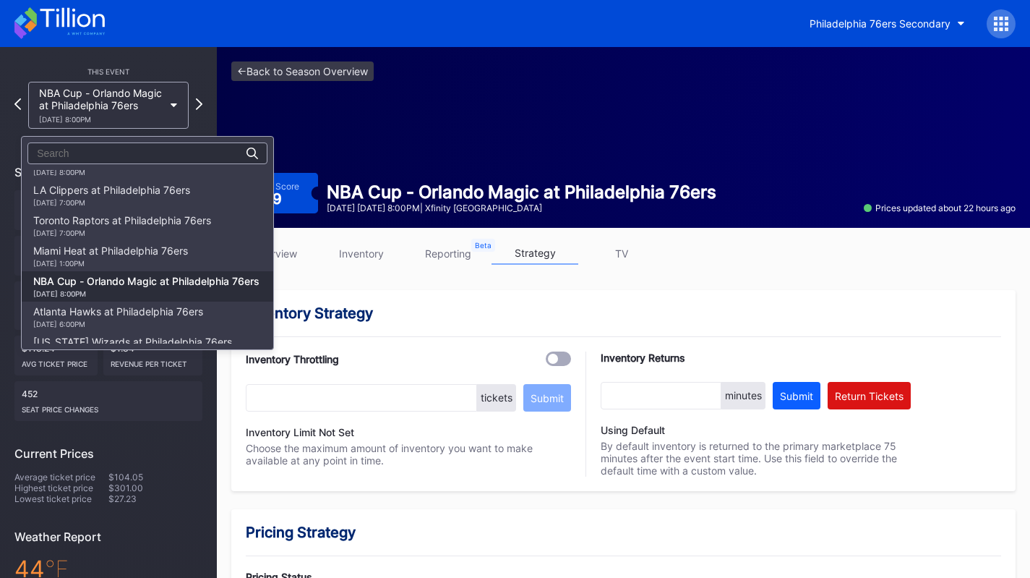
click at [139, 262] on div "11/23 Sunday 1:00PM" at bounding box center [110, 263] width 155 height 9
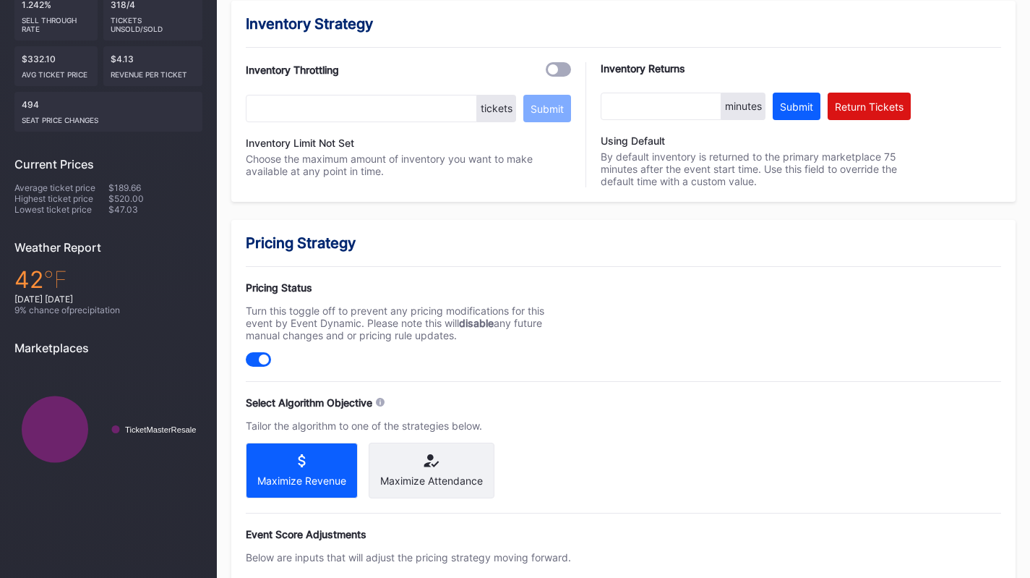
scroll to position [295, 0]
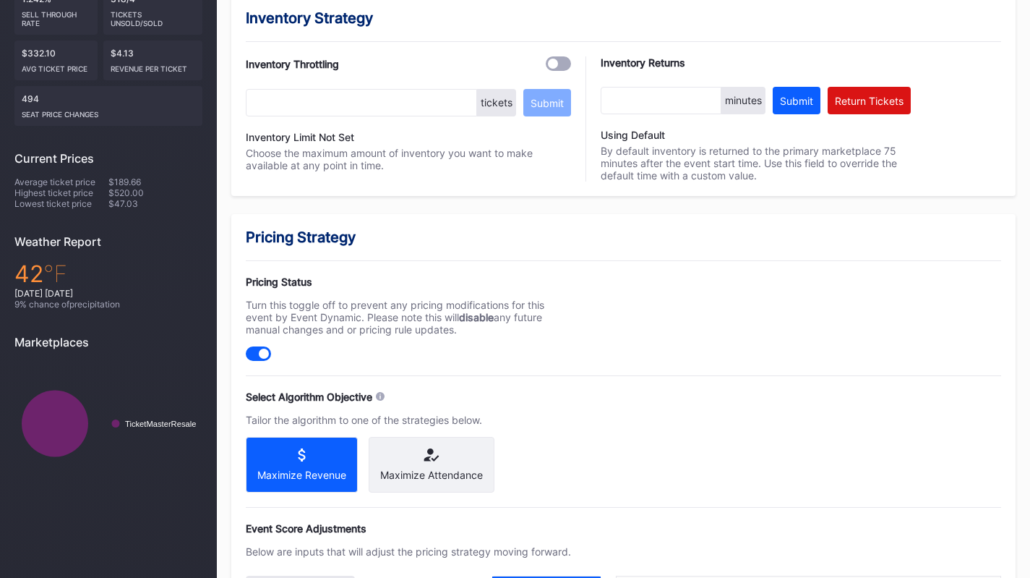
click at [458, 440] on div "Maximize Attendance" at bounding box center [432, 465] width 126 height 56
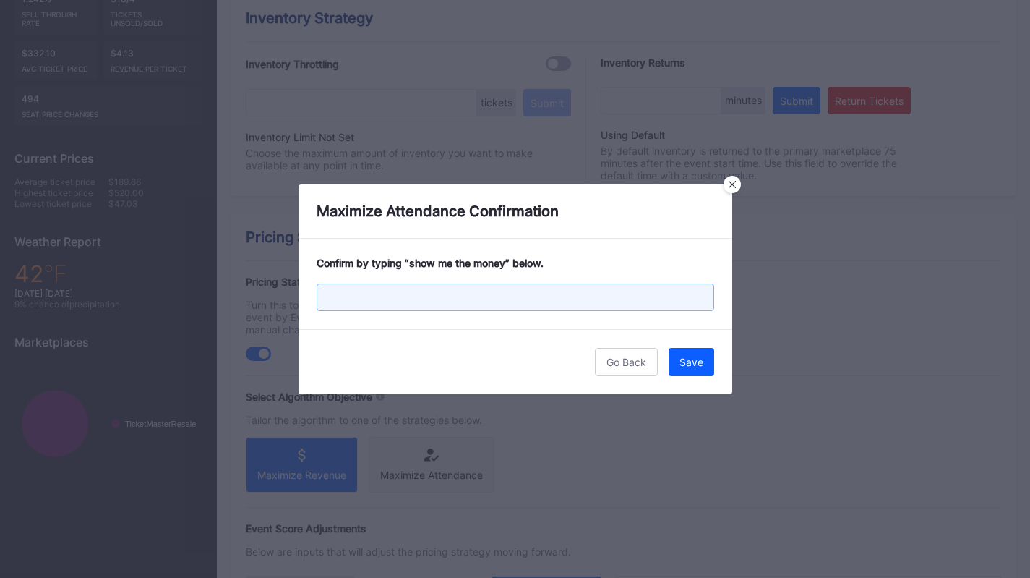
click at [467, 283] on input "text" at bounding box center [516, 296] width 398 height 27
paste input "show me the money"
type input "show me the money"
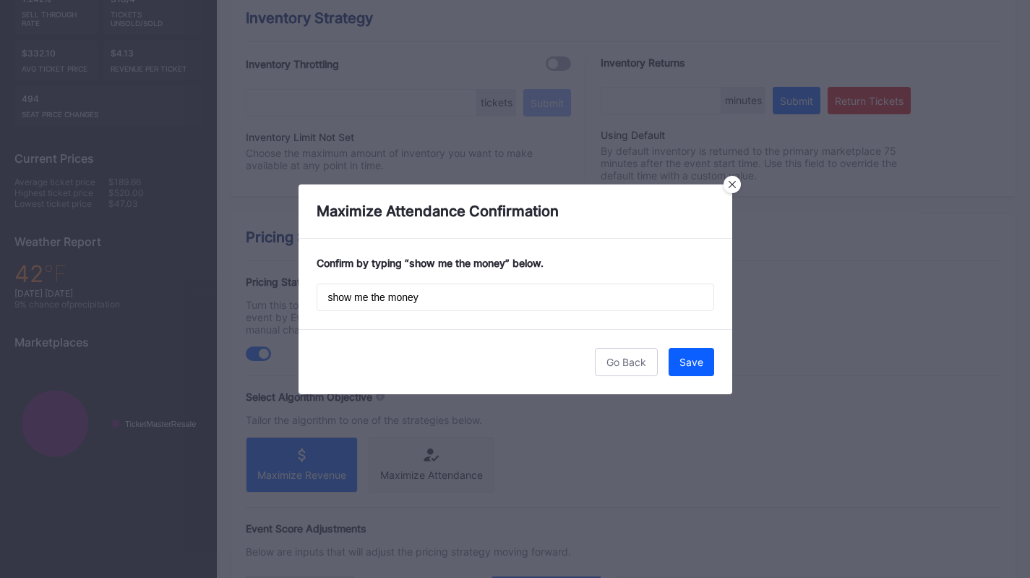
click at [690, 356] on div "Save" at bounding box center [692, 362] width 24 height 12
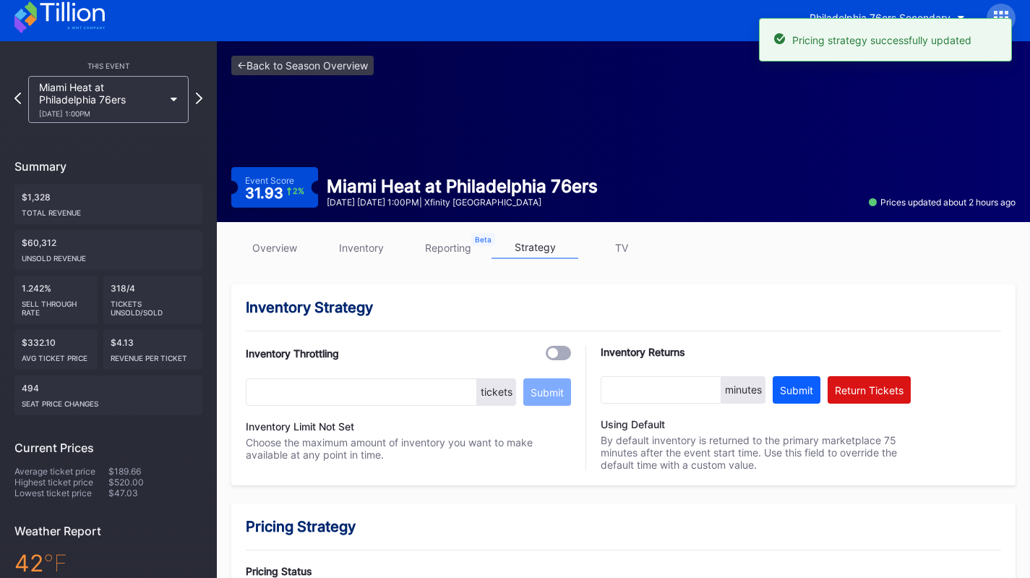
scroll to position [1, 0]
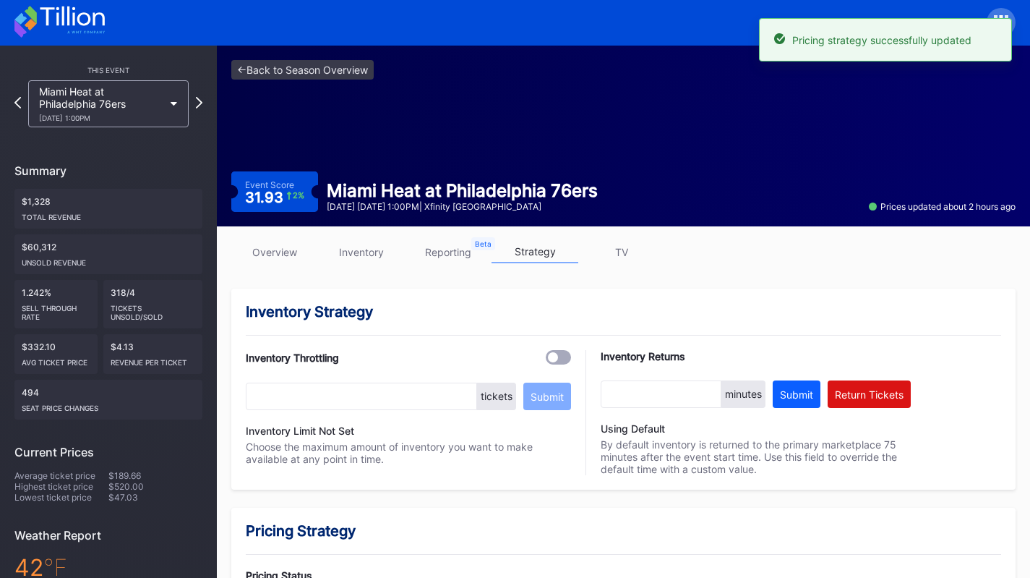
click at [86, 72] on div "This Event" at bounding box center [108, 70] width 188 height 9
click at [87, 92] on div "Miami Heat at Philadelphia 76ers 11/23 Sunday 1:00PM" at bounding box center [101, 103] width 124 height 37
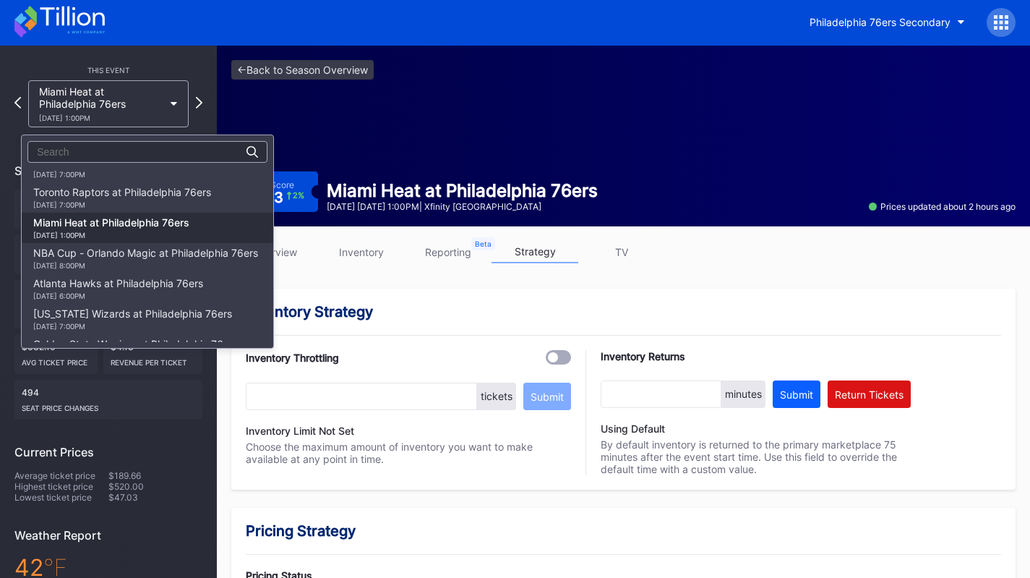
scroll to position [259, 0]
click at [127, 199] on div "Toronto Raptors at Philadelphia 76ers 11/19 Wednesday 7:00PM" at bounding box center [122, 198] width 178 height 23
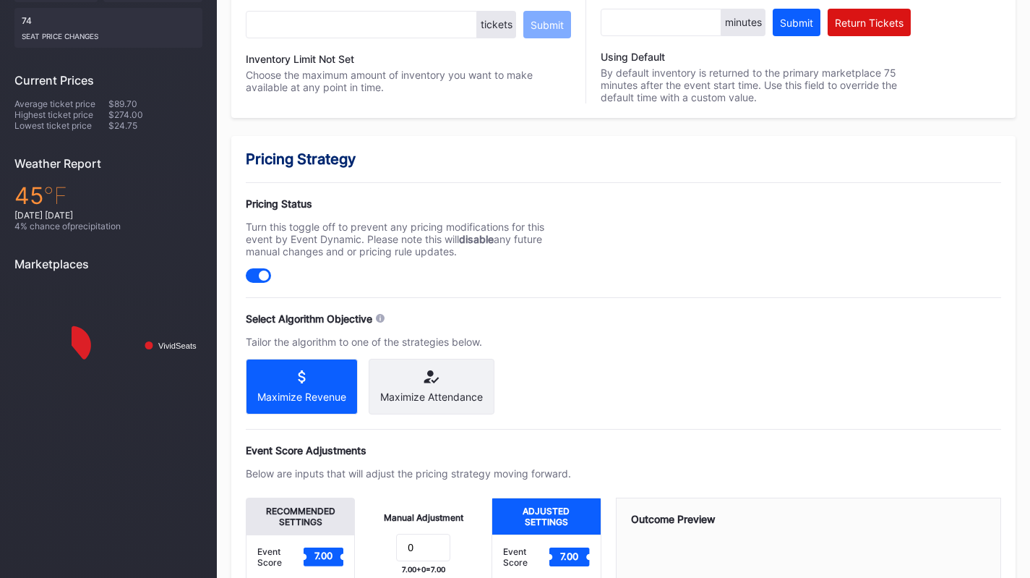
scroll to position [374, 0]
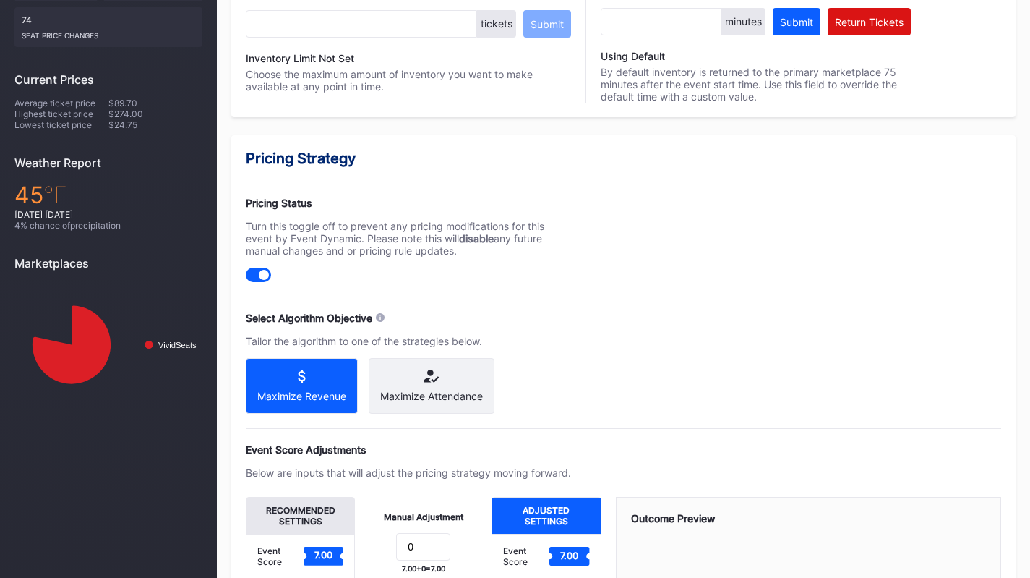
click at [427, 380] on icon at bounding box center [428, 375] width 9 height 12
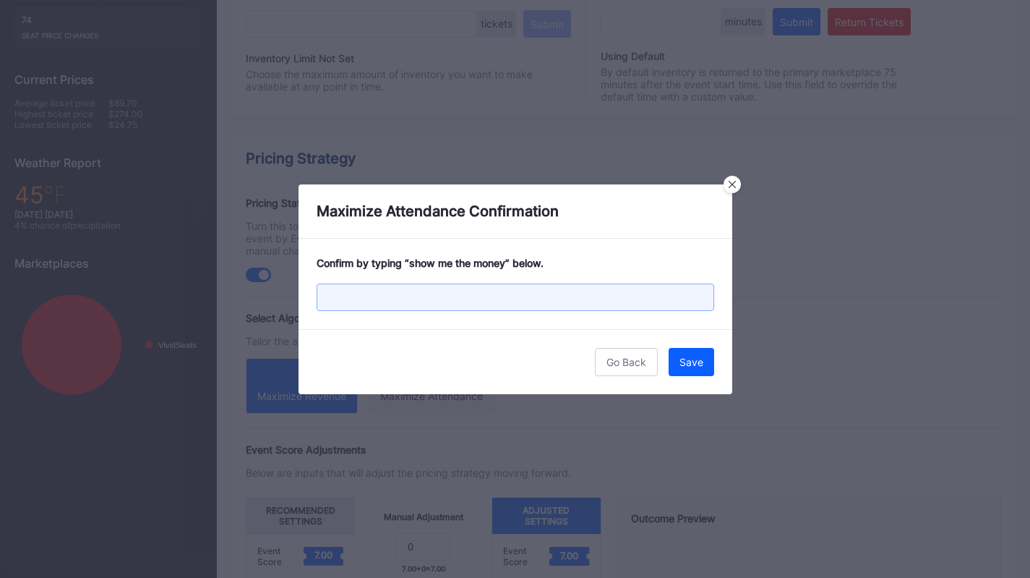
click at [557, 286] on input "text" at bounding box center [516, 296] width 398 height 27
paste input "show me the money"
type input "show me the money"
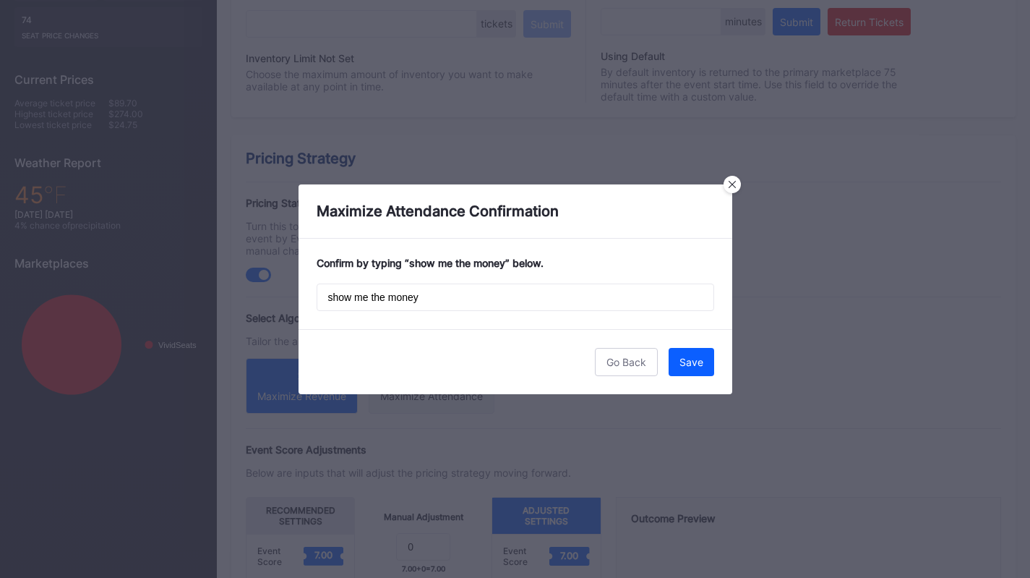
click at [702, 366] on div "Save" at bounding box center [692, 362] width 24 height 12
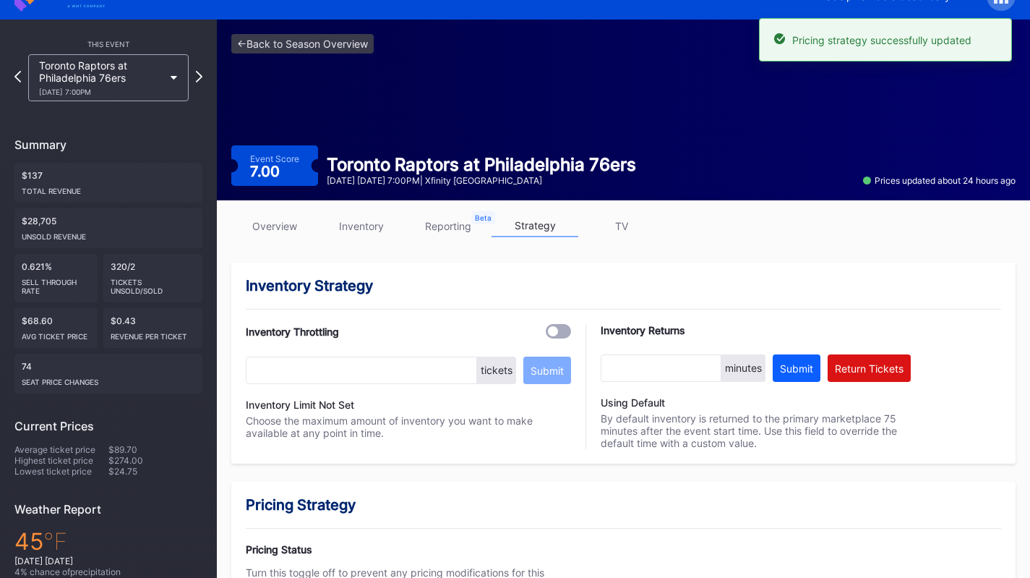
scroll to position [0, 0]
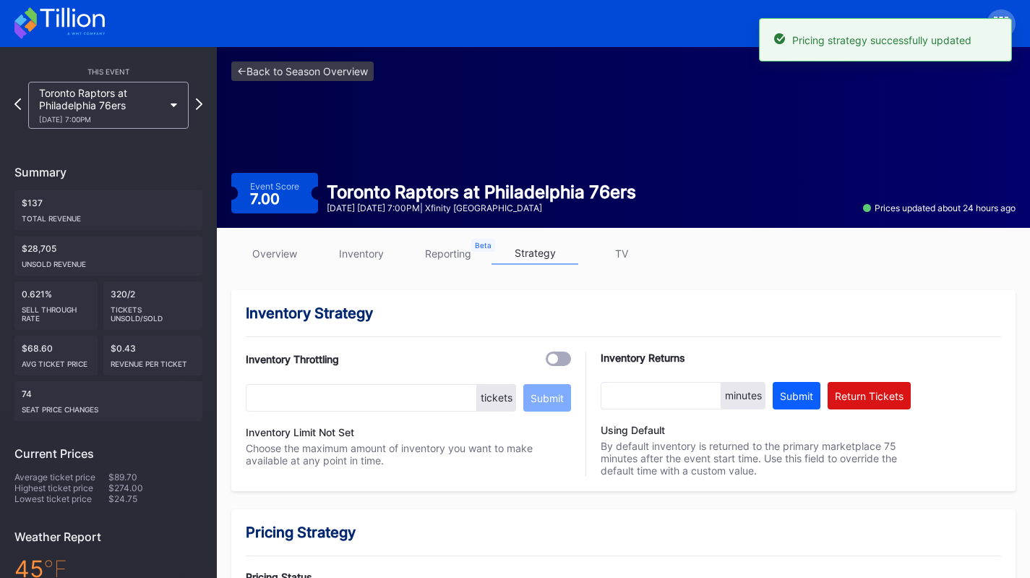
click at [127, 107] on div "Toronto Raptors at Philadelphia 76ers 11/19 Wednesday 7:00PM" at bounding box center [101, 105] width 124 height 37
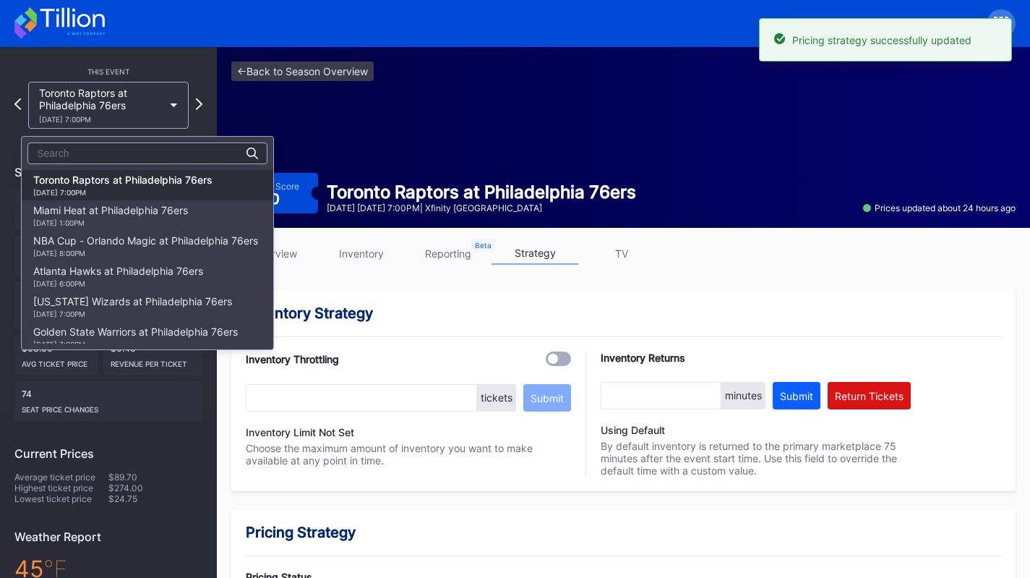
scroll to position [234, 0]
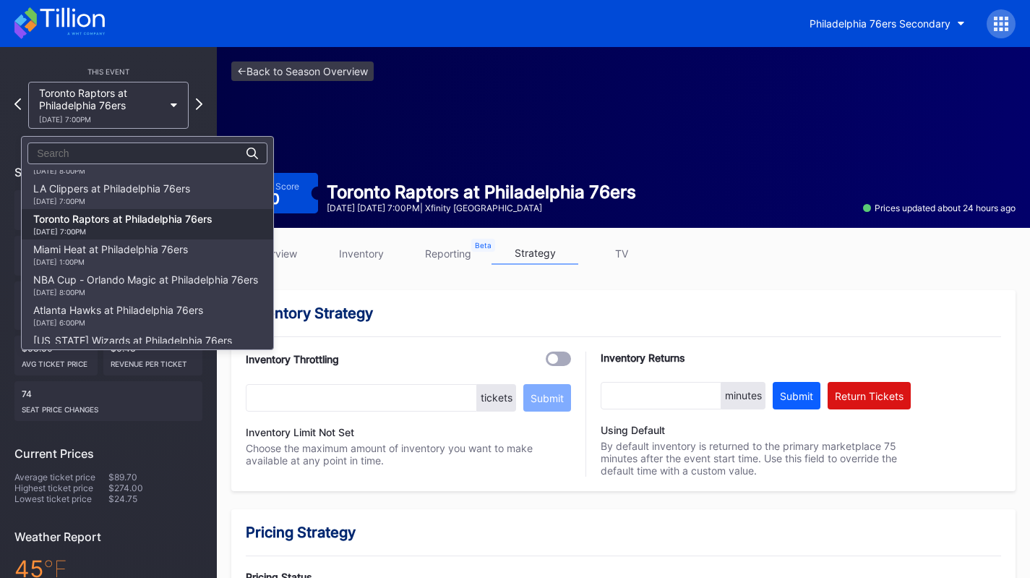
click at [130, 195] on div "LA Clippers at Philadelphia 76ers 11/17 Monday 7:00PM" at bounding box center [111, 193] width 157 height 23
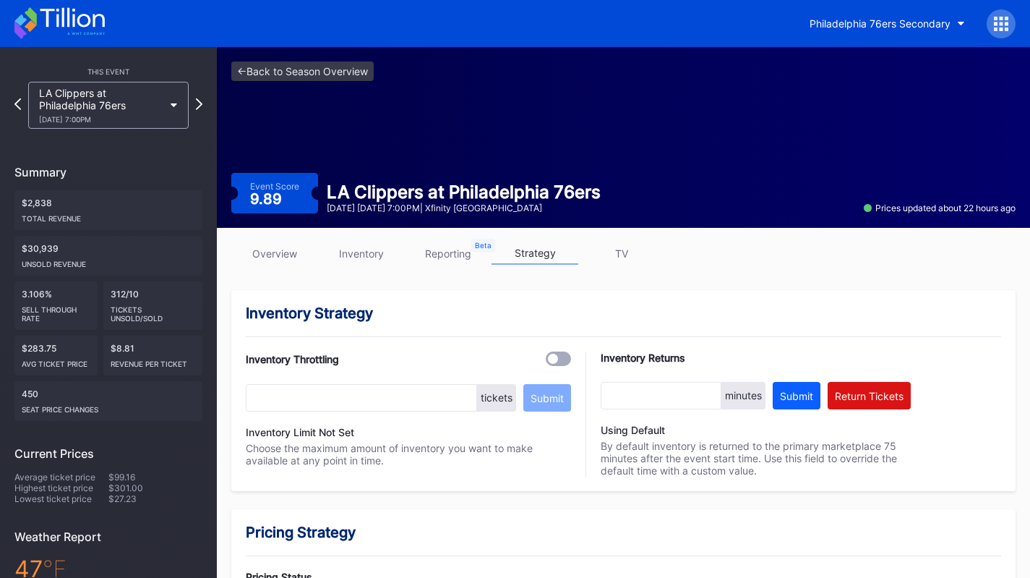
click at [49, 22] on icon at bounding box center [59, 23] width 90 height 32
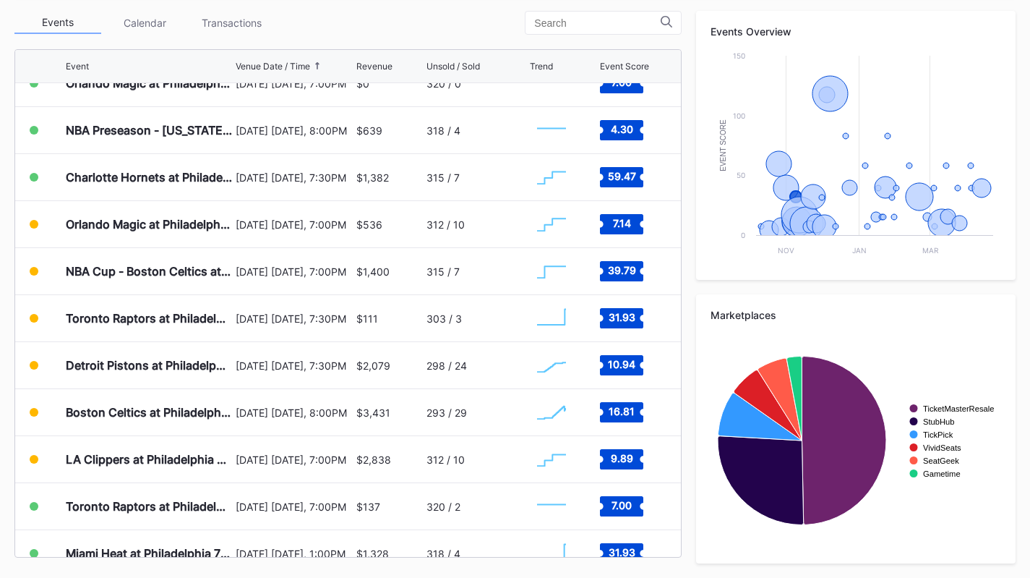
scroll to position [22, 0]
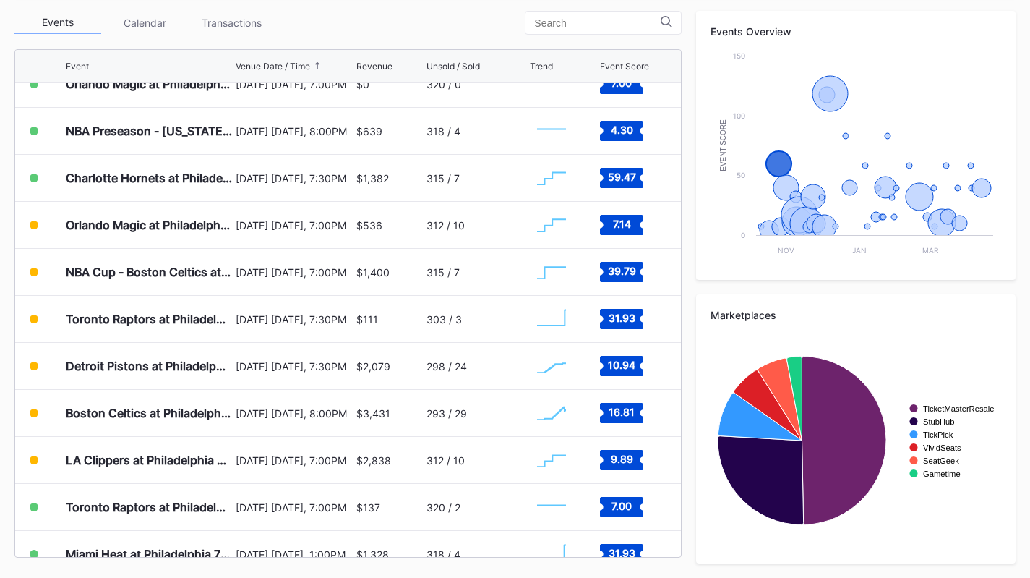
click at [218, 197] on div "Charlotte Hornets at Philadelphia 76ers" at bounding box center [149, 178] width 166 height 46
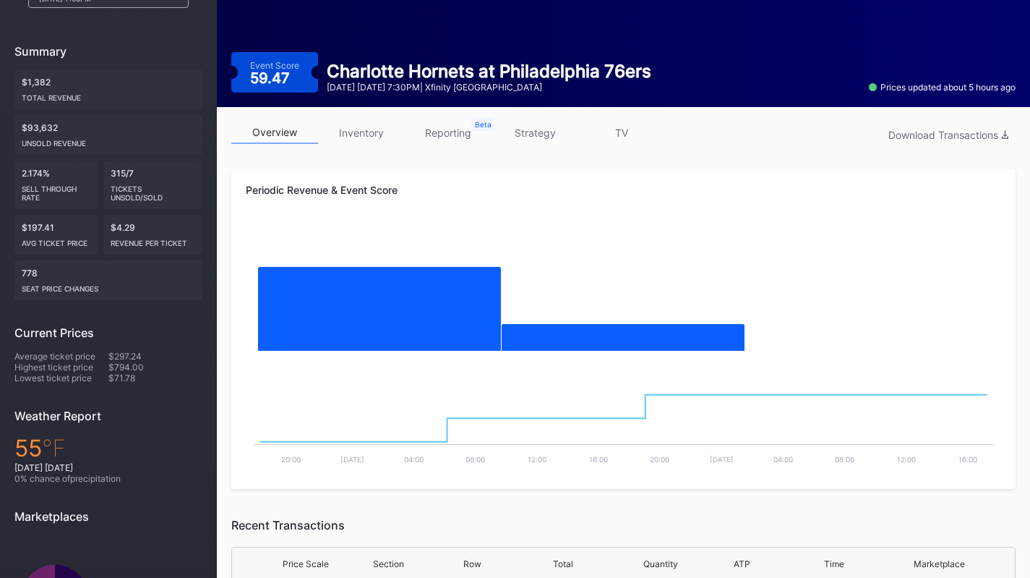
scroll to position [121, 0]
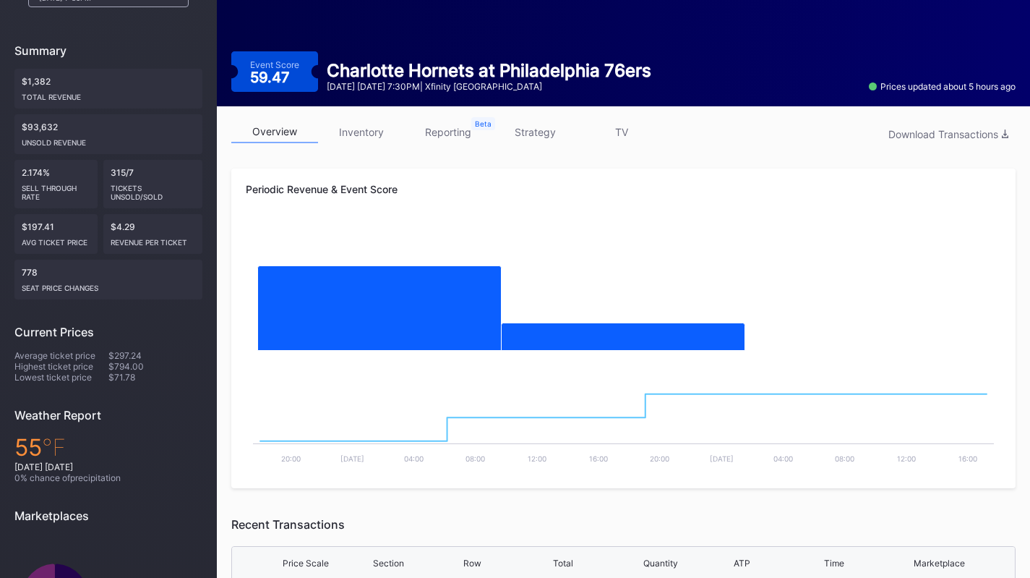
click at [379, 133] on link "inventory" at bounding box center [361, 132] width 87 height 22
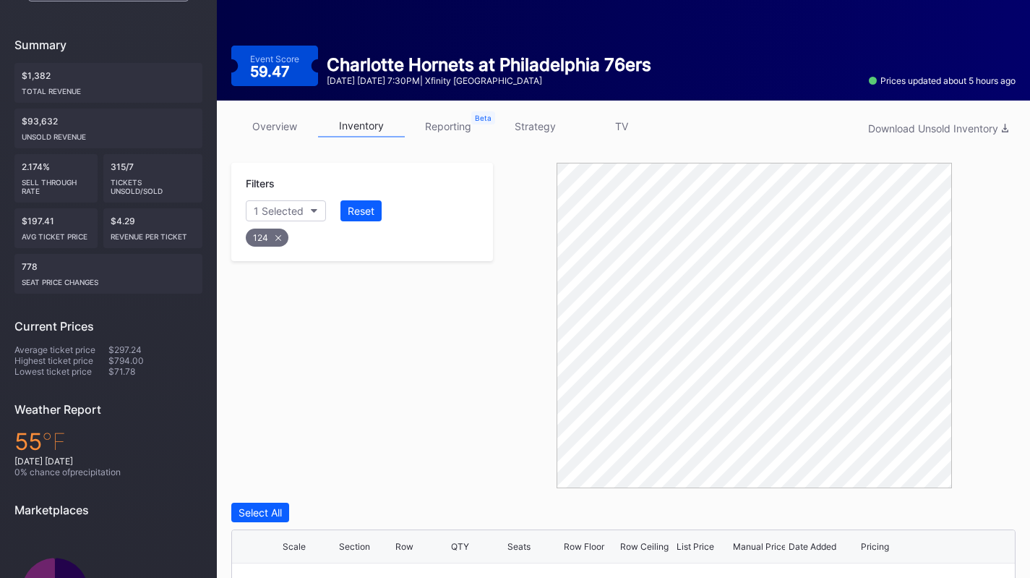
scroll to position [304, 0]
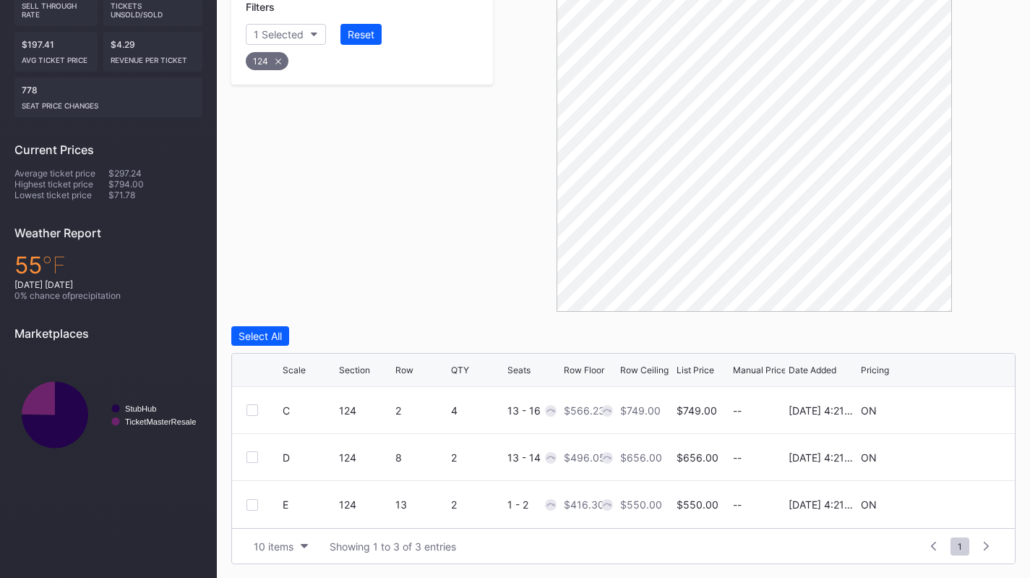
click at [953, 497] on div "E 124 13 2 1 - 2 $416.30 $550.00 $550.00 -- 8/14/2025 4:21PM ON" at bounding box center [623, 504] width 783 height 47
click at [948, 504] on div at bounding box center [957, 504] width 87 height 11
click at [954, 502] on icon at bounding box center [956, 504] width 11 height 11
click at [643, 510] on input "550" at bounding box center [646, 509] width 53 height 27
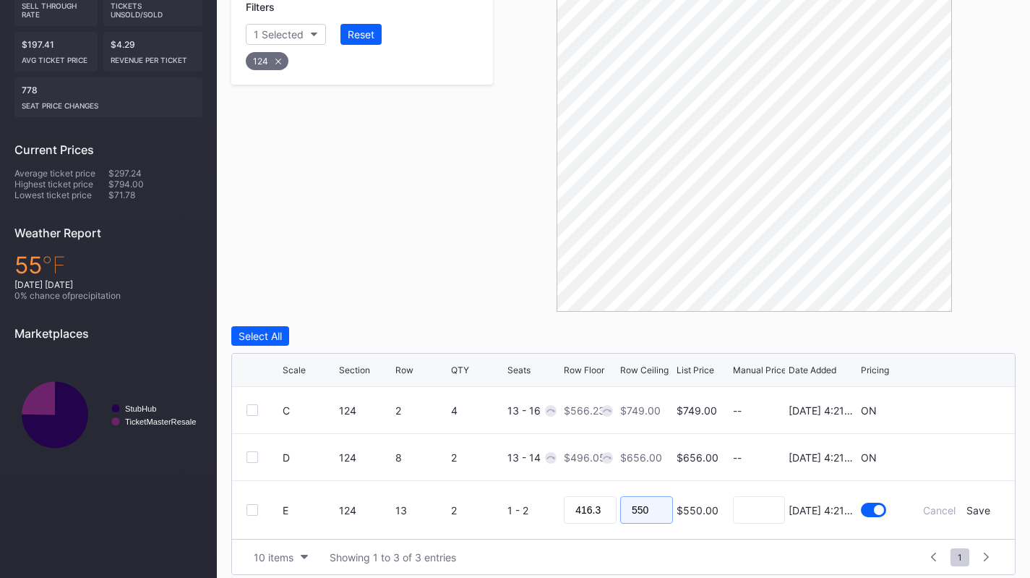
click at [643, 510] on input "550" at bounding box center [646, 509] width 53 height 27
type input "449"
click at [986, 510] on div "Save" at bounding box center [979, 510] width 24 height 12
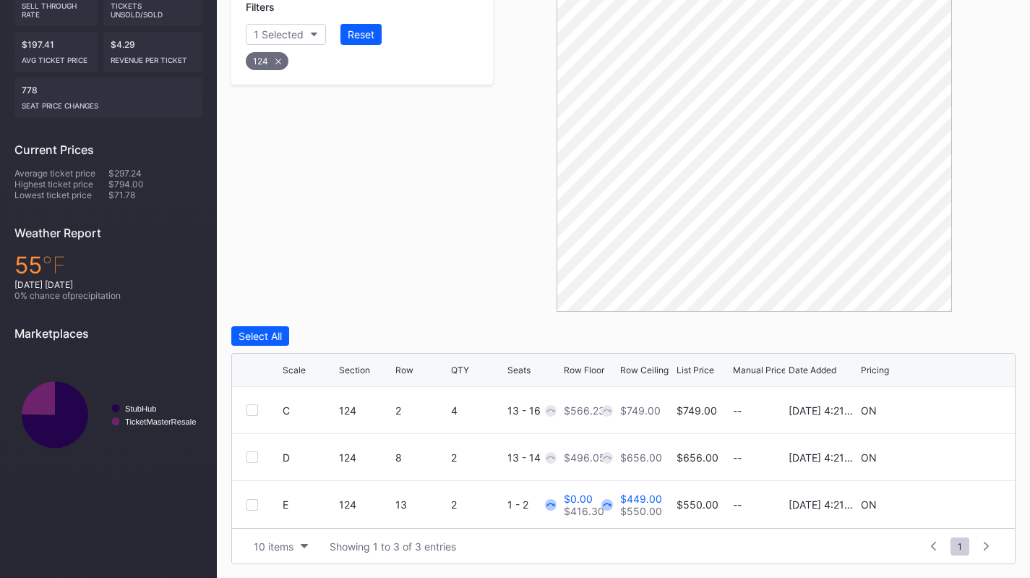
click at [957, 507] on icon at bounding box center [956, 504] width 11 height 11
click at [594, 510] on input "0" at bounding box center [590, 509] width 53 height 27
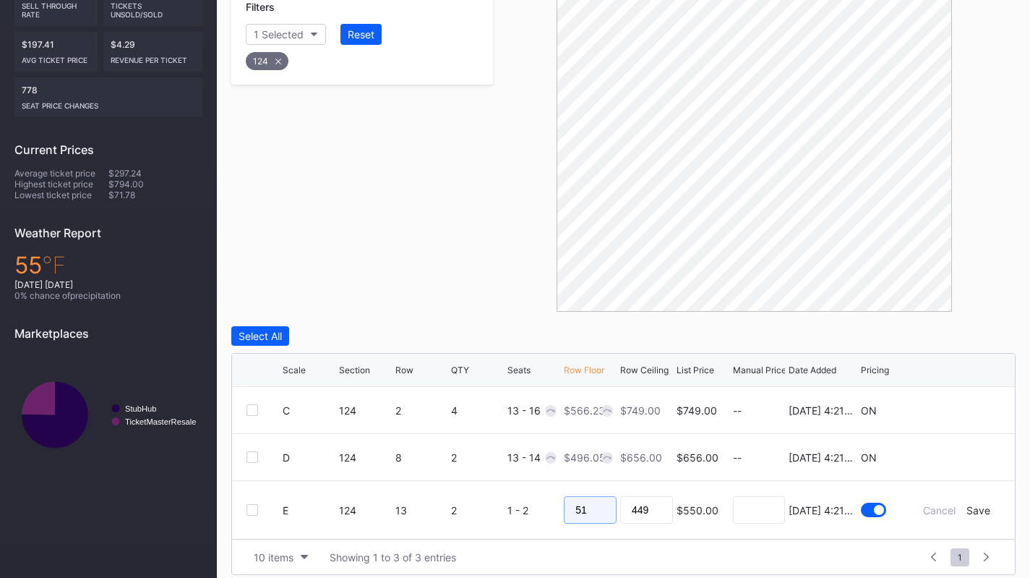
type input "5"
type input "416"
click at [983, 510] on div "Save" at bounding box center [979, 510] width 24 height 12
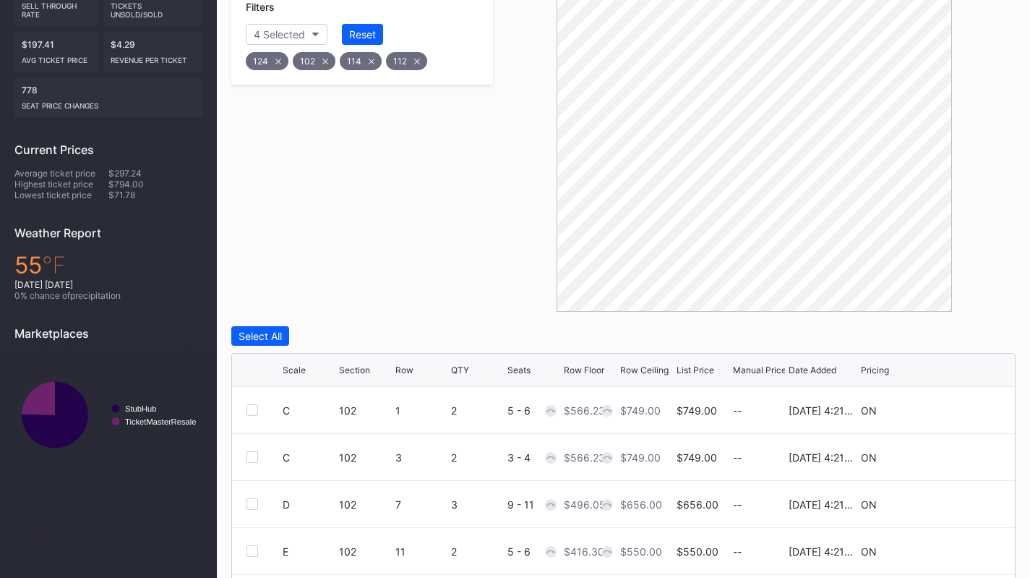
scroll to position [492, 0]
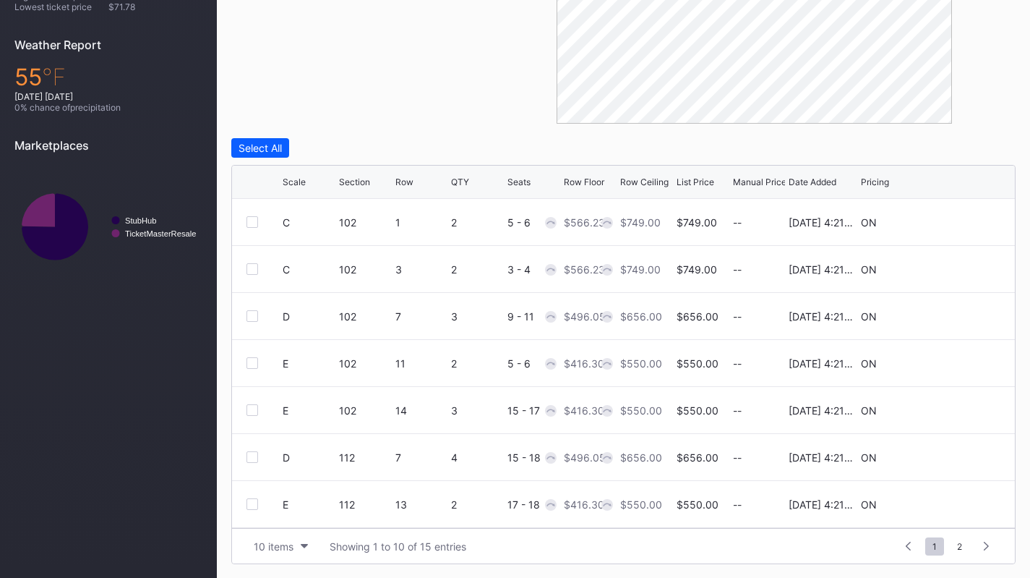
click at [471, 179] on div "QTY" at bounding box center [477, 181] width 53 height 11
click at [688, 181] on div "List Price" at bounding box center [696, 181] width 38 height 11
click at [951, 408] on icon at bounding box center [956, 409] width 11 height 11
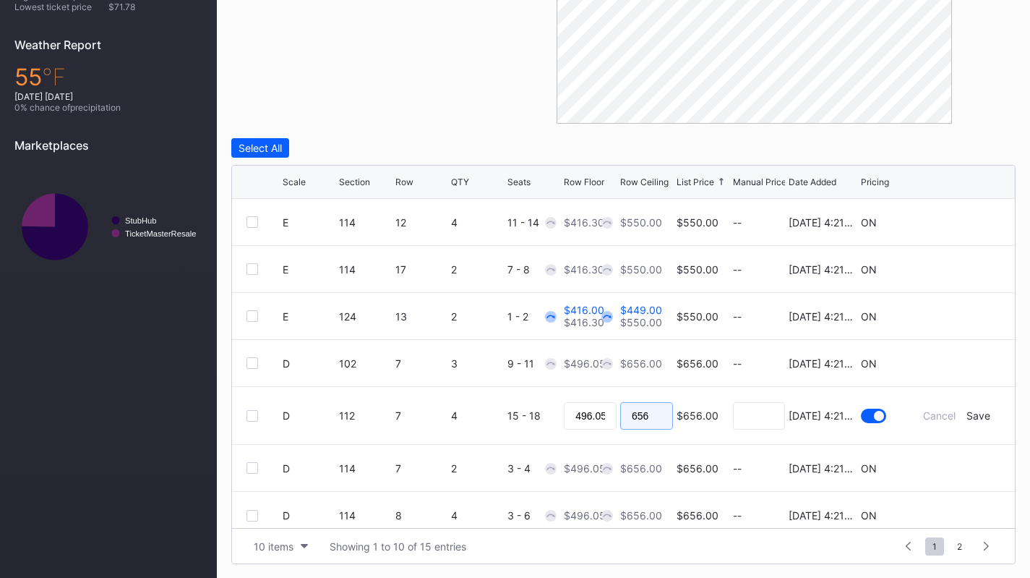
click at [637, 411] on input "656" at bounding box center [646, 415] width 53 height 27
click at [940, 407] on form "D 112 7 4 15 - 18 496.05 656 $656.00 8/14/2025 4:21PM Cancel Save" at bounding box center [642, 415] width 718 height 57
click at [939, 411] on div "Cancel" at bounding box center [939, 415] width 33 height 12
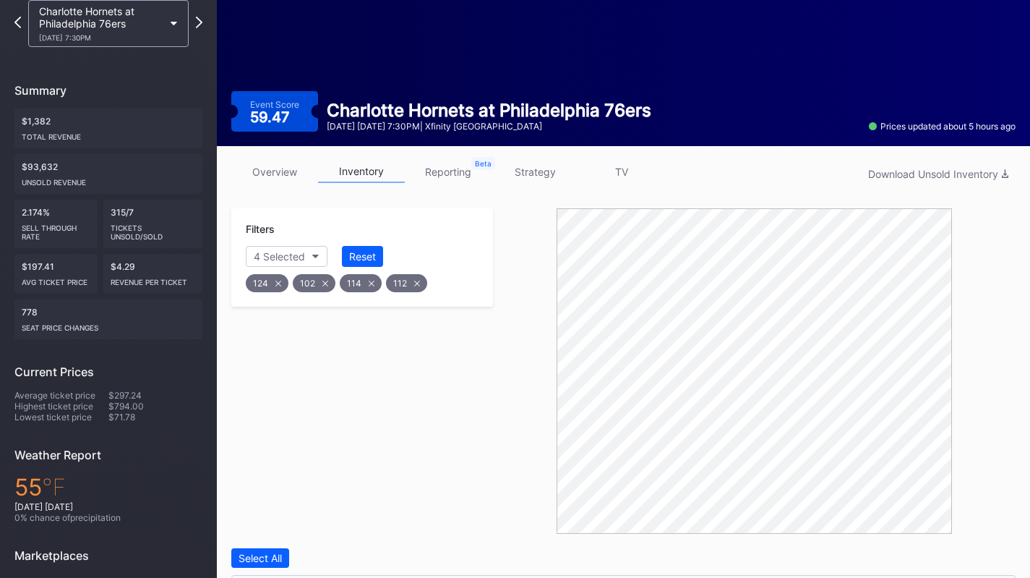
scroll to position [0, 0]
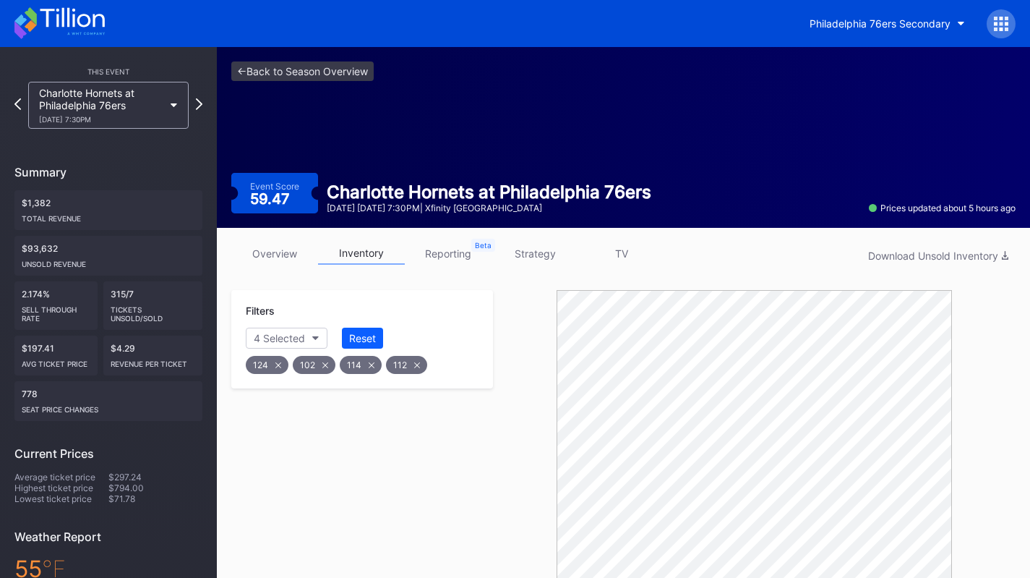
click at [46, 31] on icon at bounding box center [59, 23] width 90 height 32
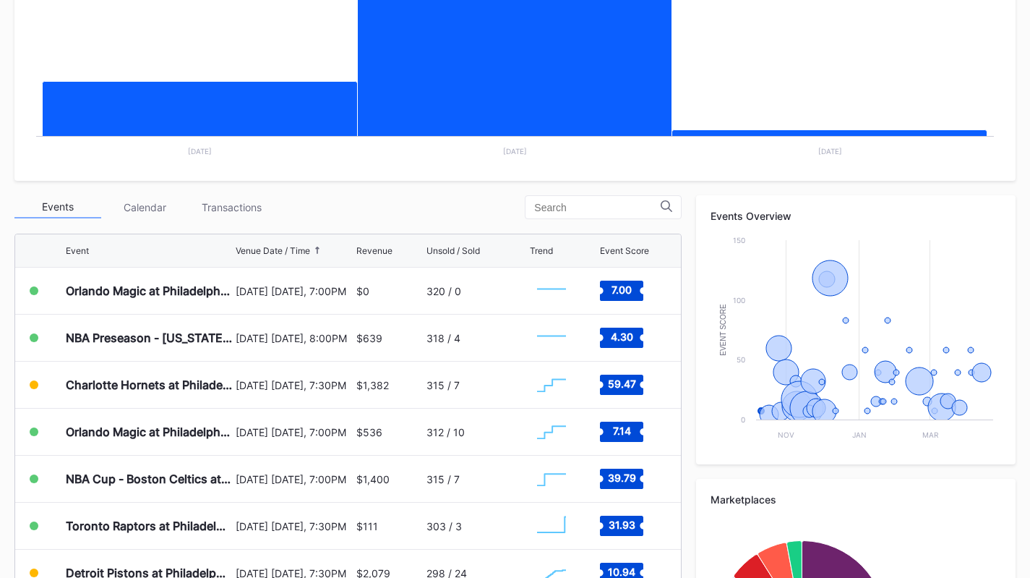
scroll to position [333, 0]
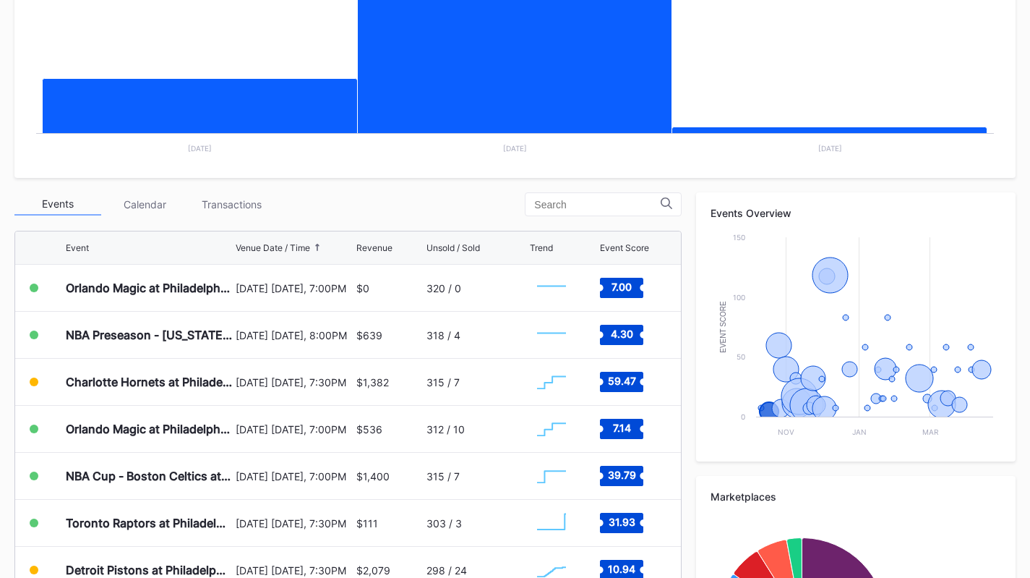
click at [241, 195] on div "Transactions" at bounding box center [231, 204] width 87 height 22
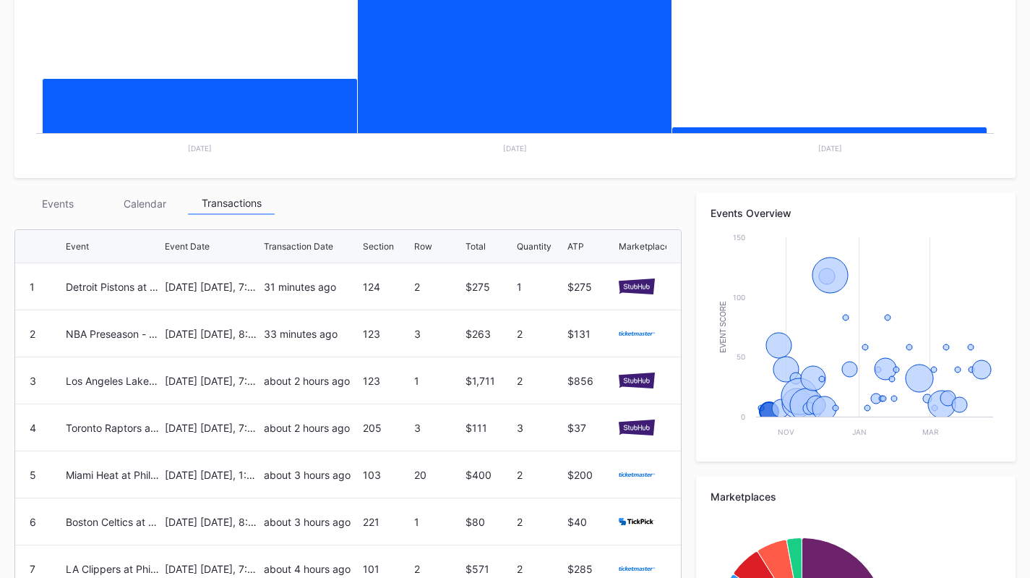
click at [59, 203] on div "Events" at bounding box center [57, 203] width 87 height 22
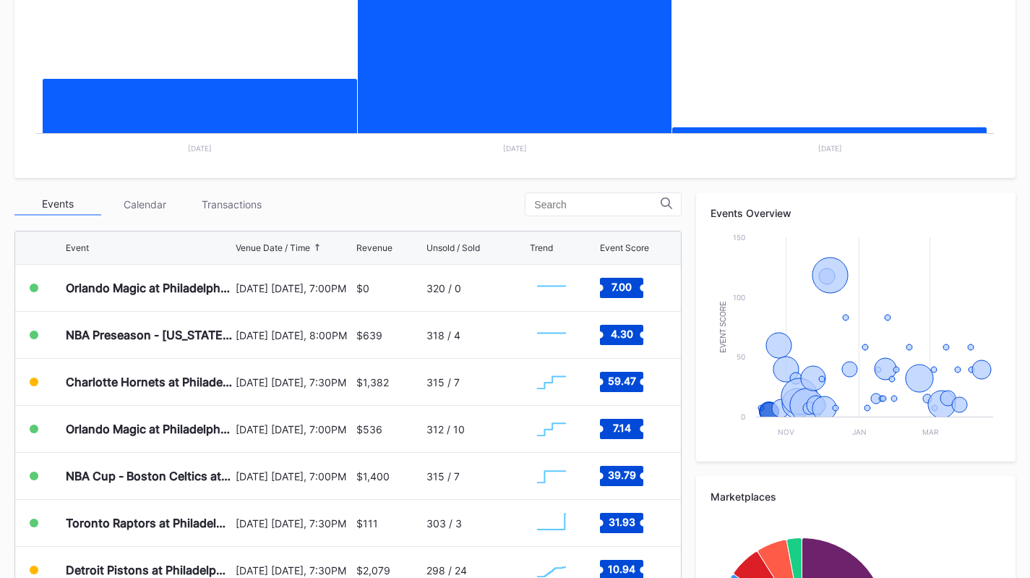
click at [109, 394] on div "Charlotte Hornets at Philadelphia 76ers" at bounding box center [149, 382] width 166 height 46
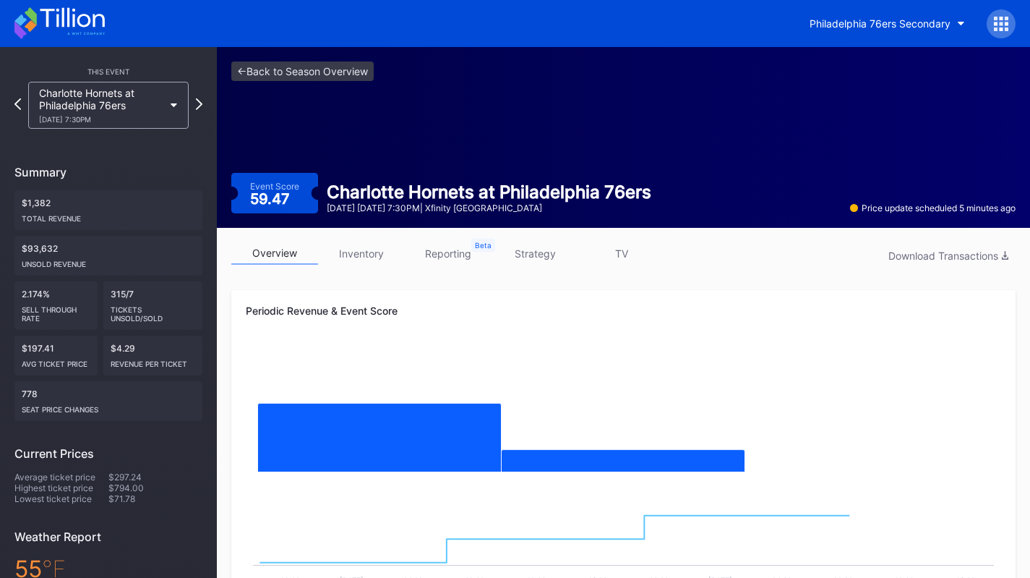
click at [367, 257] on link "inventory" at bounding box center [361, 253] width 87 height 22
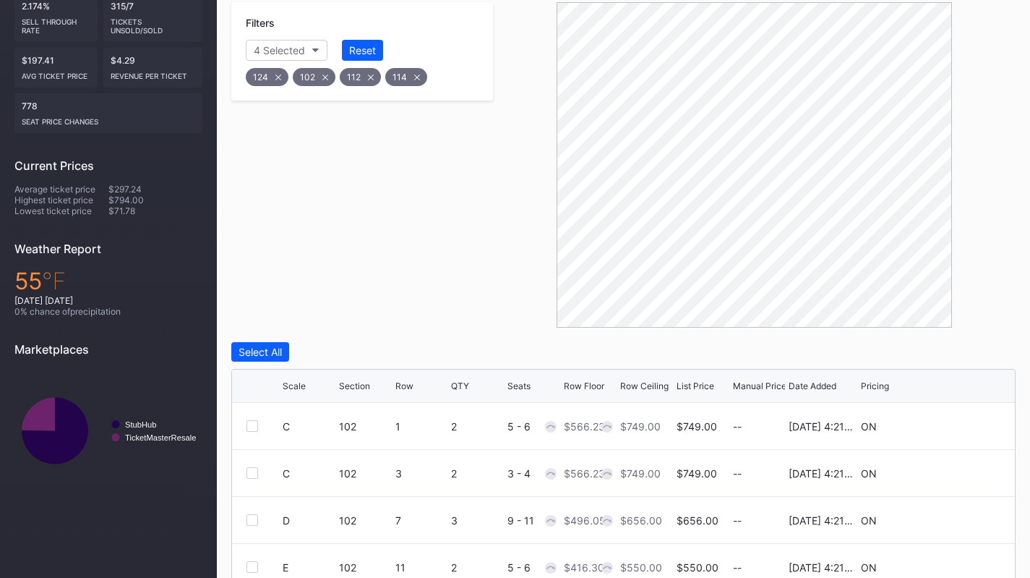
scroll to position [492, 0]
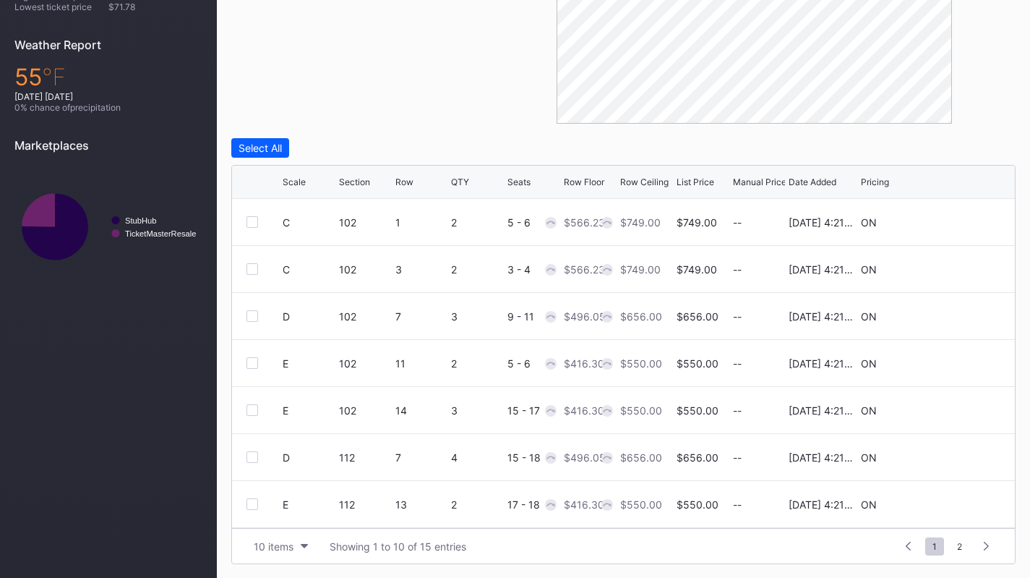
click at [417, 176] on div at bounding box center [420, 181] width 7 height 11
click at [656, 179] on div "Row Ceiling" at bounding box center [644, 181] width 48 height 11
click at [951, 412] on icon at bounding box center [956, 410] width 11 height 11
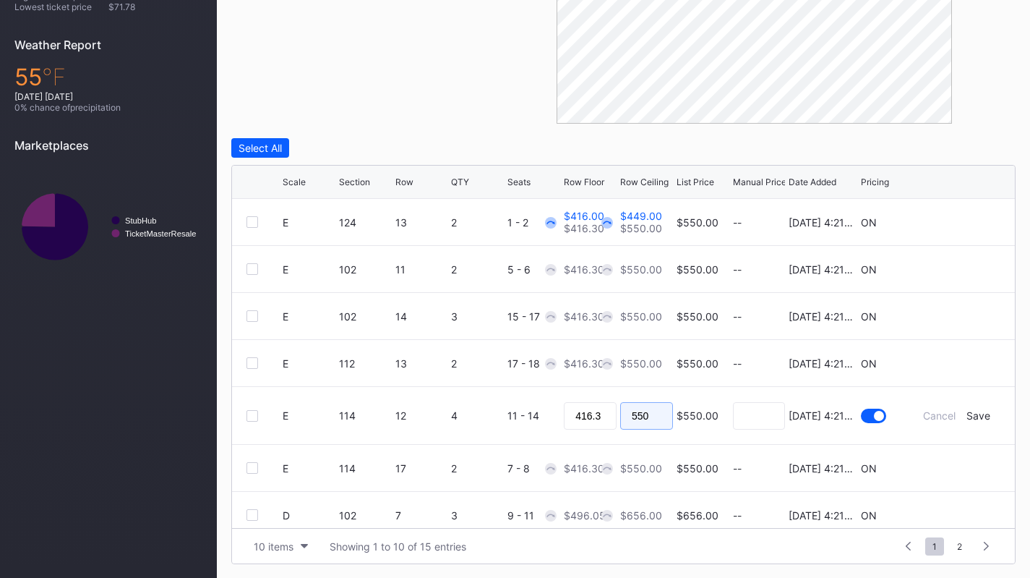
click at [647, 416] on input "550" at bounding box center [646, 415] width 53 height 27
type input "425"
click at [973, 419] on div "Save" at bounding box center [979, 415] width 24 height 12
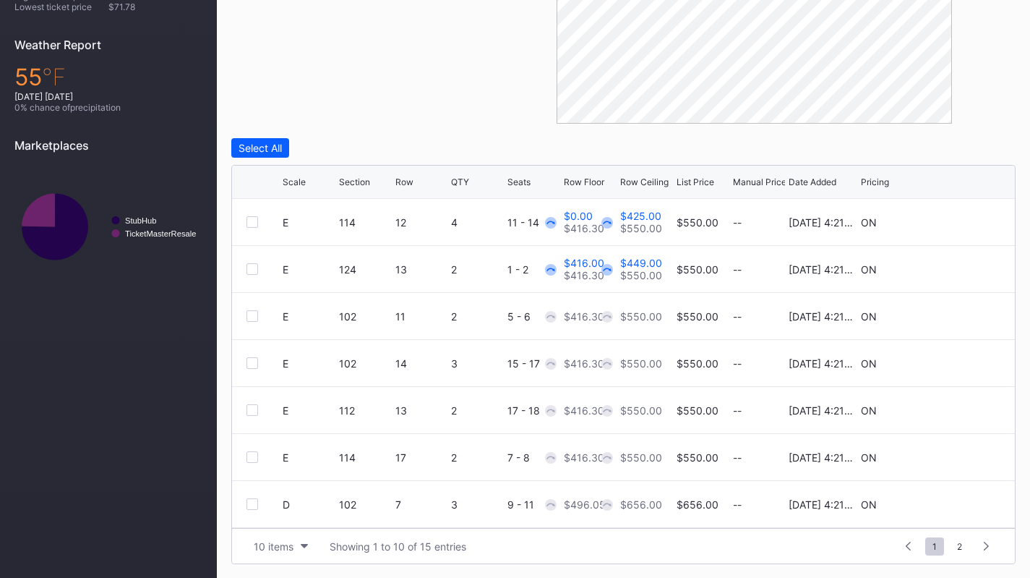
click at [939, 223] on div at bounding box center [957, 222] width 87 height 11
click at [941, 223] on div at bounding box center [957, 222] width 87 height 11
click at [951, 221] on icon at bounding box center [956, 222] width 11 height 11
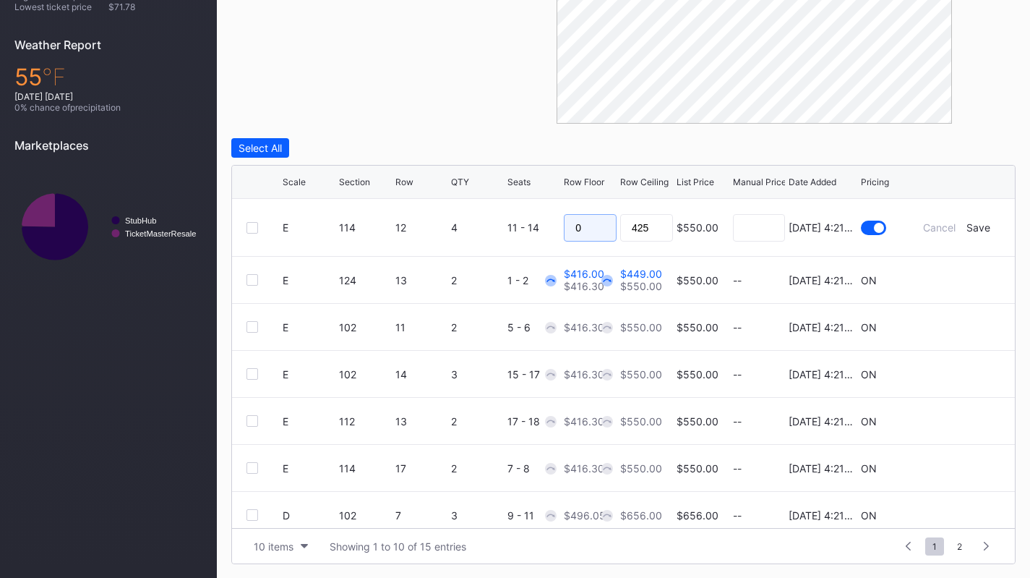
click at [602, 228] on input "0" at bounding box center [590, 227] width 53 height 27
type input "416"
click at [974, 226] on div "Save" at bounding box center [979, 227] width 24 height 12
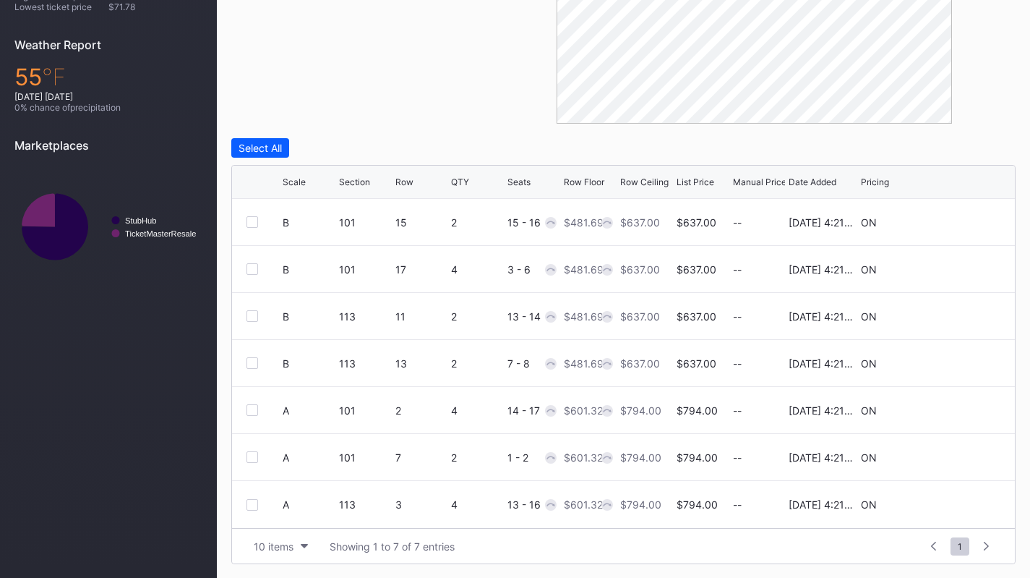
click at [408, 179] on div "Row" at bounding box center [404, 181] width 18 height 11
click at [408, 181] on div "Row" at bounding box center [404, 181] width 18 height 11
click at [954, 218] on icon at bounding box center [956, 222] width 11 height 11
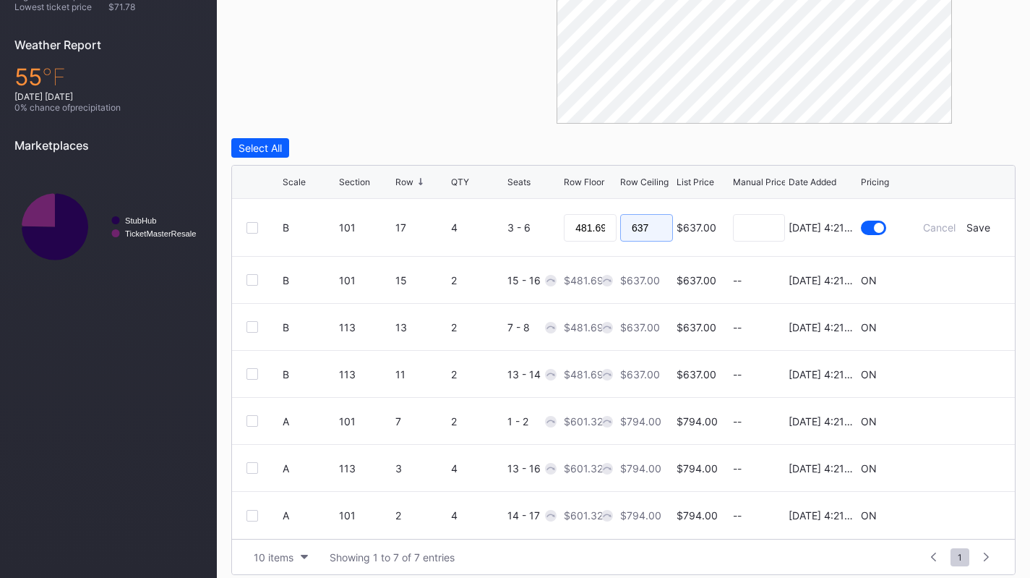
click at [646, 221] on input "637" at bounding box center [646, 227] width 53 height 27
type input "499"
click at [596, 230] on input "481.69" at bounding box center [590, 227] width 53 height 27
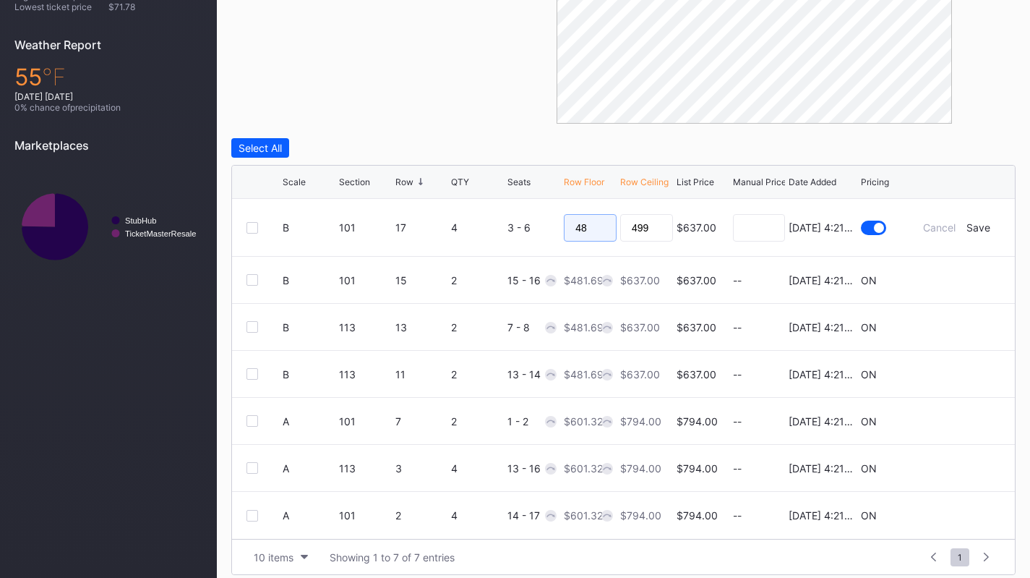
type input "480"
click at [978, 231] on div "Save" at bounding box center [979, 227] width 24 height 12
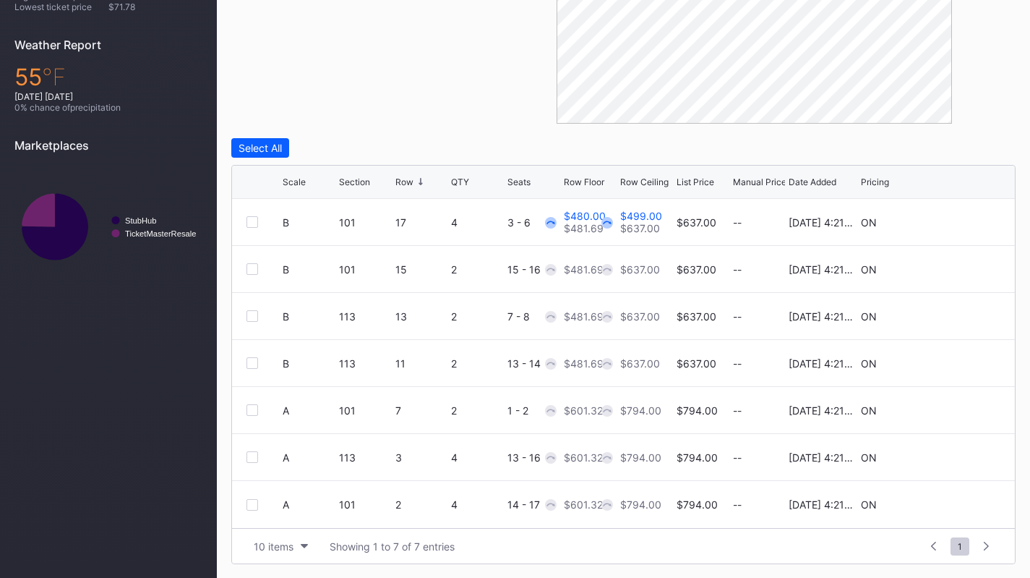
click at [954, 445] on div "A 113 3 4 13 - 16 $601.32 $794.00 $794.00 -- [DATE] 4:21PM ON" at bounding box center [623, 457] width 783 height 47
click at [954, 453] on icon at bounding box center [956, 457] width 11 height 11
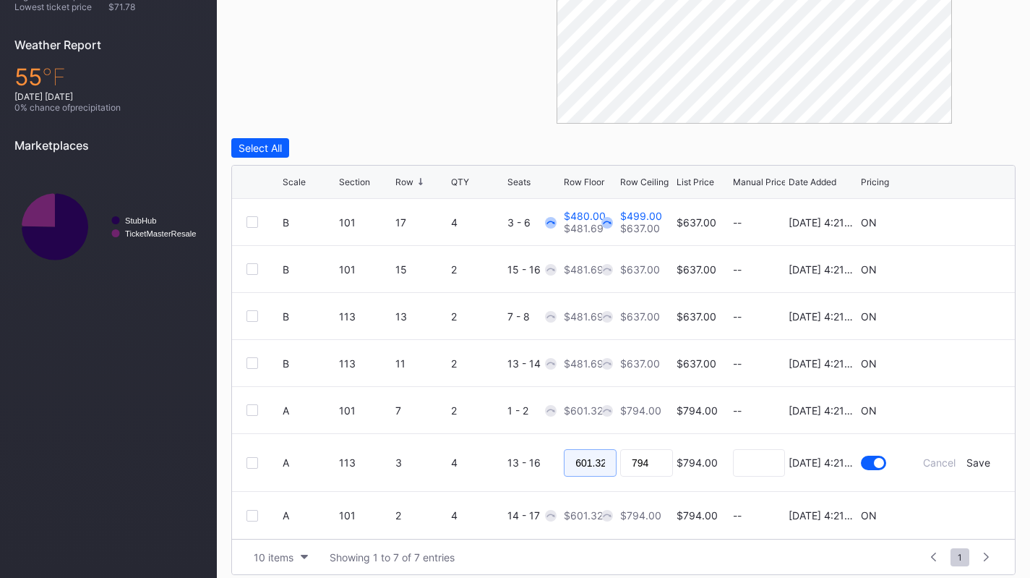
click at [592, 463] on input "601.32" at bounding box center [590, 462] width 53 height 27
type input "605"
type input "635"
click at [983, 466] on div "Save" at bounding box center [979, 462] width 24 height 12
